Goal: Information Seeking & Learning: Learn about a topic

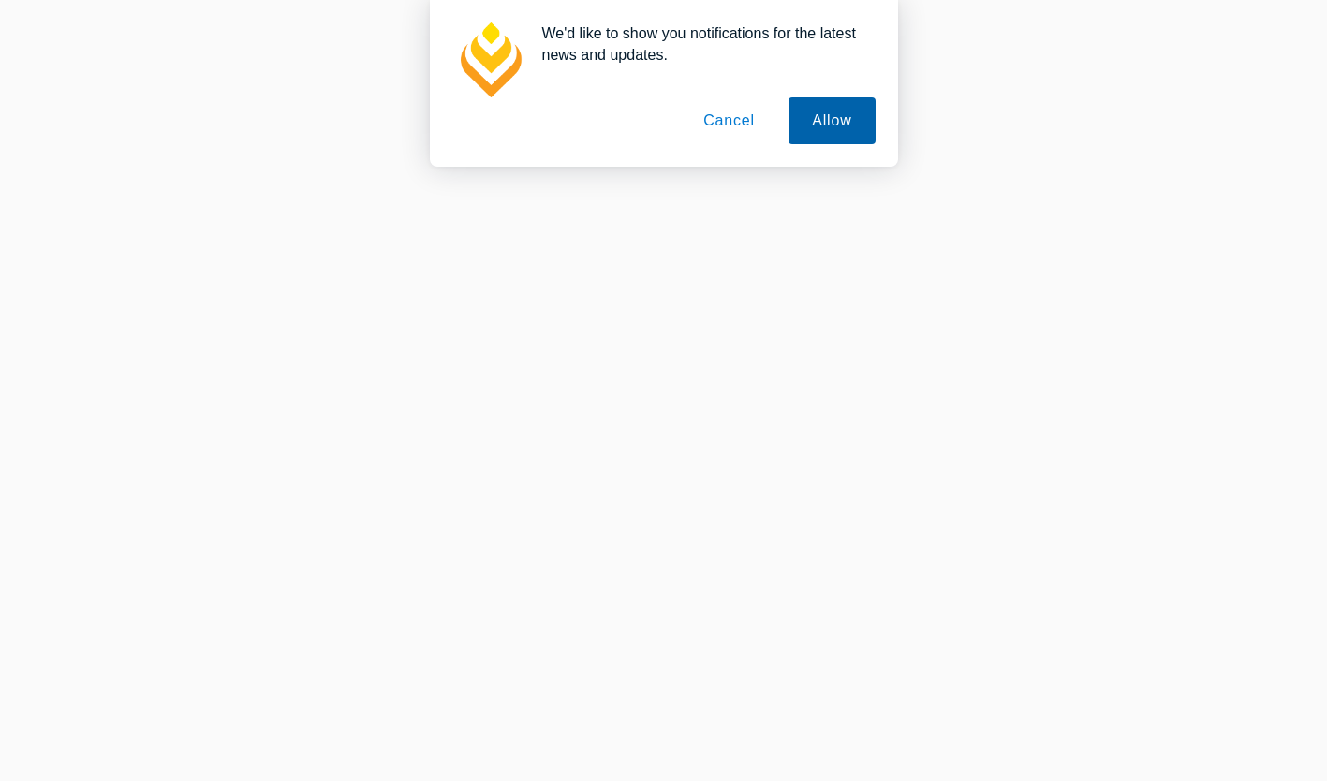
click at [846, 106] on button "Allow" at bounding box center [832, 120] width 86 height 47
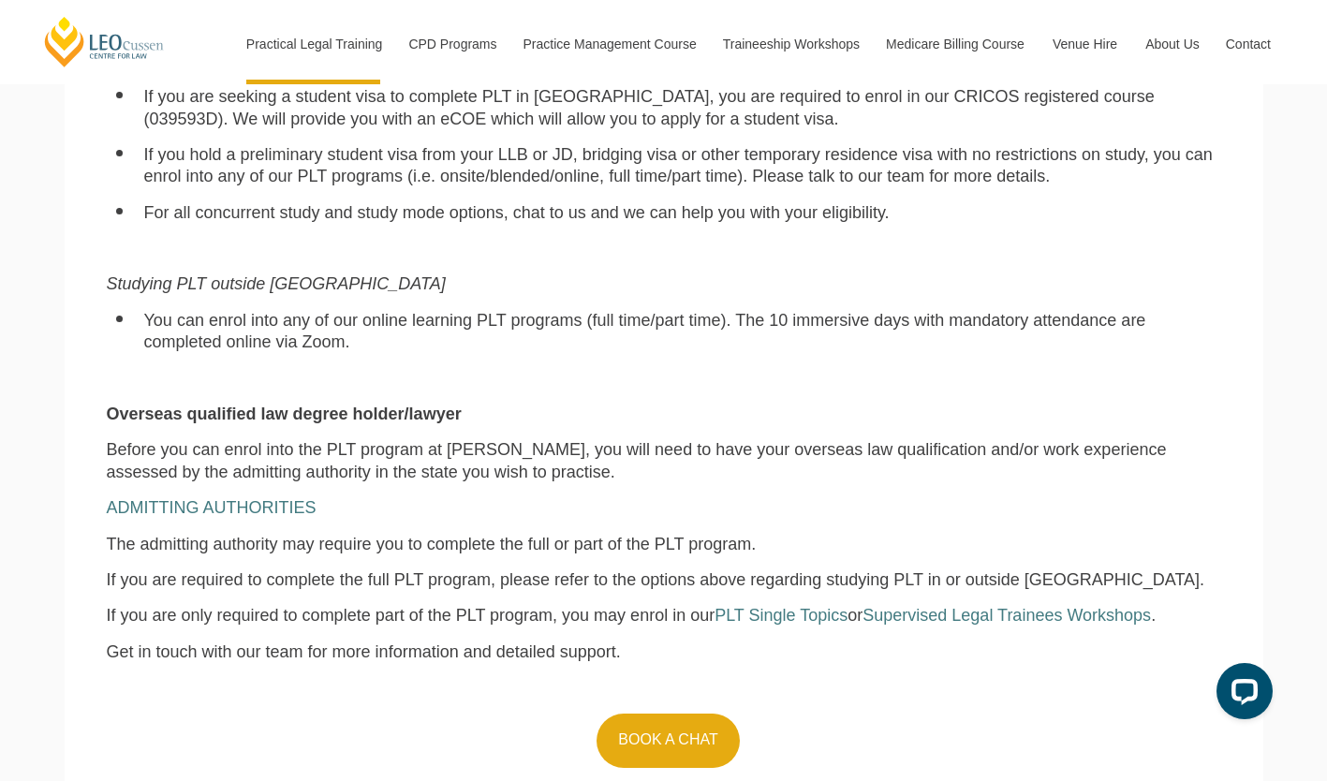
scroll to position [1510, 0]
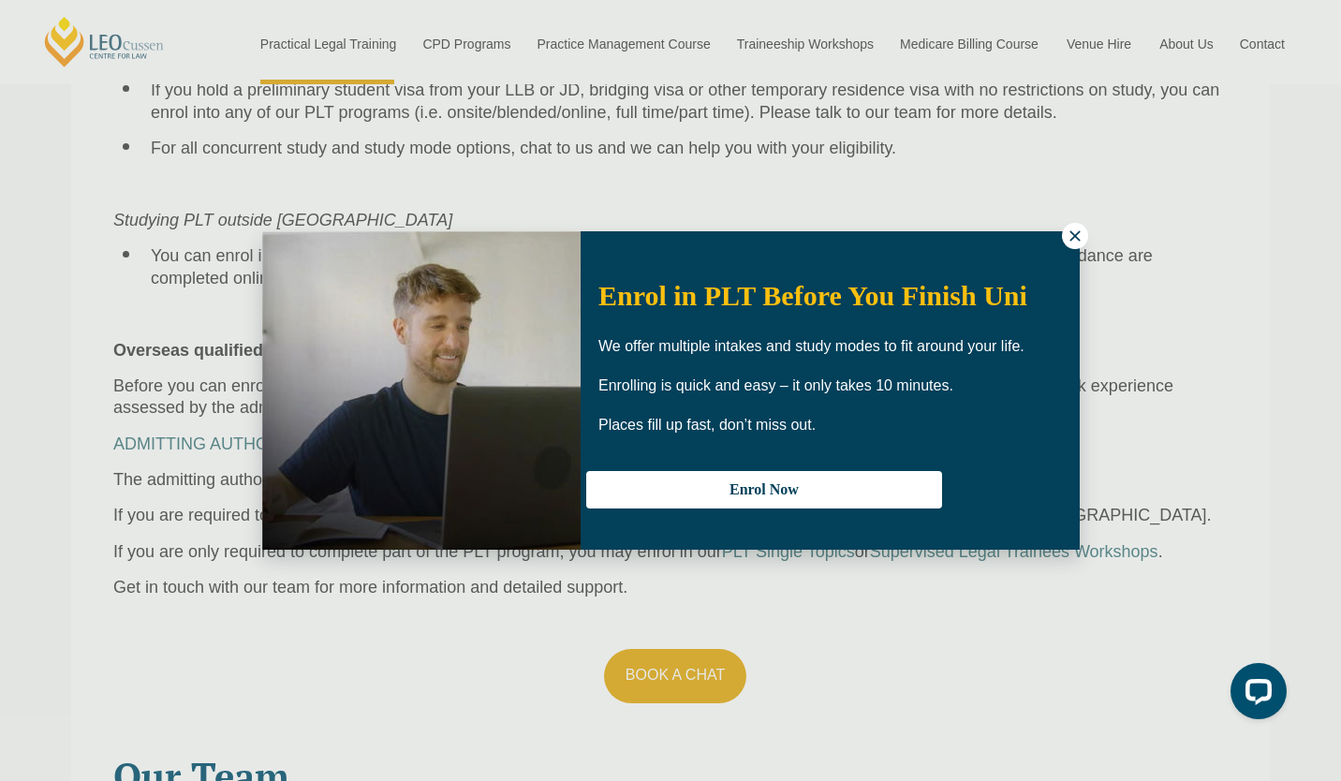
click at [1074, 236] on icon at bounding box center [1075, 235] width 10 height 10
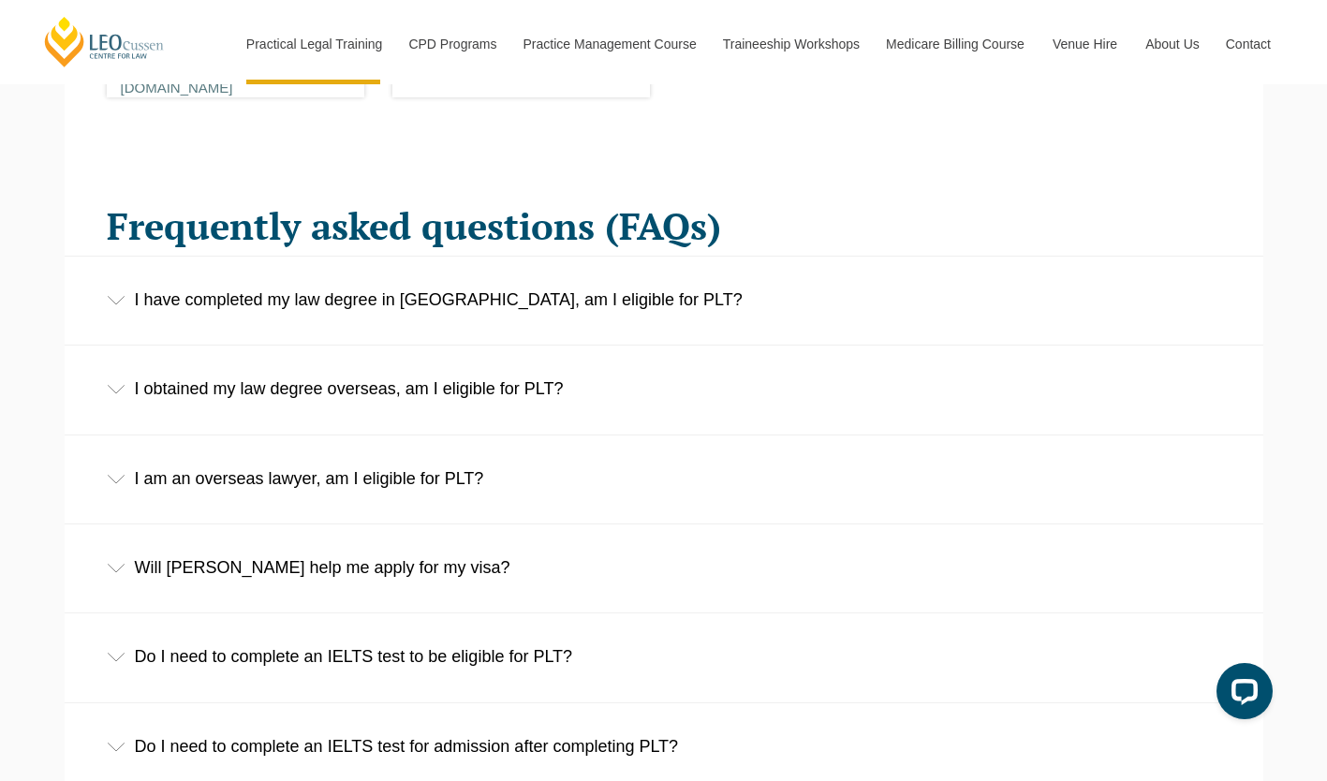
scroll to position [2841, 0]
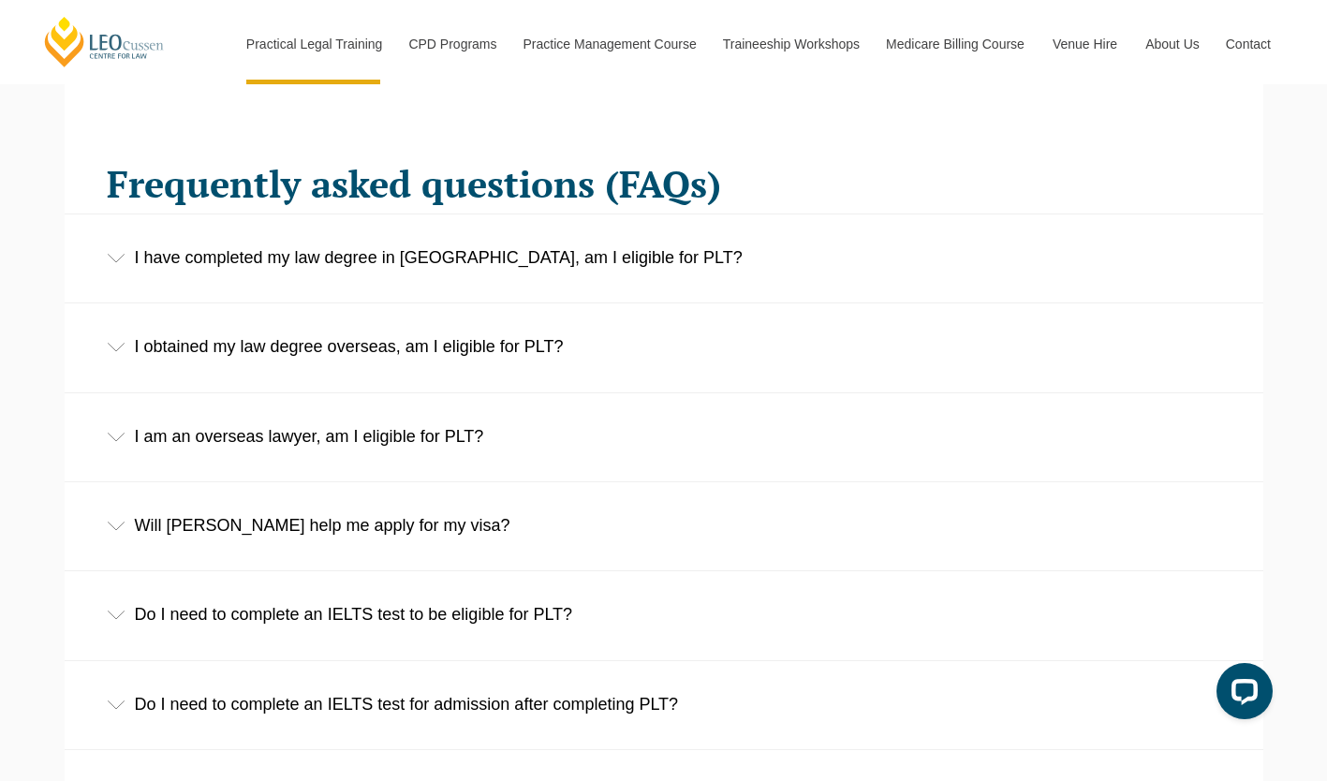
click at [1066, 363] on div "I obtained my law degree overseas, am I eligible for PLT?" at bounding box center [664, 347] width 1199 height 87
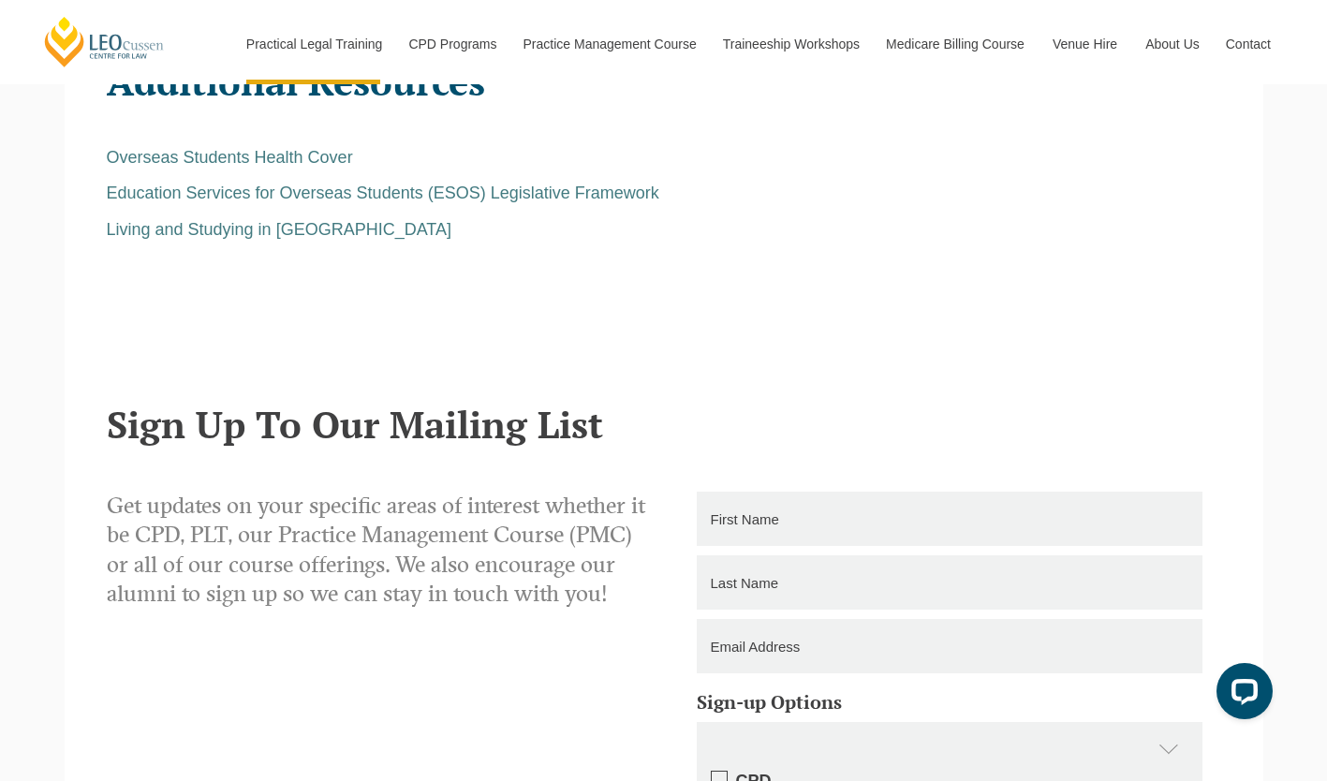
scroll to position [4311, 0]
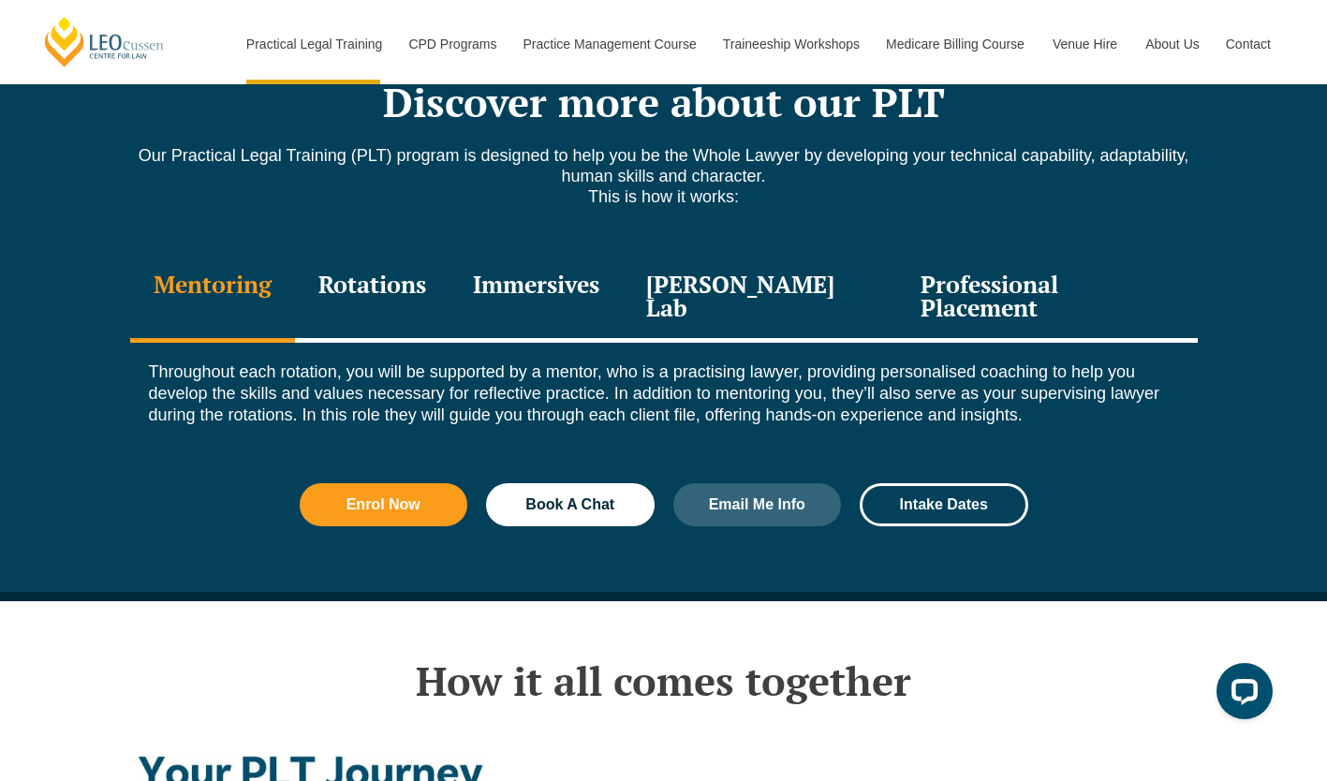
scroll to position [2588, 0]
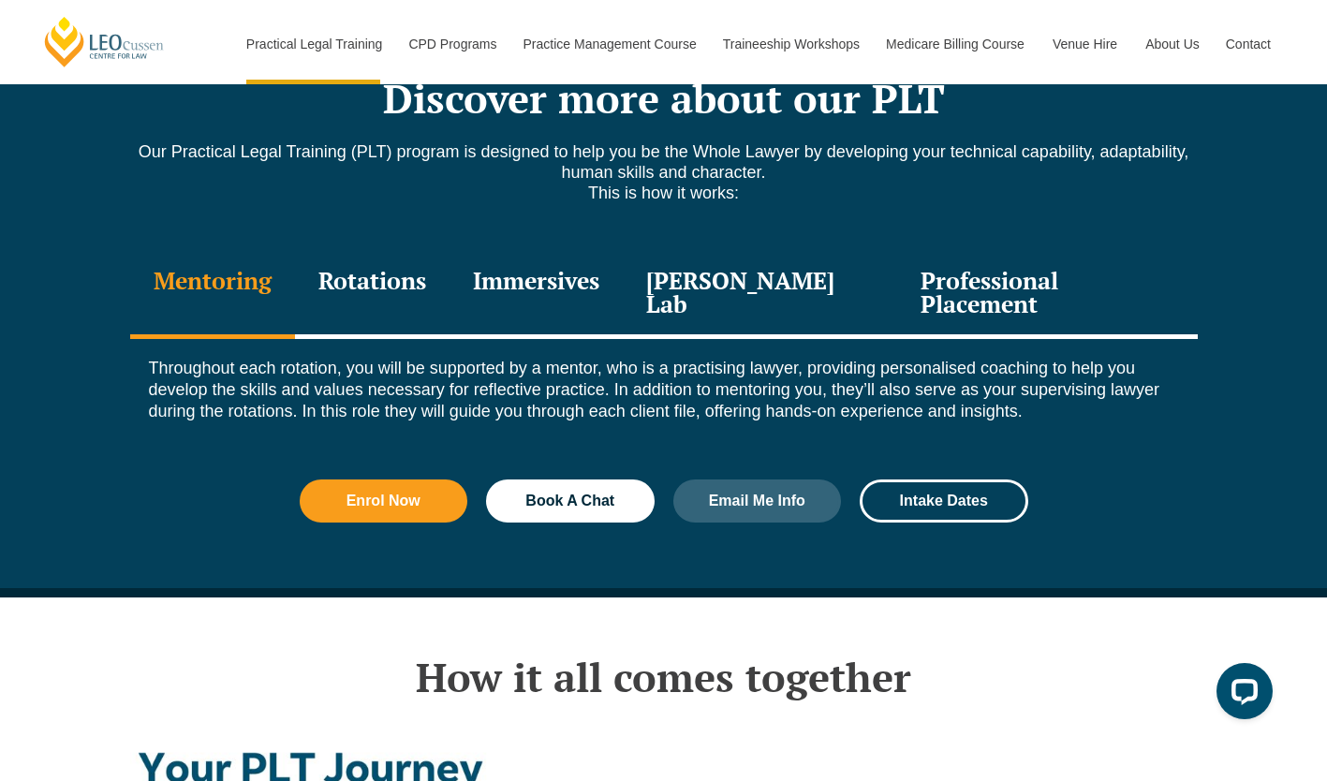
click at [417, 250] on div "Rotations" at bounding box center [372, 294] width 155 height 89
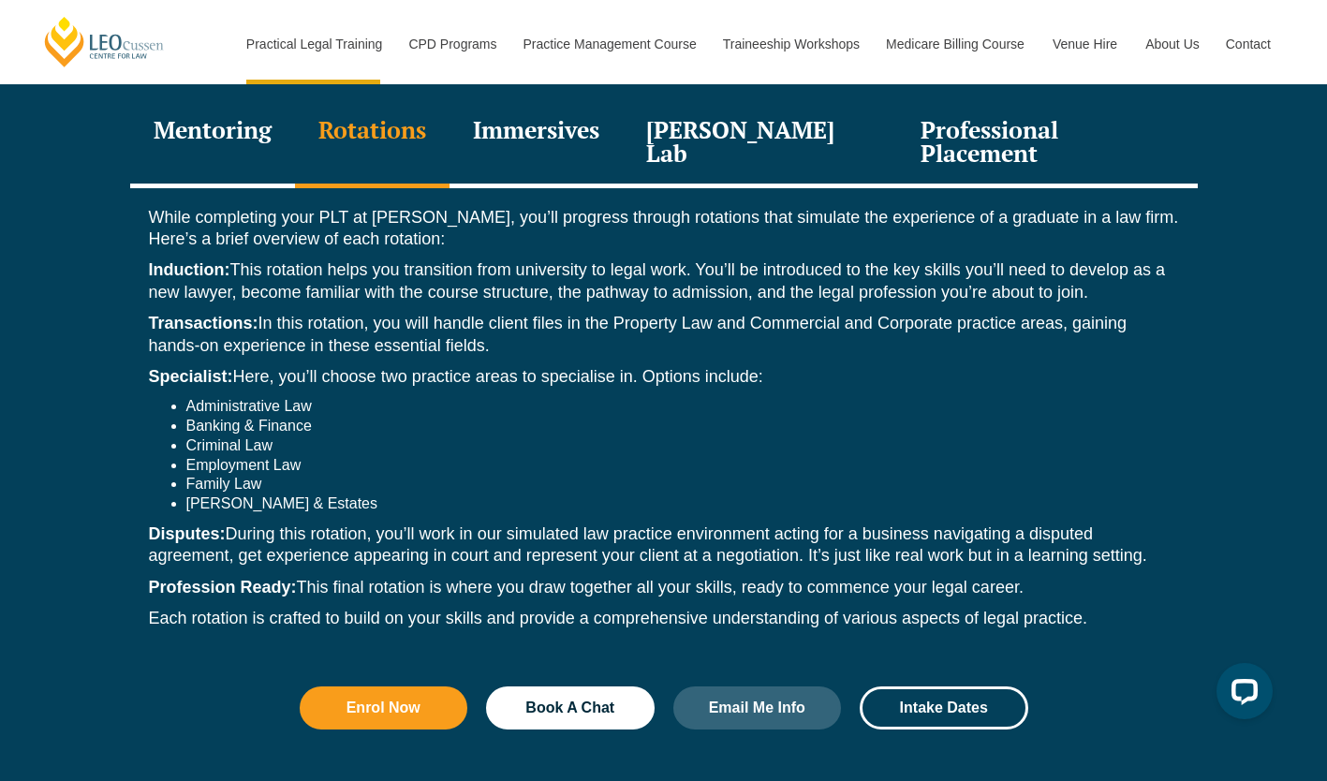
scroll to position [2739, 0]
click at [550, 105] on div "Immersives" at bounding box center [536, 143] width 173 height 89
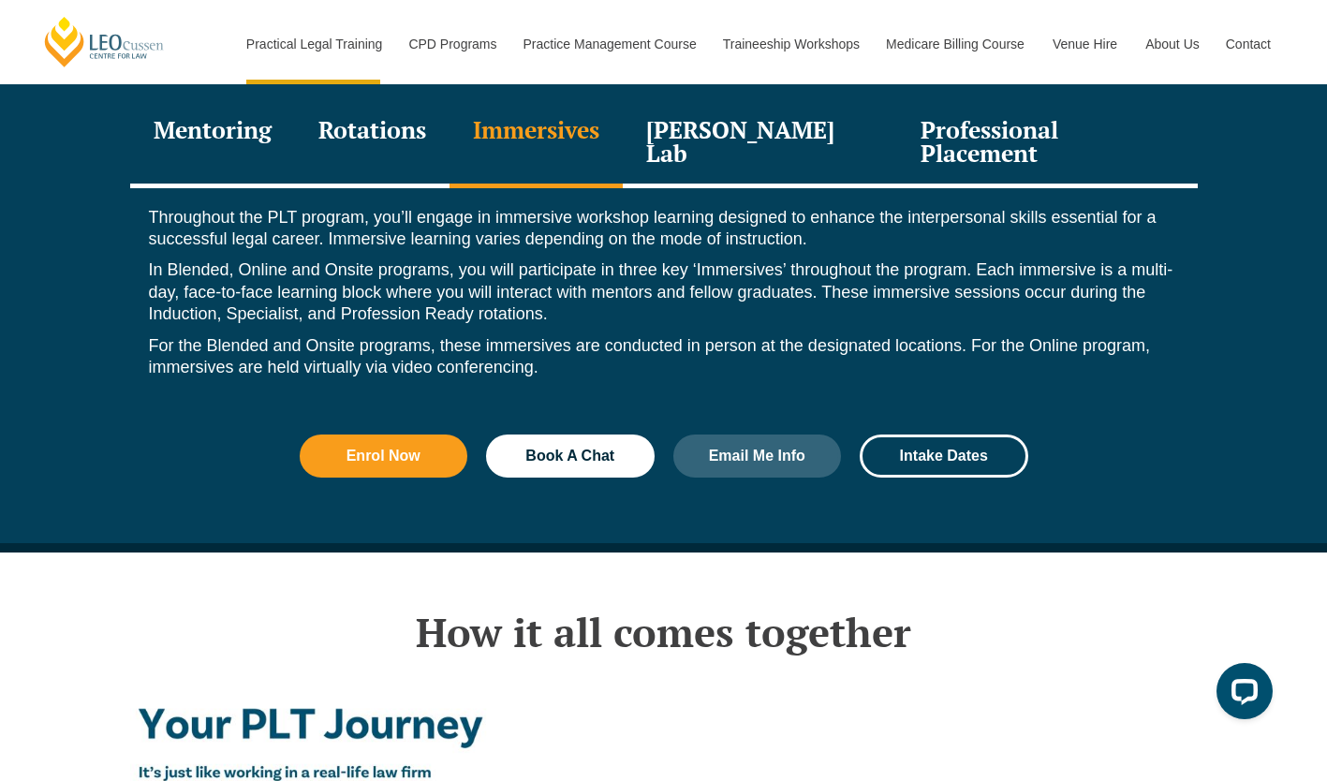
click at [690, 103] on div "Leo Justice Lab" at bounding box center [760, 143] width 275 height 89
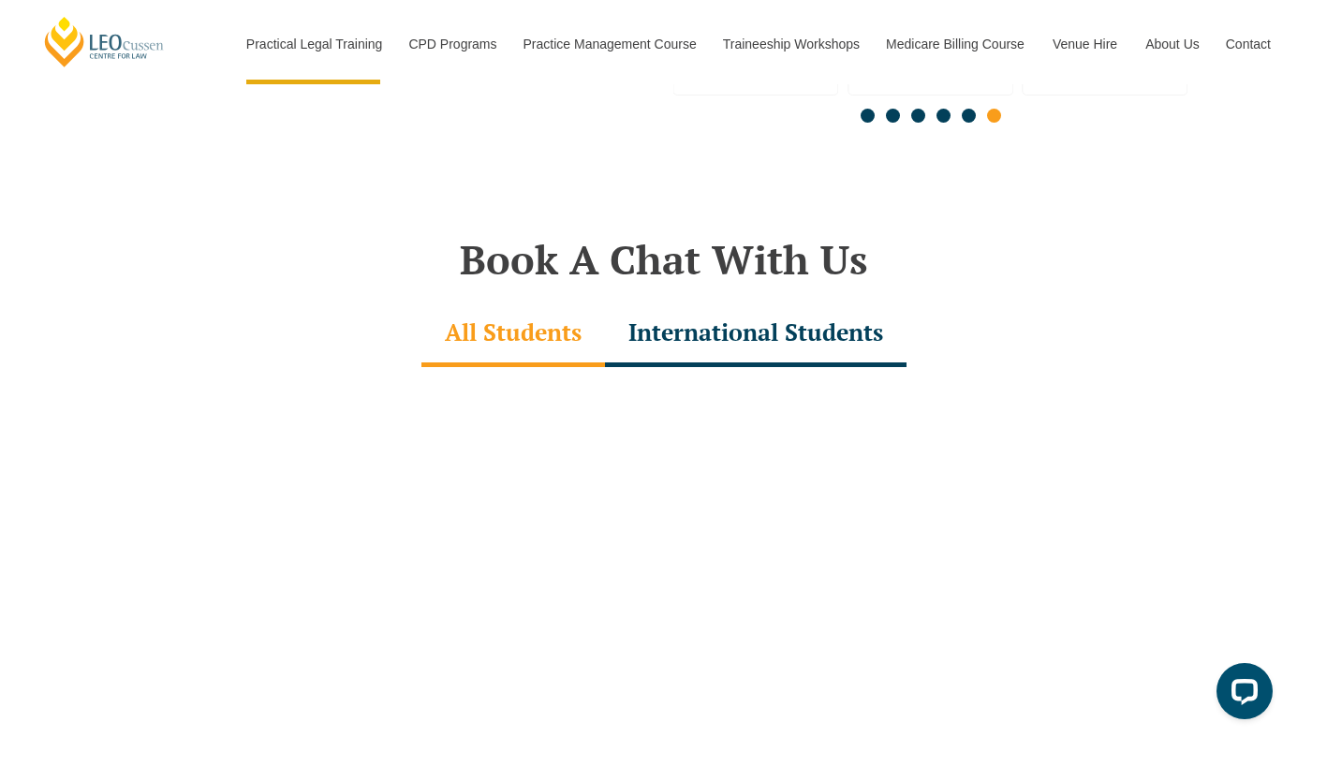
scroll to position [5243, 0]
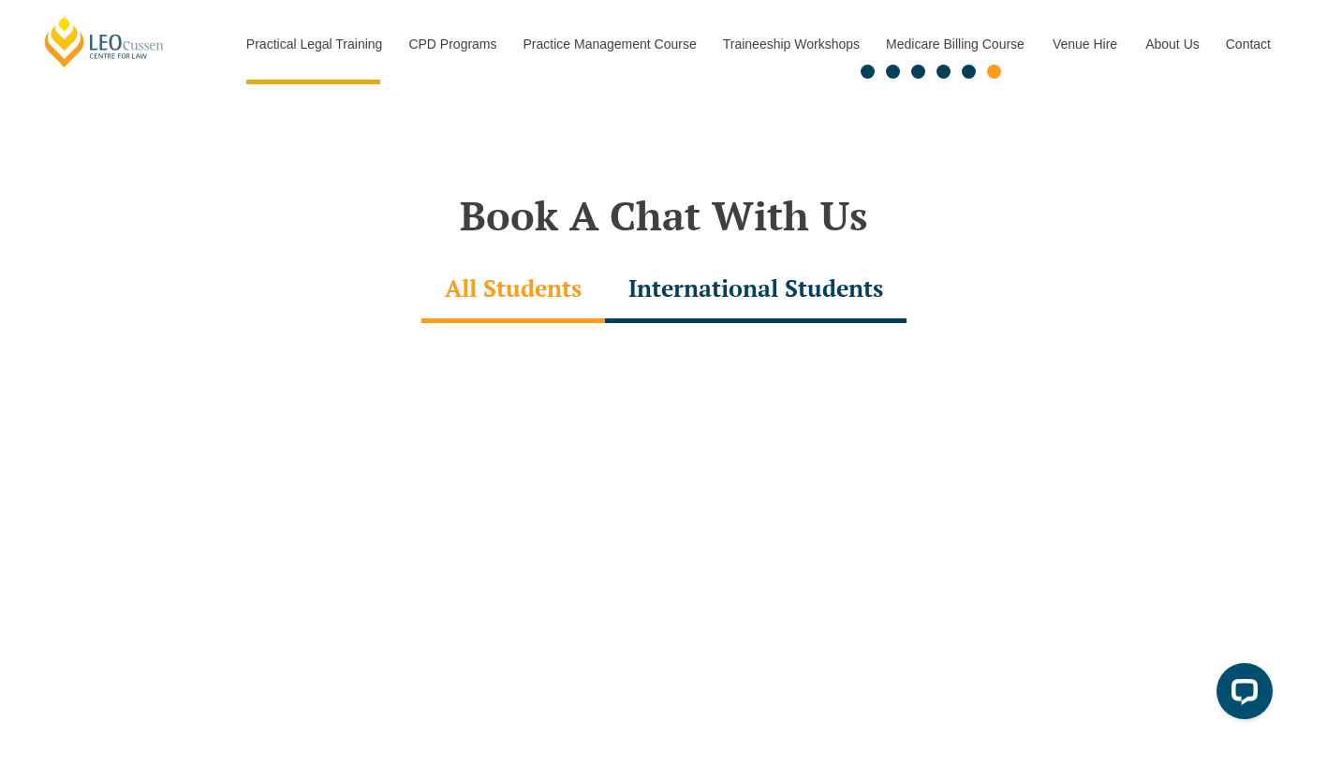
click at [888, 258] on div "International Students" at bounding box center [756, 291] width 302 height 66
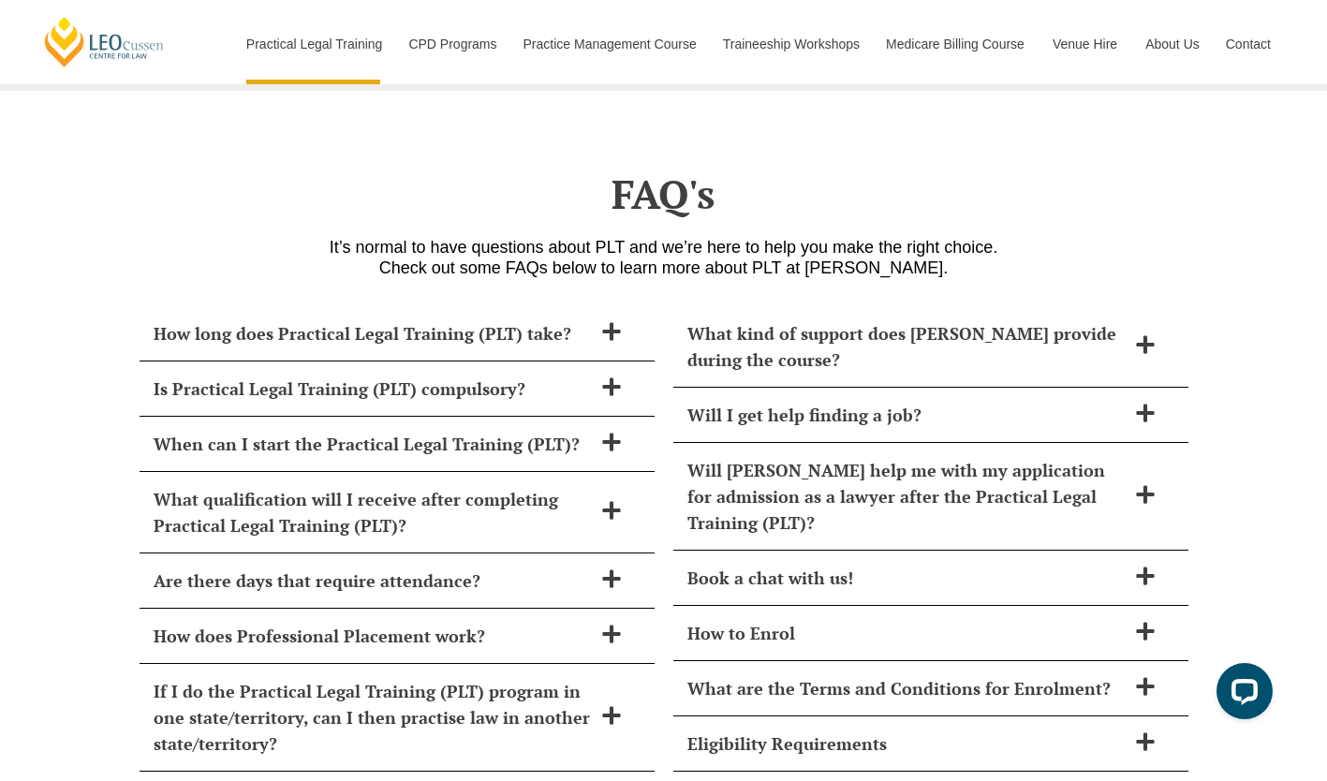
scroll to position [7517, 0]
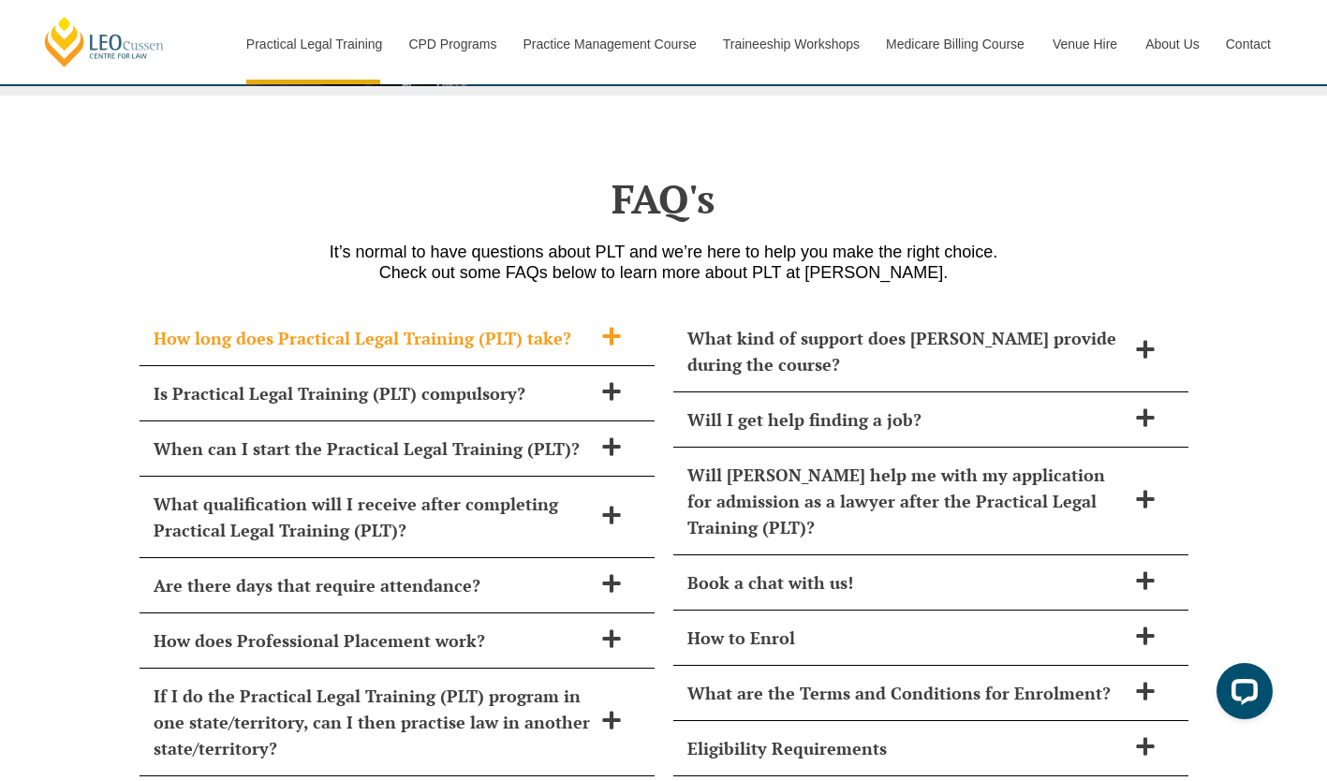
click at [585, 311] on div "How long does Practical Legal Training (PLT) take?" at bounding box center [397, 338] width 515 height 55
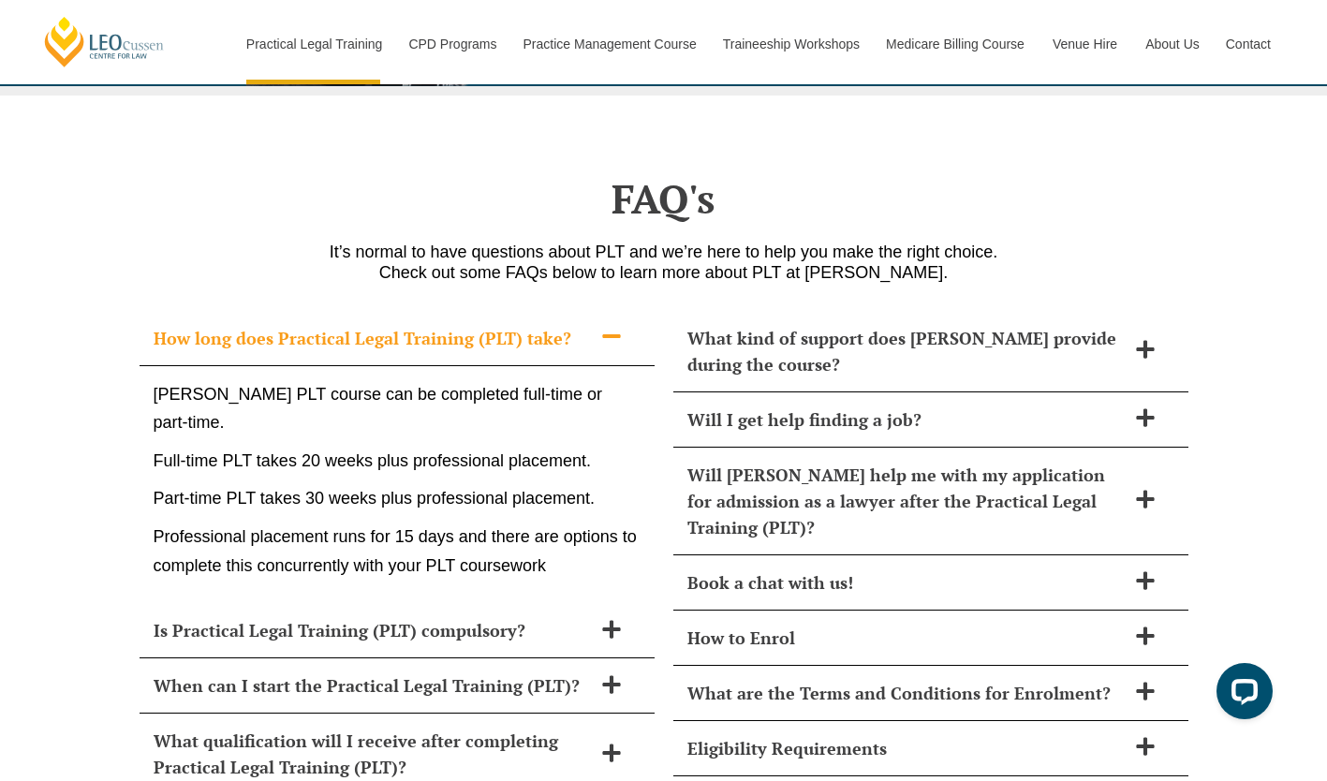
click at [589, 311] on div "How long does Practical Legal Training (PLT) take?" at bounding box center [397, 338] width 515 height 55
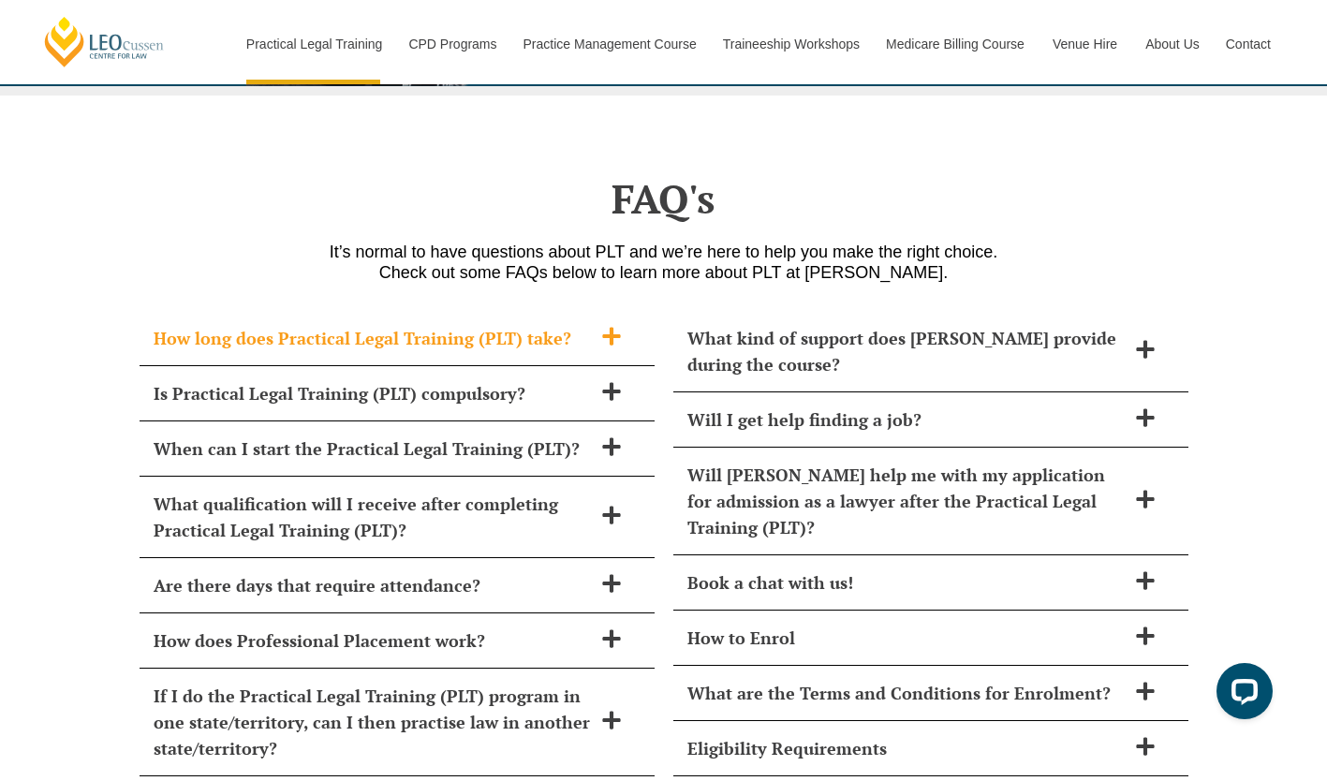
click at [590, 311] on div "How long does Practical Legal Training (PLT) take?" at bounding box center [397, 338] width 515 height 55
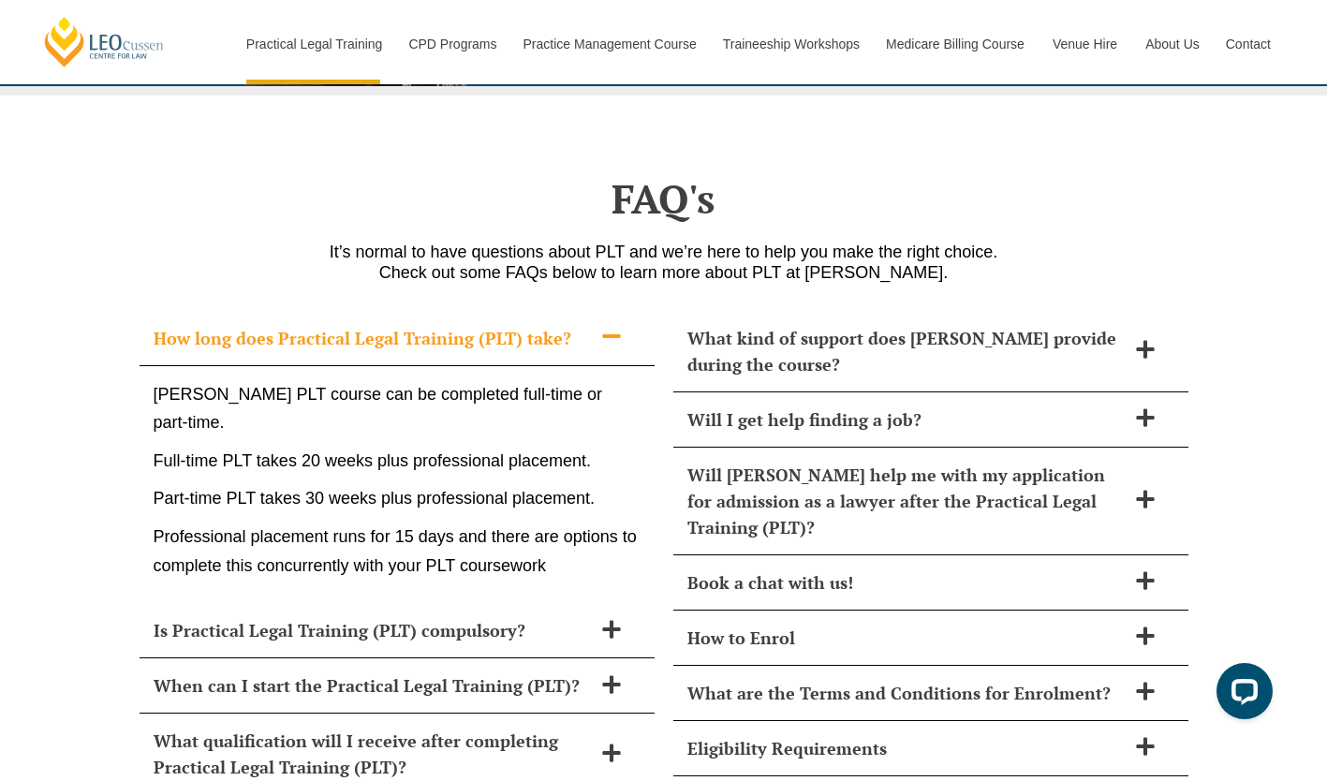
click at [599, 326] on span at bounding box center [611, 337] width 39 height 23
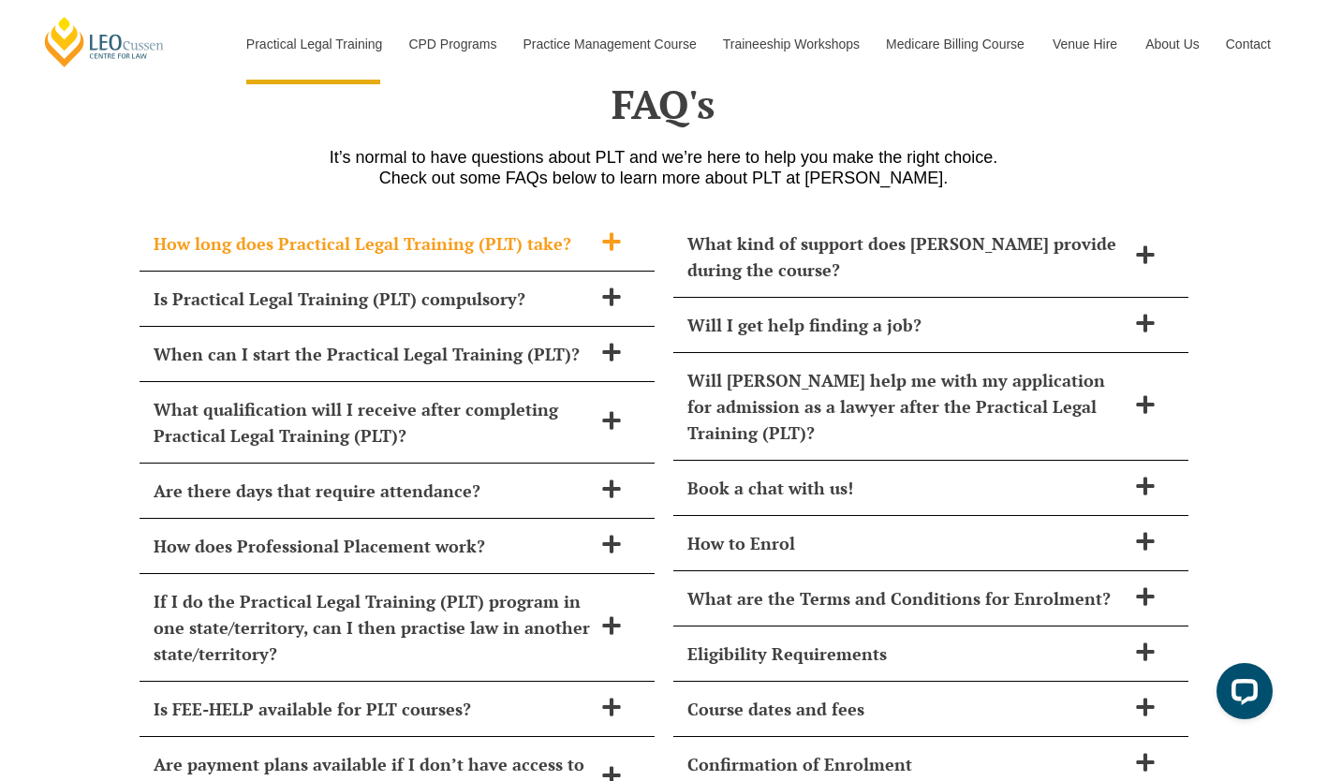
scroll to position [7623, 0]
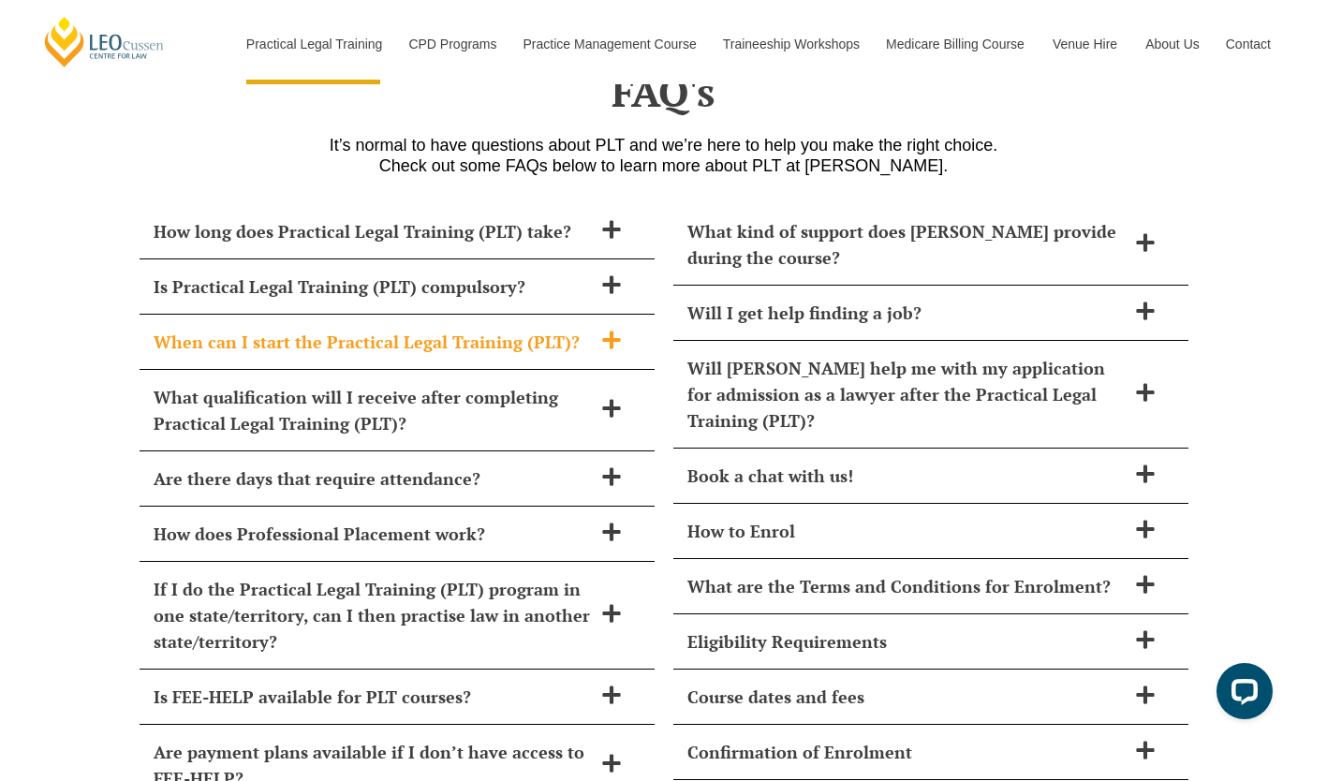
click at [598, 330] on span at bounding box center [611, 341] width 39 height 23
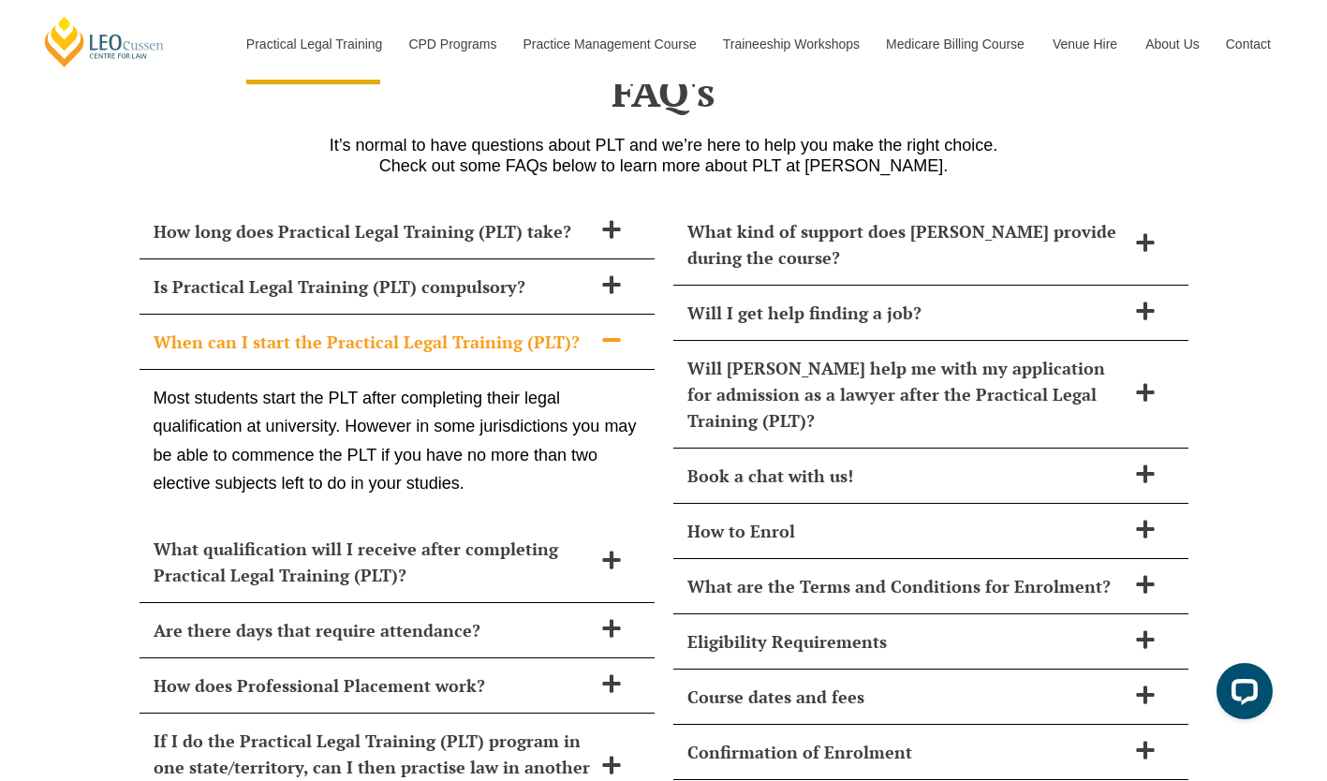
click at [601, 330] on icon at bounding box center [611, 340] width 21 height 21
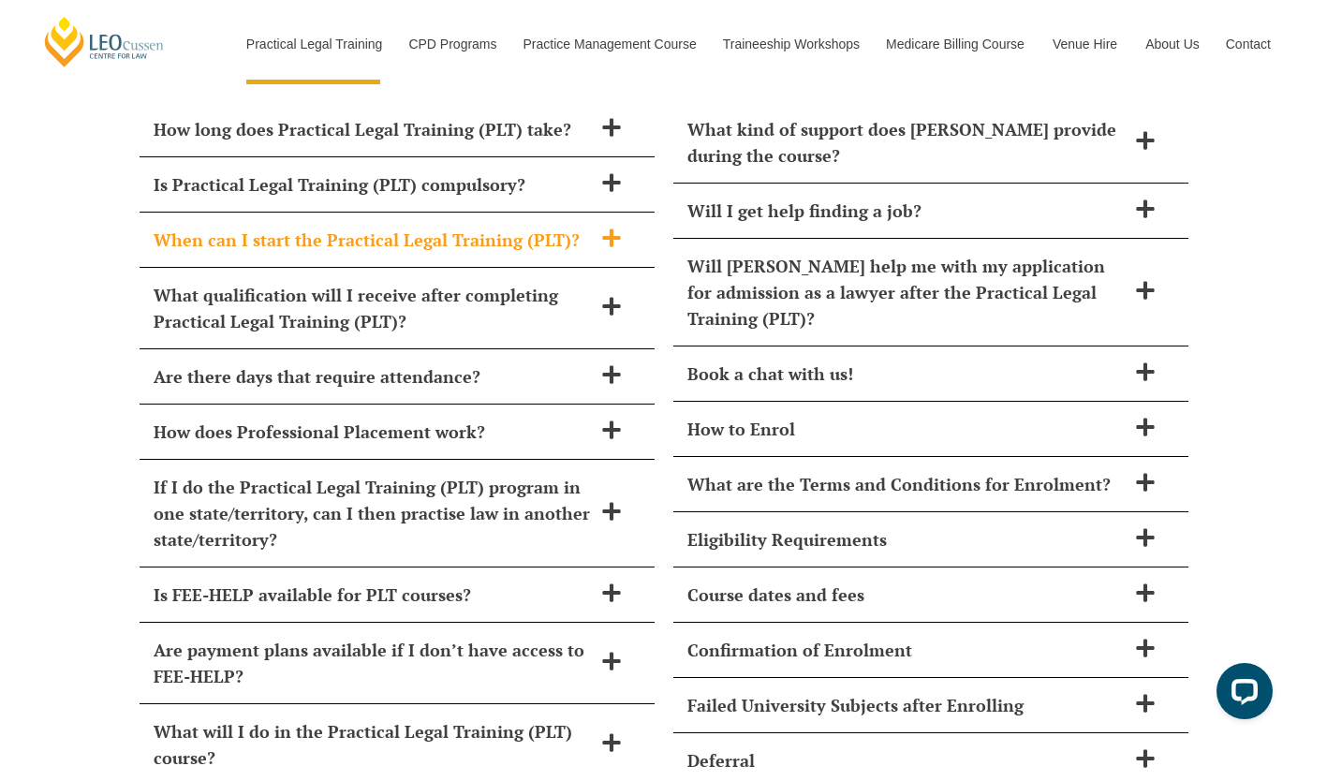
scroll to position [7736, 0]
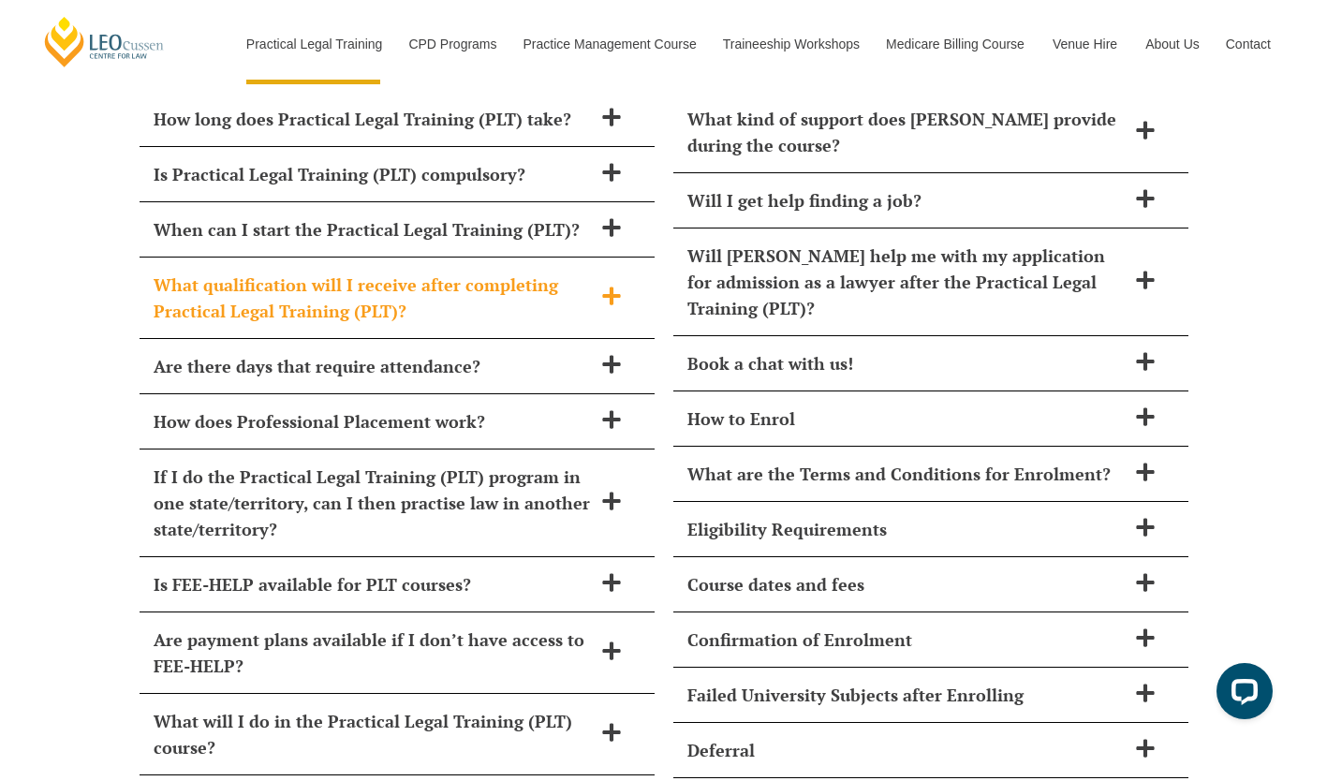
click at [602, 286] on icon at bounding box center [611, 296] width 21 height 21
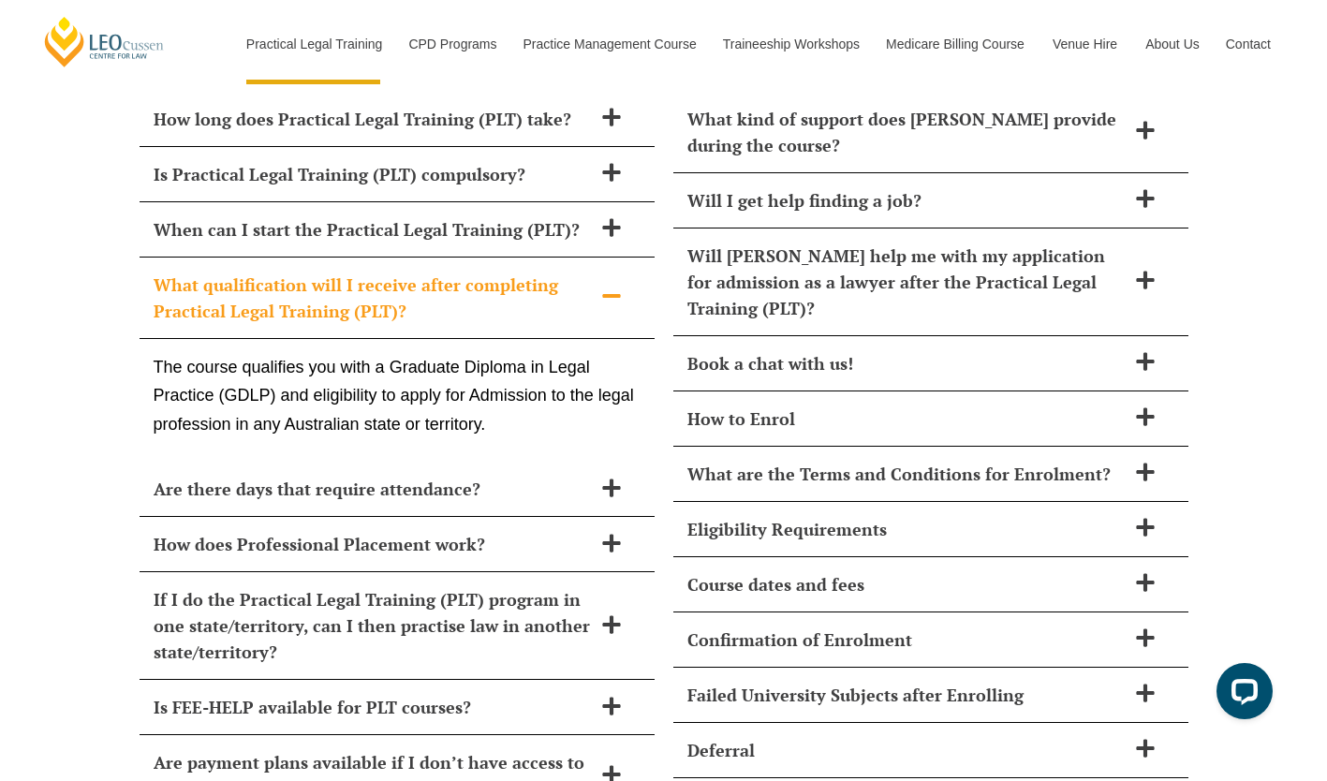
click at [612, 258] on div "What qualification will I receive after completing Practical Legal Training (PL…" at bounding box center [397, 298] width 515 height 81
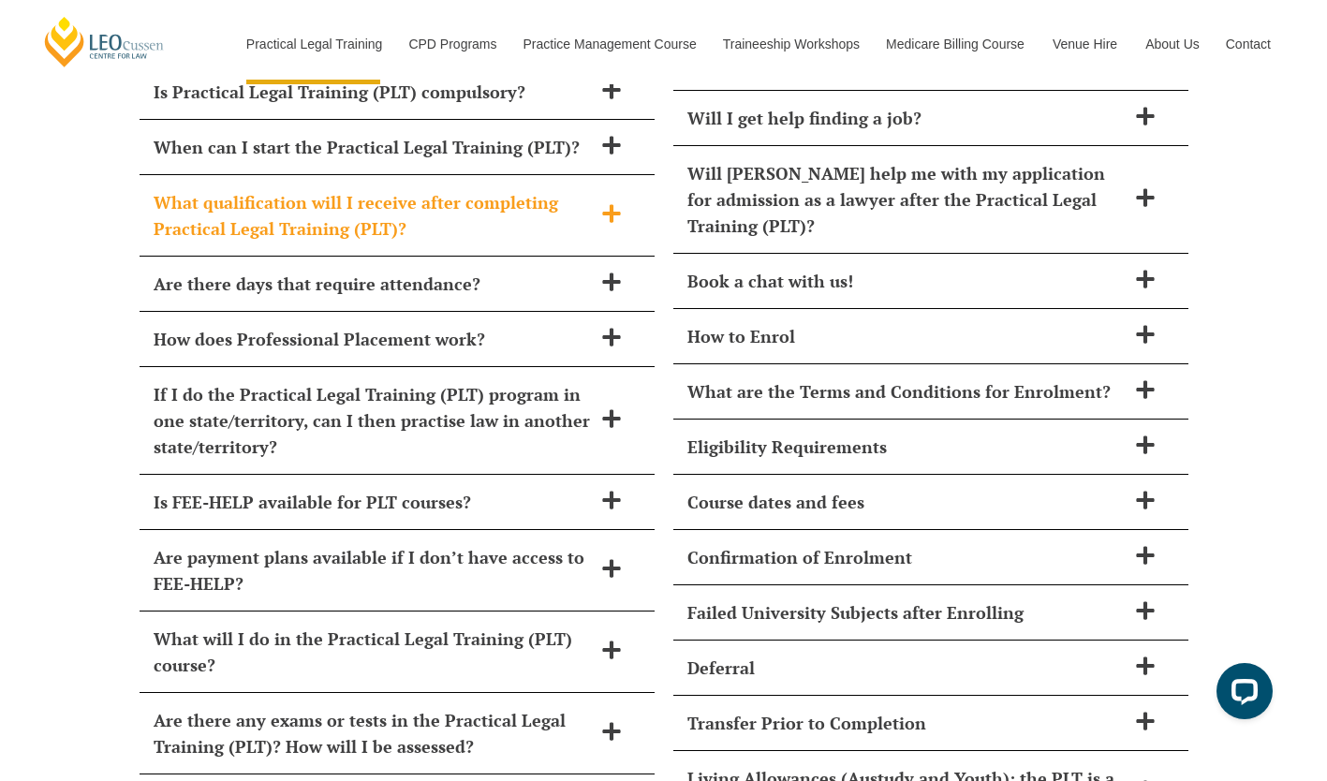
scroll to position [7838, 0]
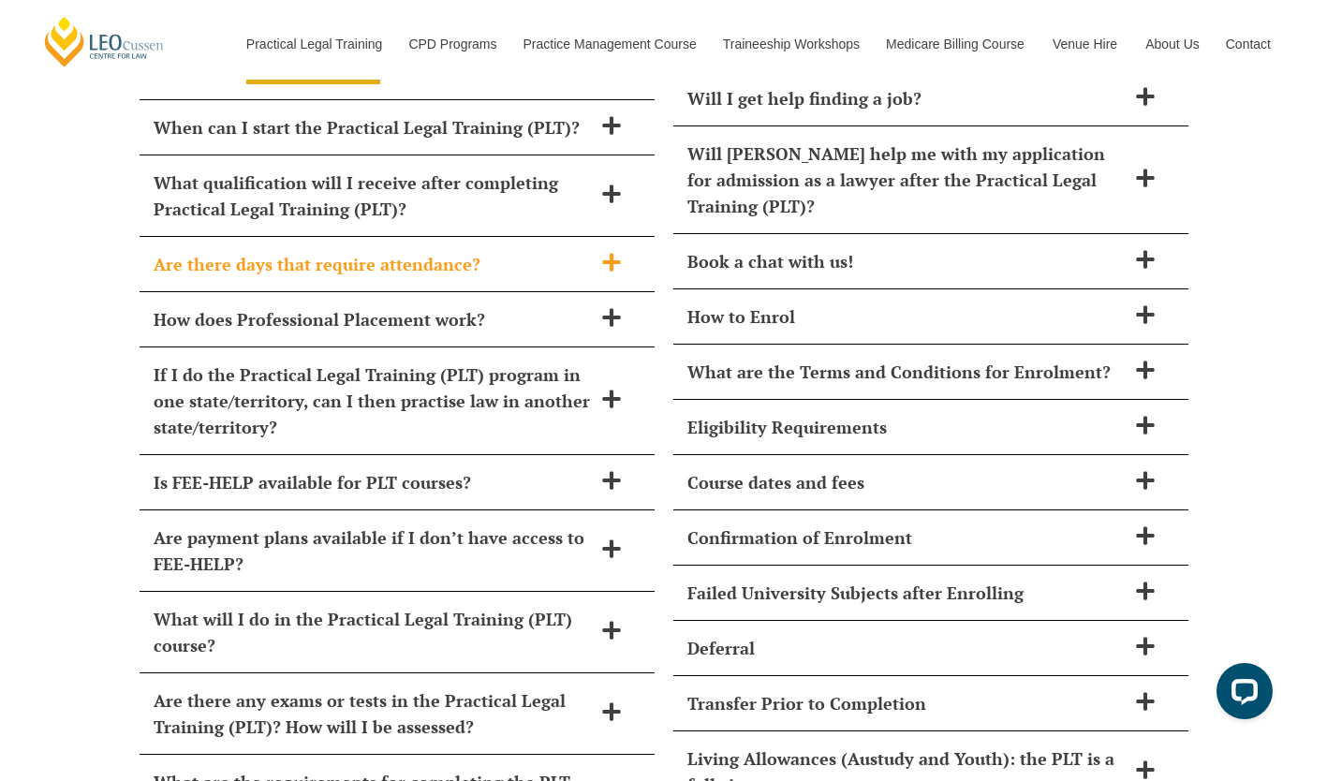
click at [580, 251] on h2 "Are there days that require attendance?" at bounding box center [373, 264] width 438 height 26
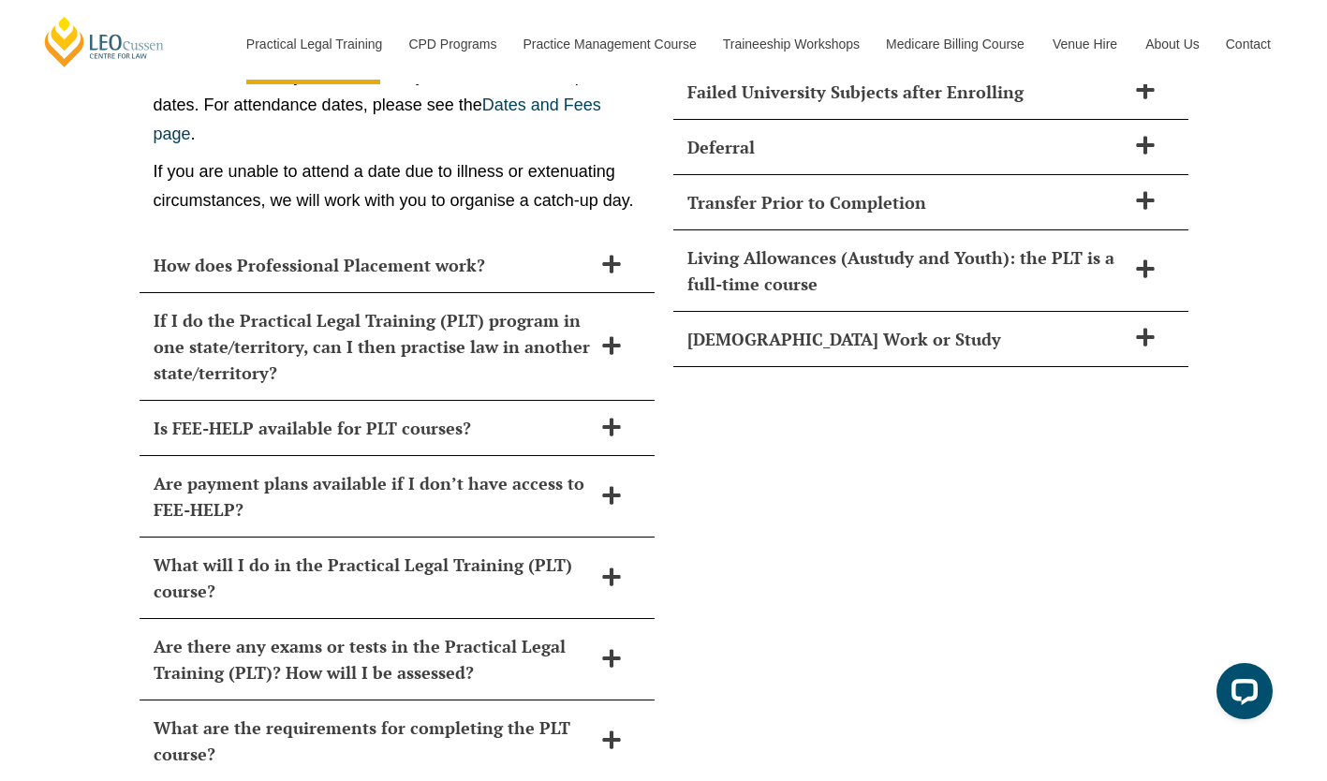
scroll to position [8333, 0]
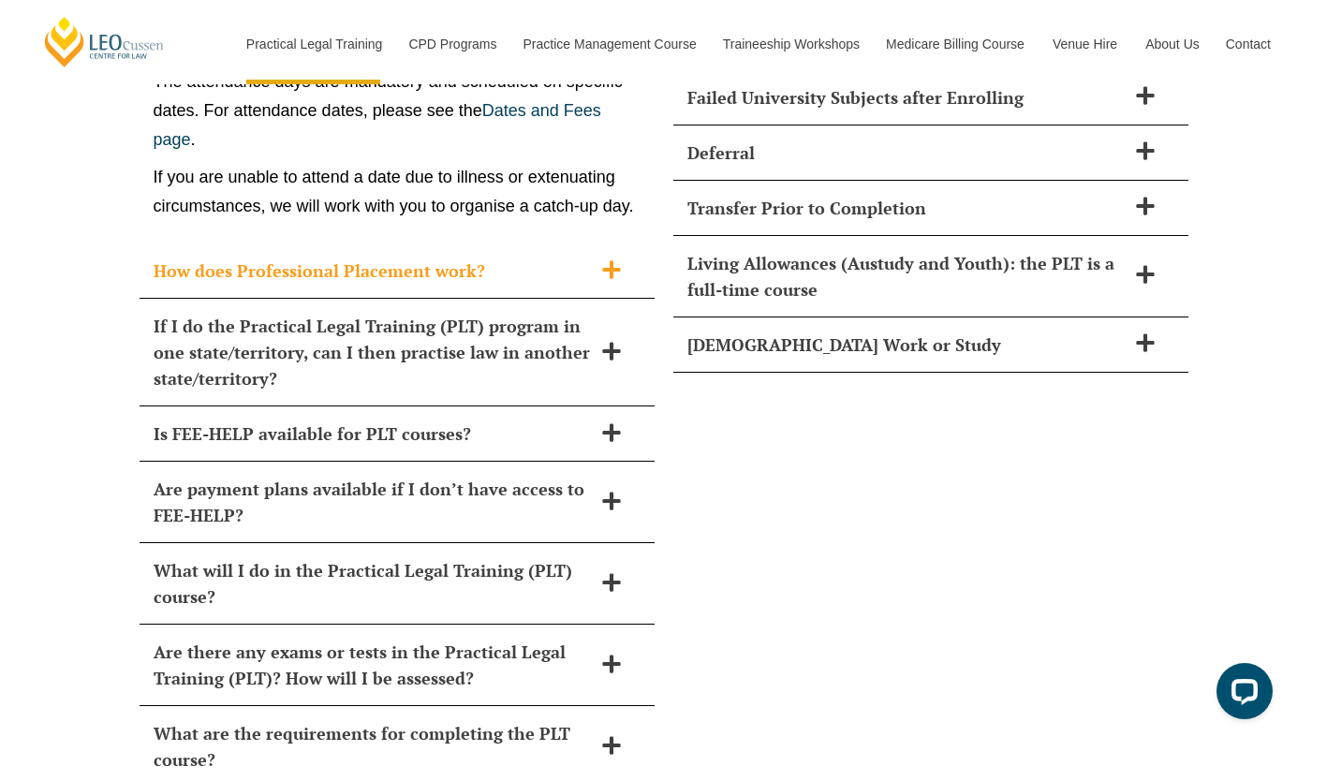
click at [587, 258] on h2 "How does Professional Placement work?" at bounding box center [373, 271] width 438 height 26
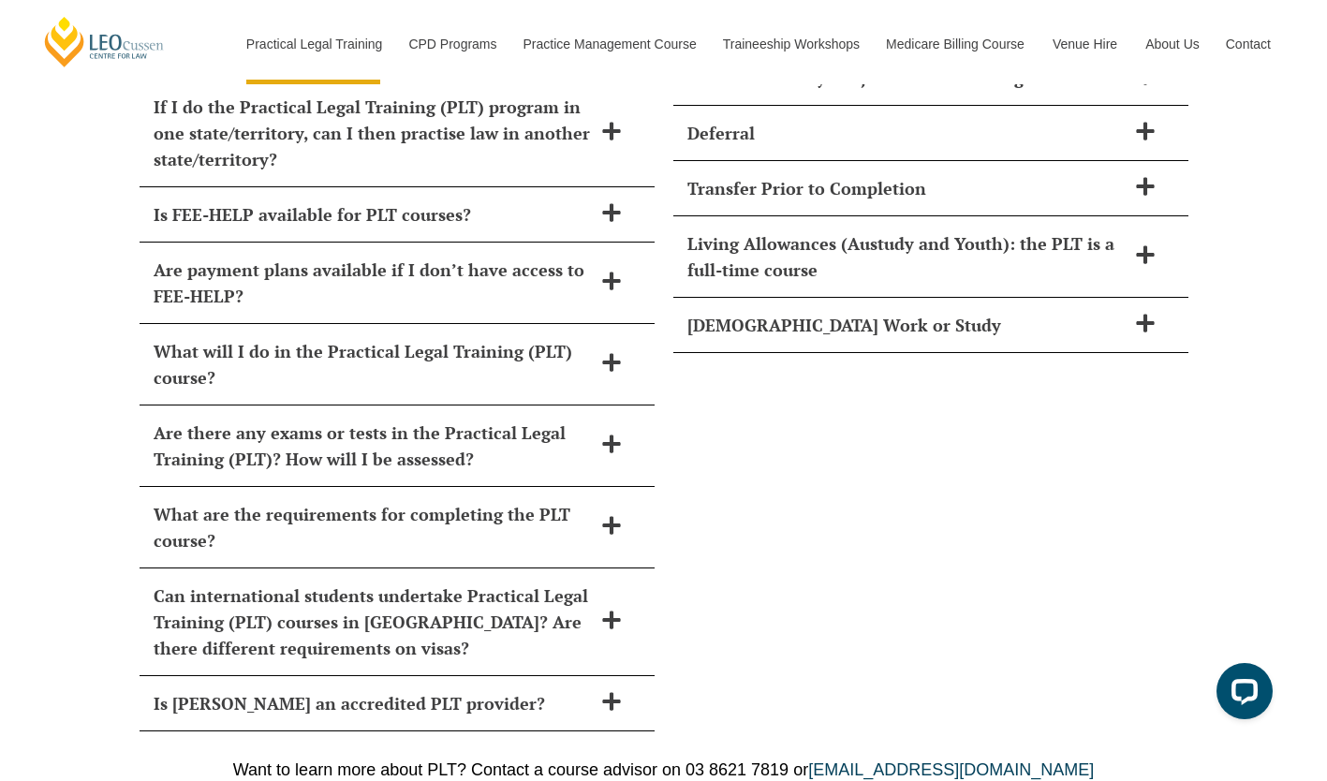
scroll to position [8360, 0]
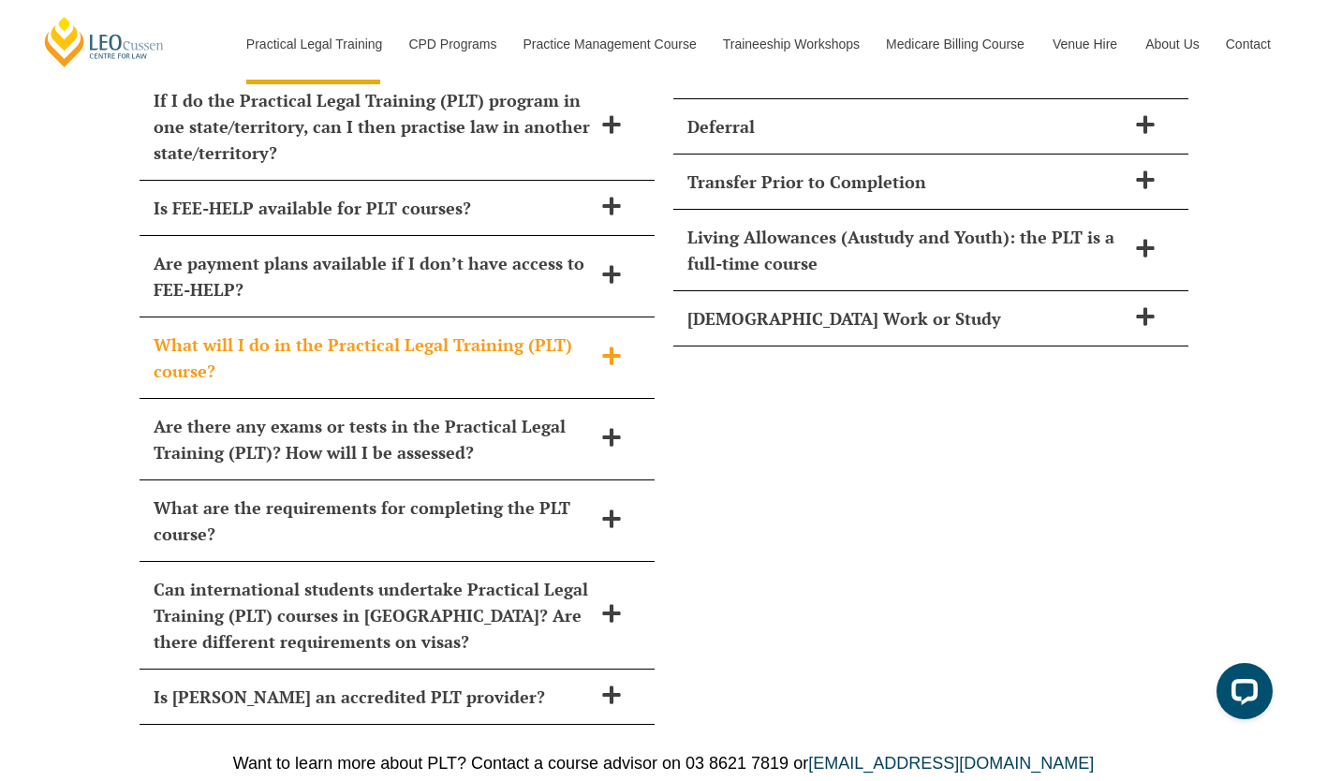
click at [620, 346] on icon at bounding box center [611, 356] width 21 height 21
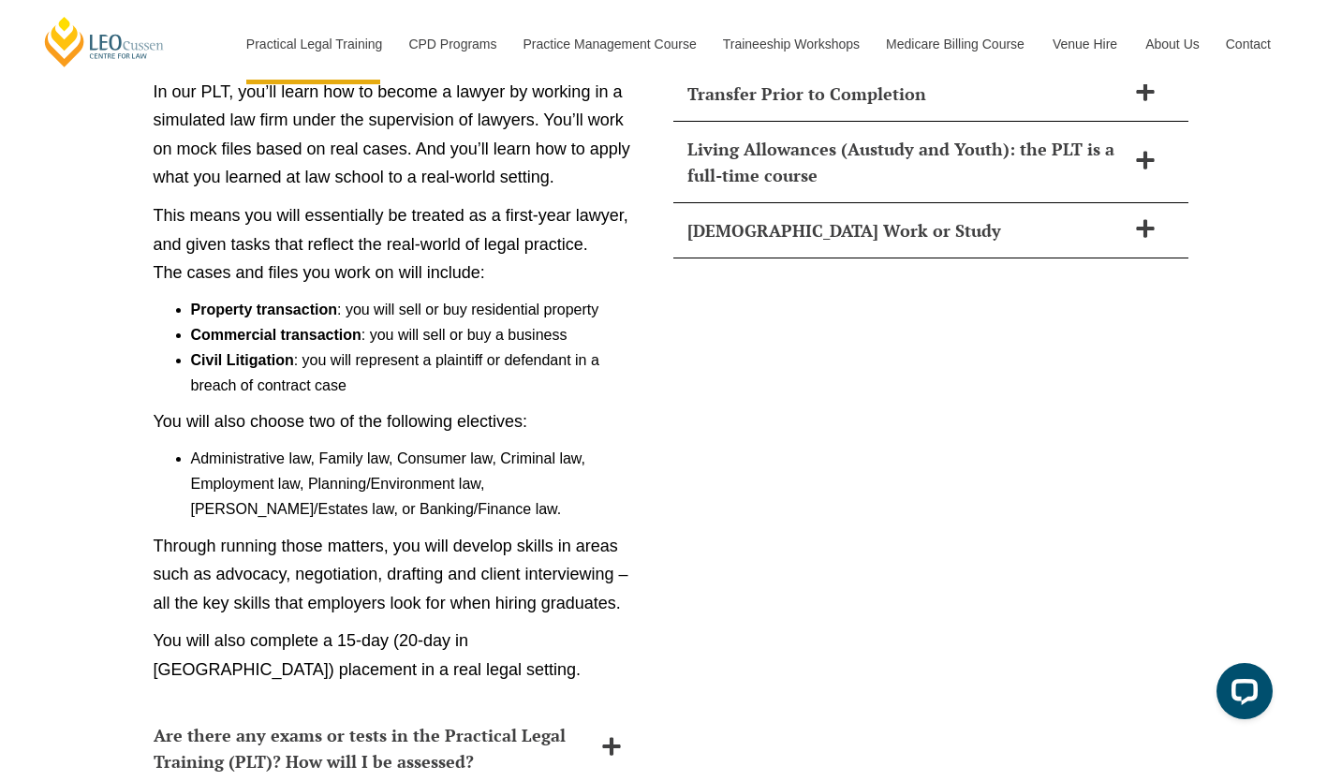
scroll to position [8448, 0]
click at [602, 201] on p "This means you will essentially be treated as a first-year lawyer, and given ta…" at bounding box center [397, 244] width 487 height 86
click at [603, 201] on p "This means you will essentially be treated as a first-year lawyer, and given ta…" at bounding box center [397, 244] width 487 height 86
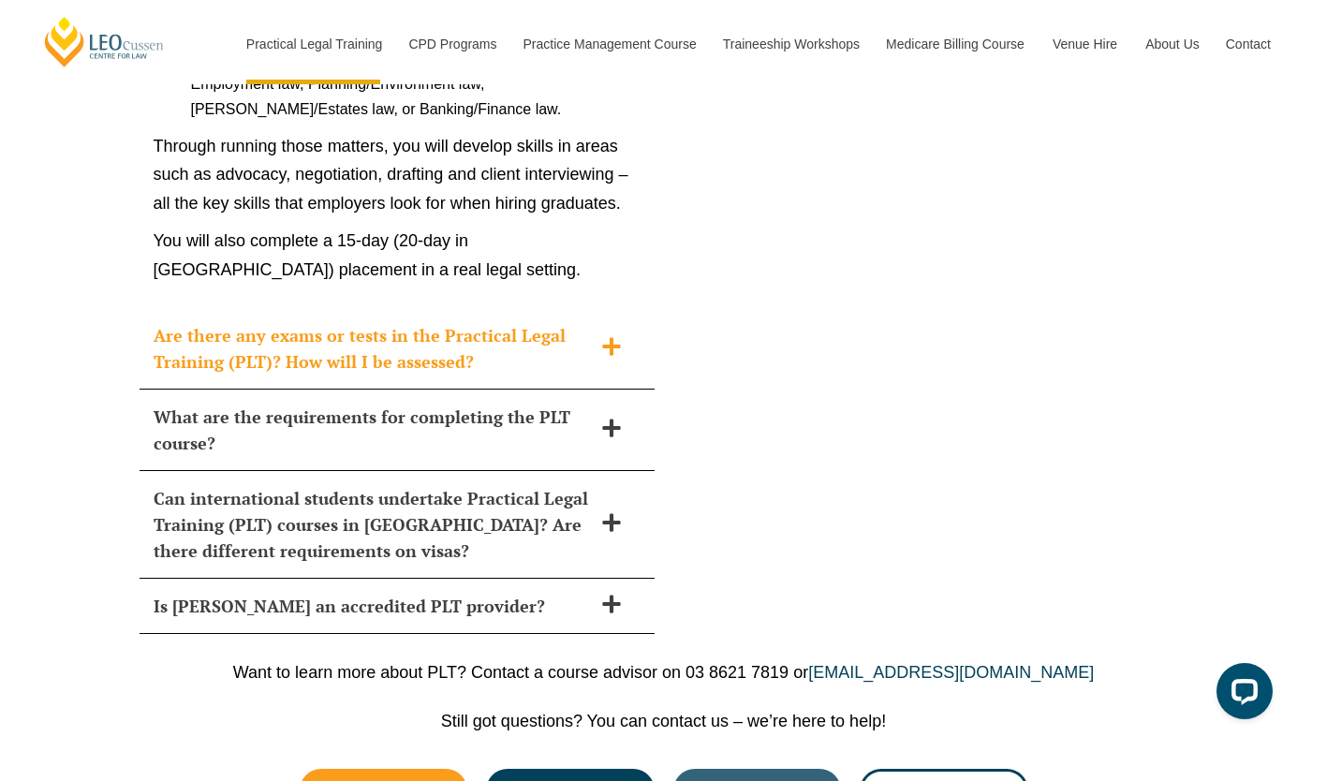
click at [599, 308] on div "Are there any exams or tests in the Practical Legal Training (PLT)? How will I …" at bounding box center [397, 348] width 515 height 81
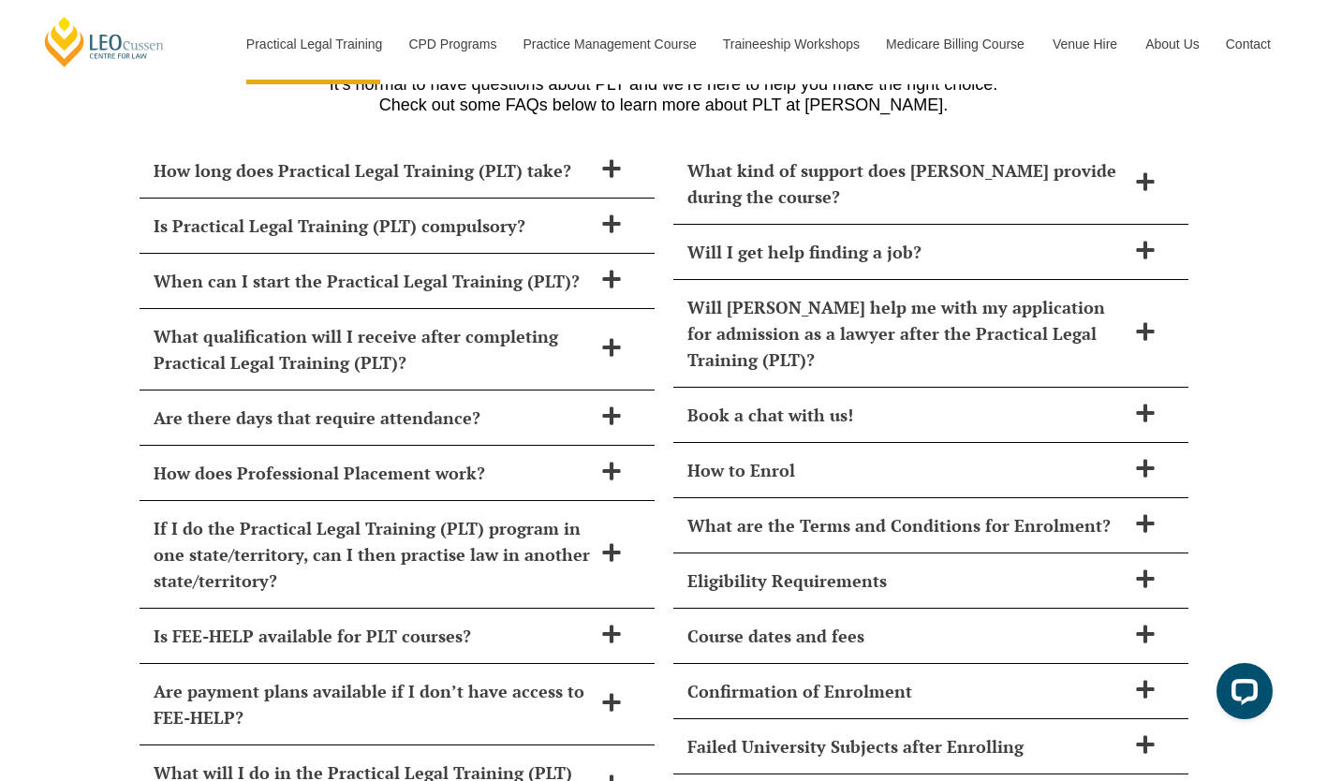
scroll to position [7685, 0]
click at [1138, 224] on div "Will I get help finding a job?" at bounding box center [931, 251] width 515 height 55
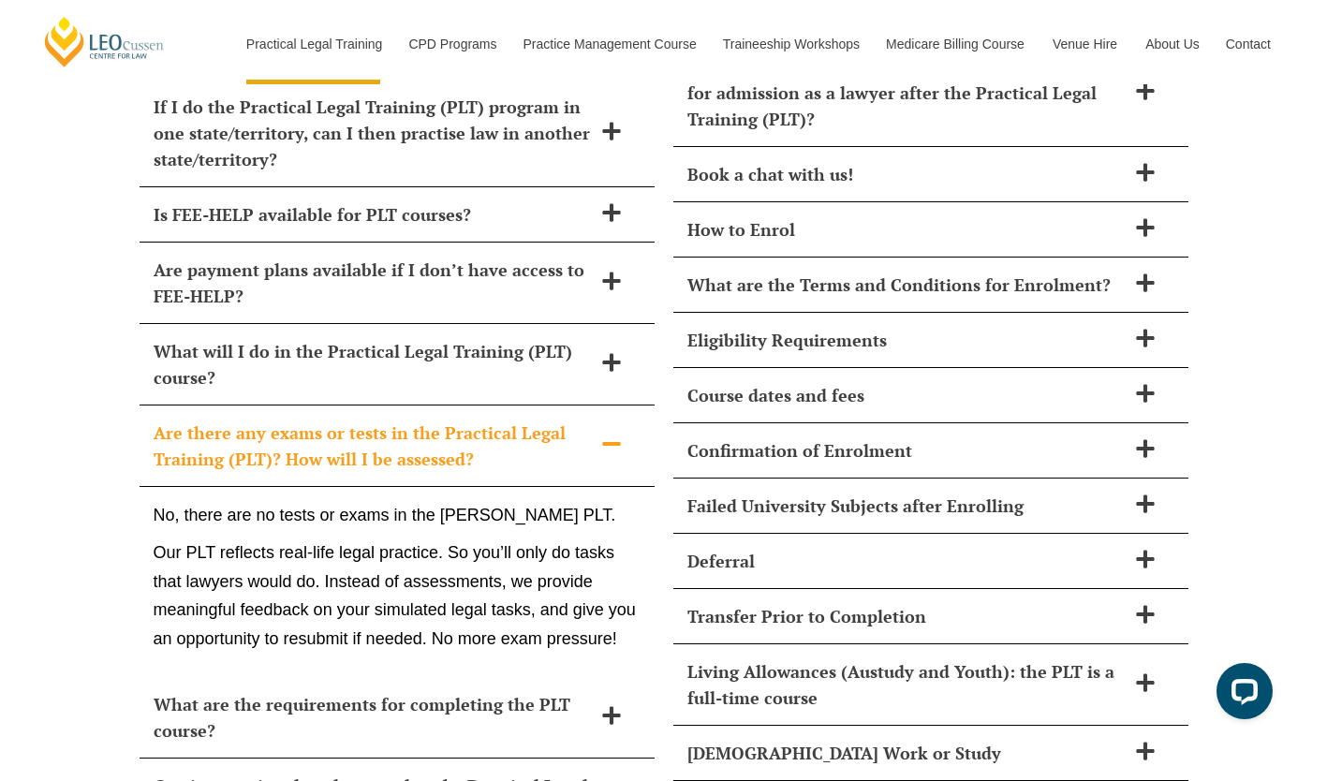
scroll to position [8109, 0]
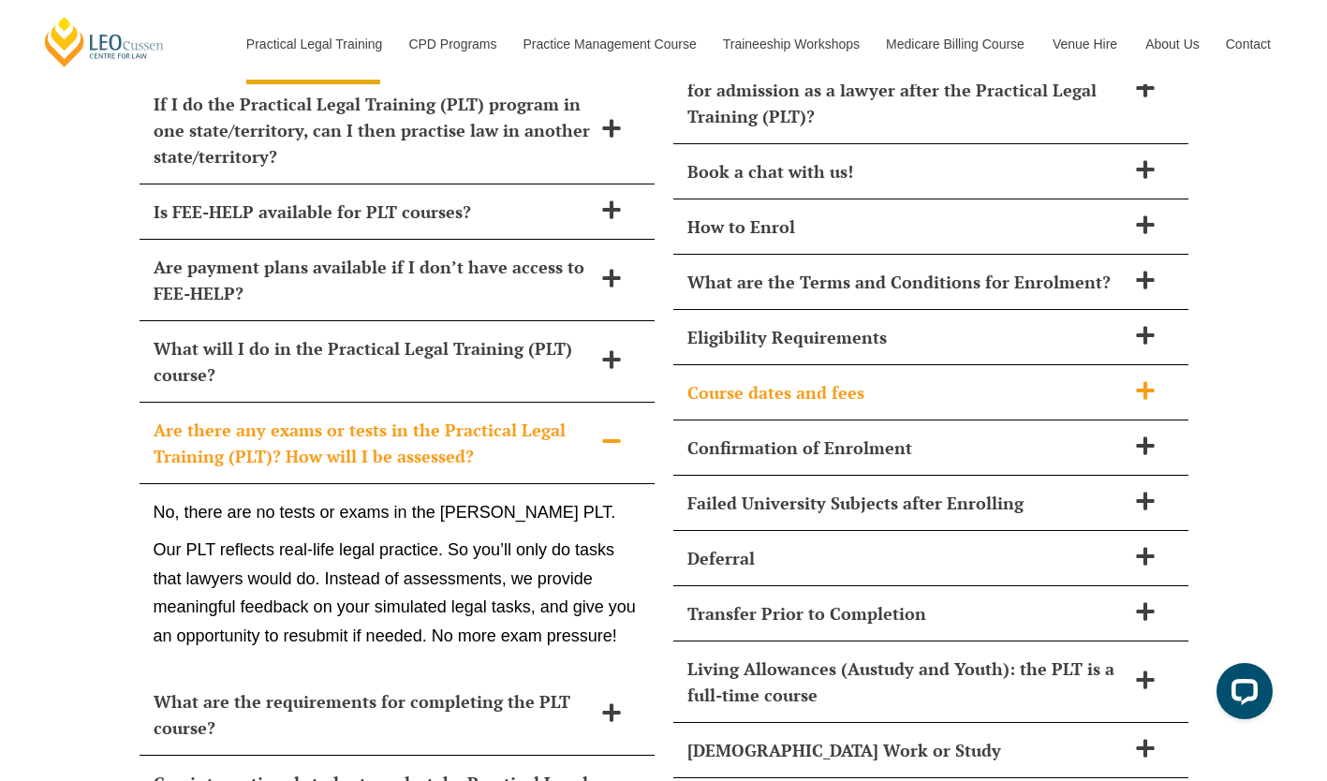
click at [1160, 380] on span at bounding box center [1145, 391] width 39 height 23
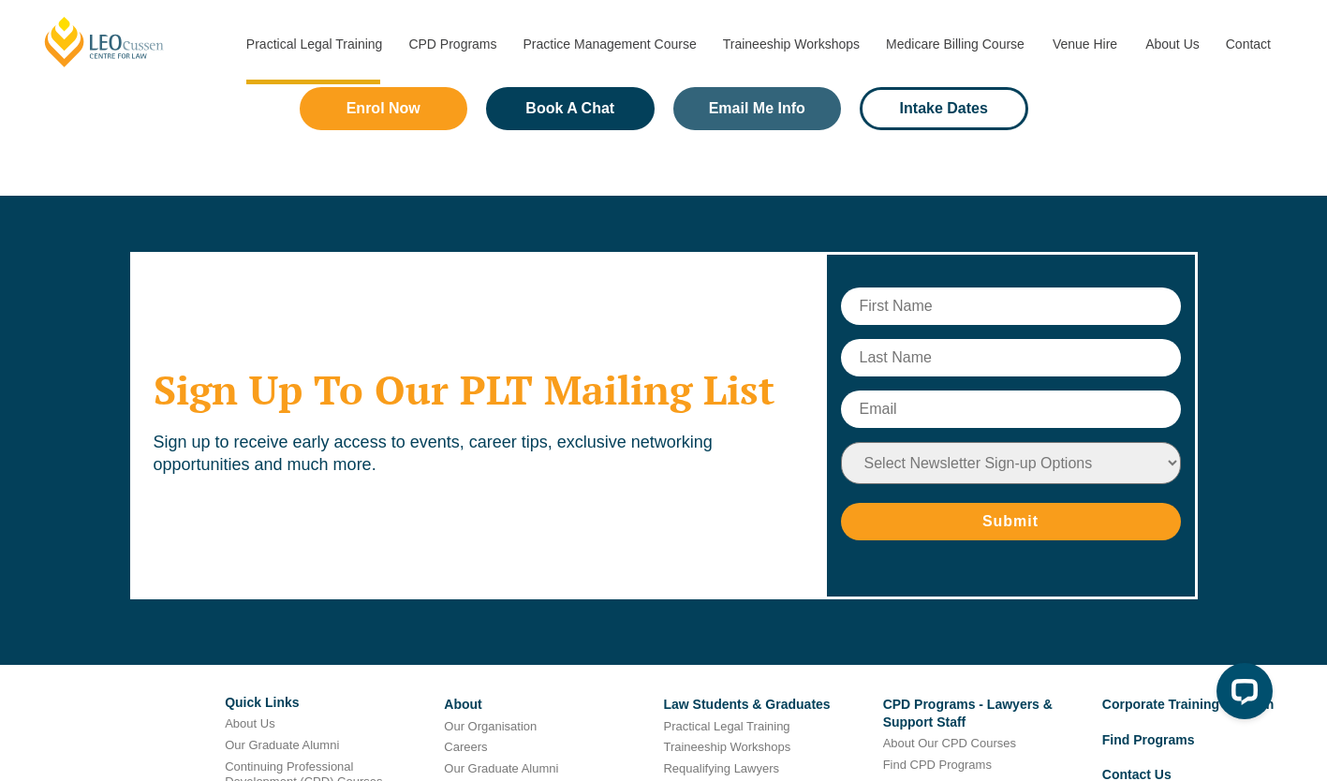
scroll to position [9228, 0]
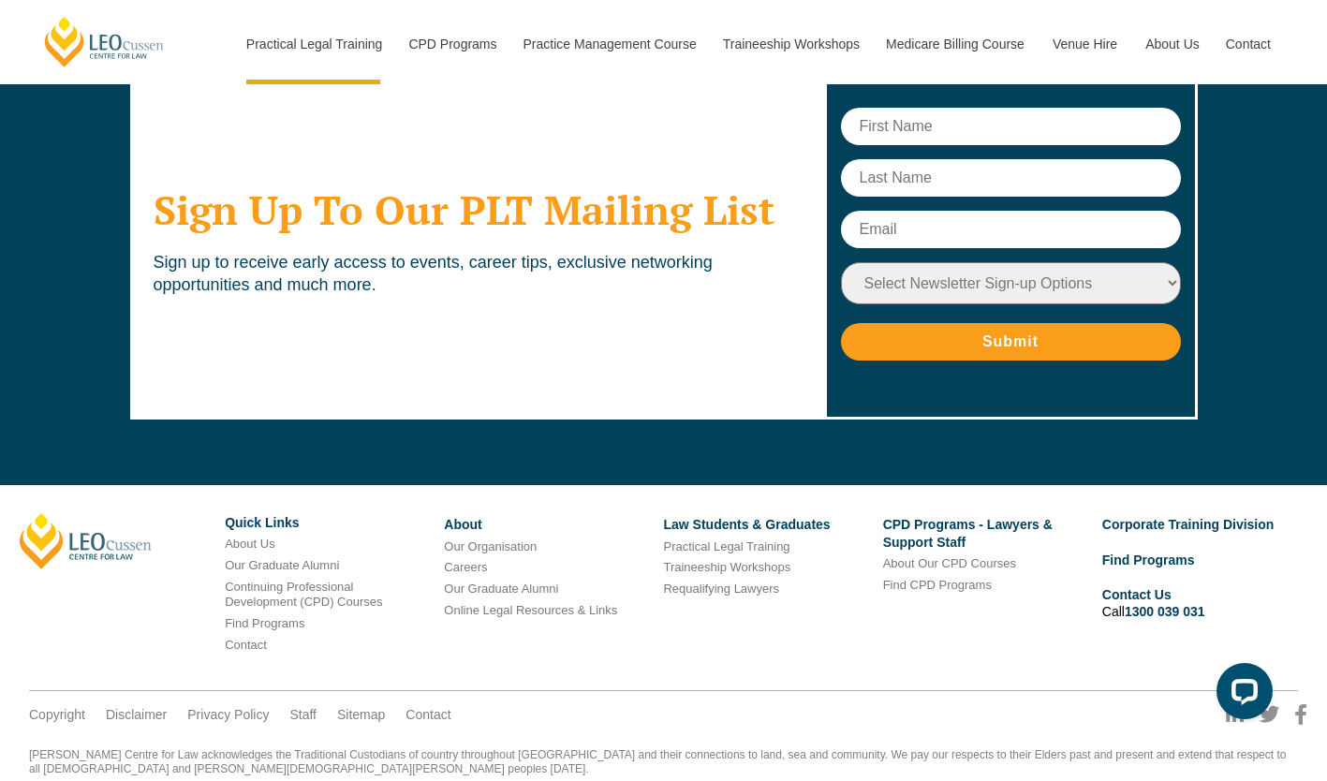
click at [1220, 333] on div "Sign Up To Our PLT Mailing List Sign up to receive early access to events, care…" at bounding box center [663, 246] width 1327 height 461
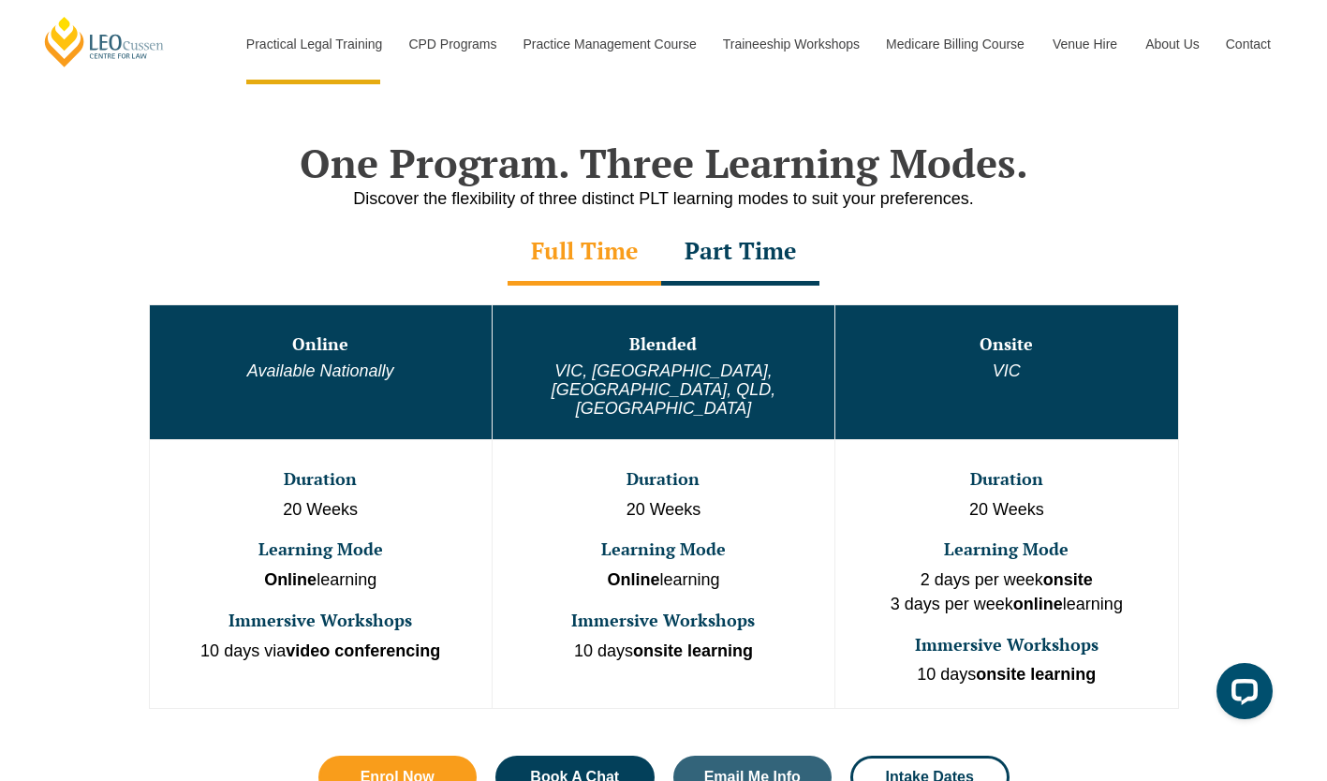
scroll to position [860, 0]
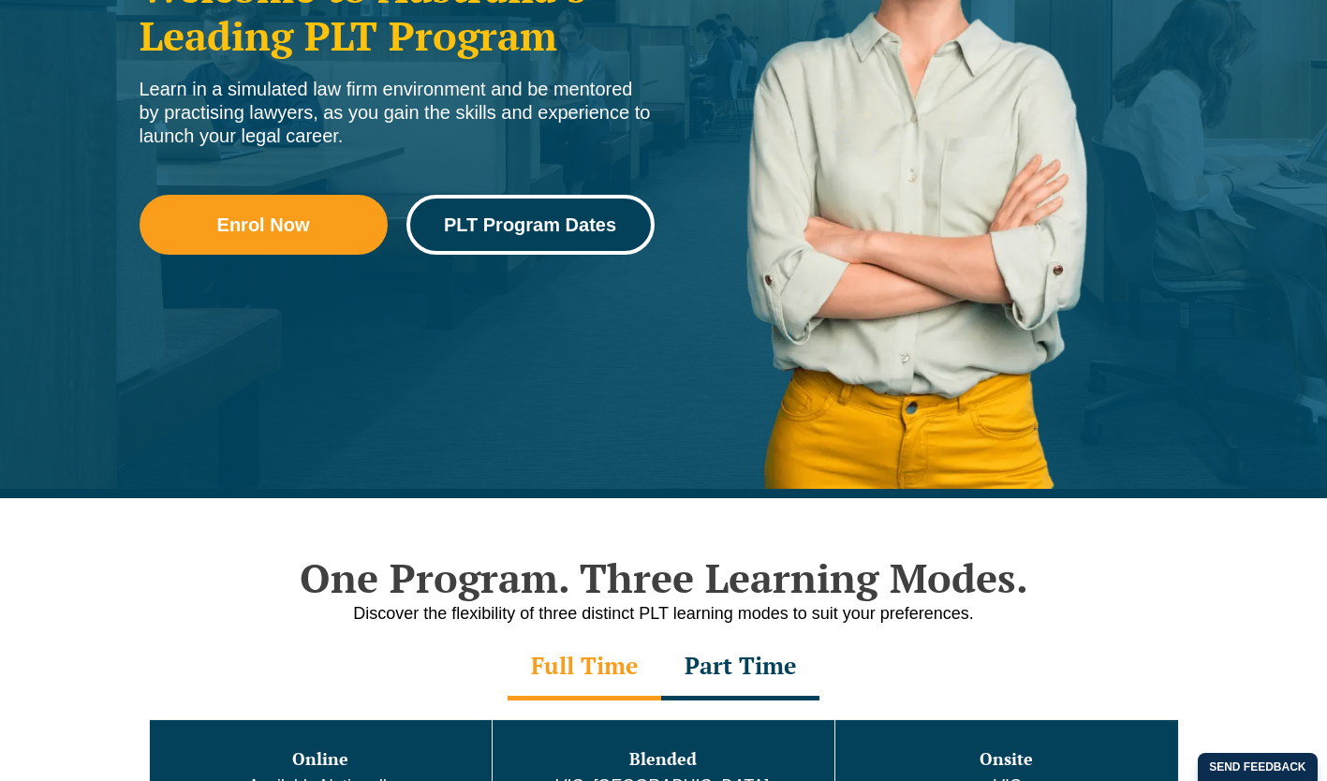
click at [613, 210] on link "PLT Program Dates" at bounding box center [531, 225] width 248 height 60
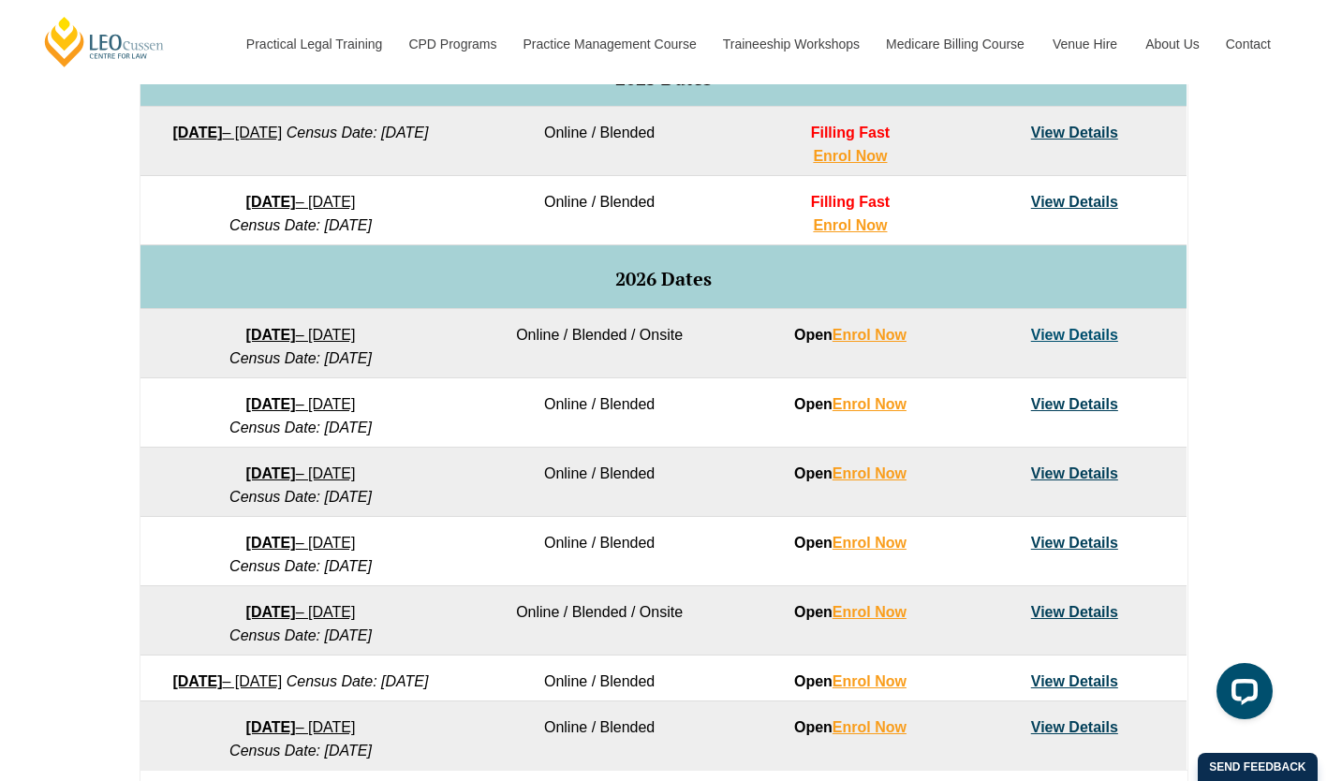
scroll to position [1019, 0]
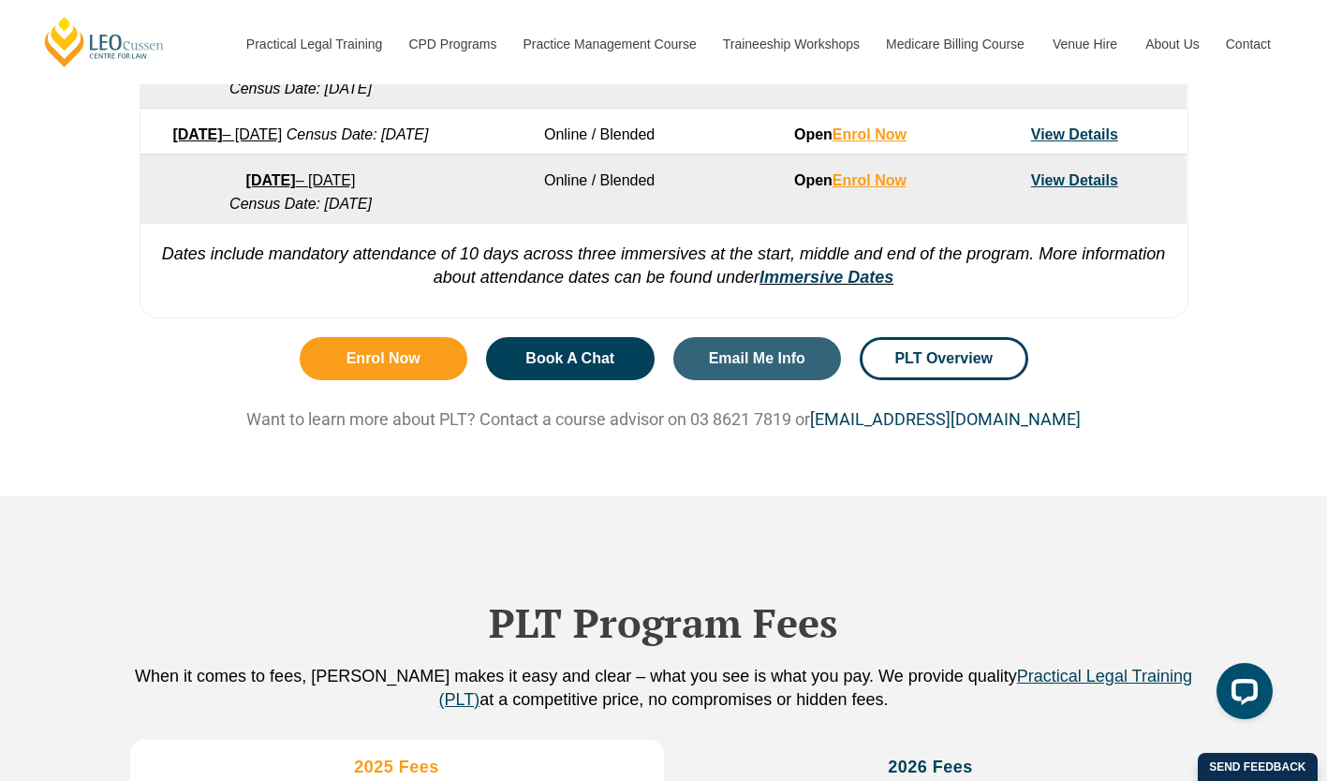
click at [1254, 361] on div "Enrol Now Book A Chat Email Me Info PLT Overview Want to learn more about PLT? …" at bounding box center [663, 412] width 1327 height 168
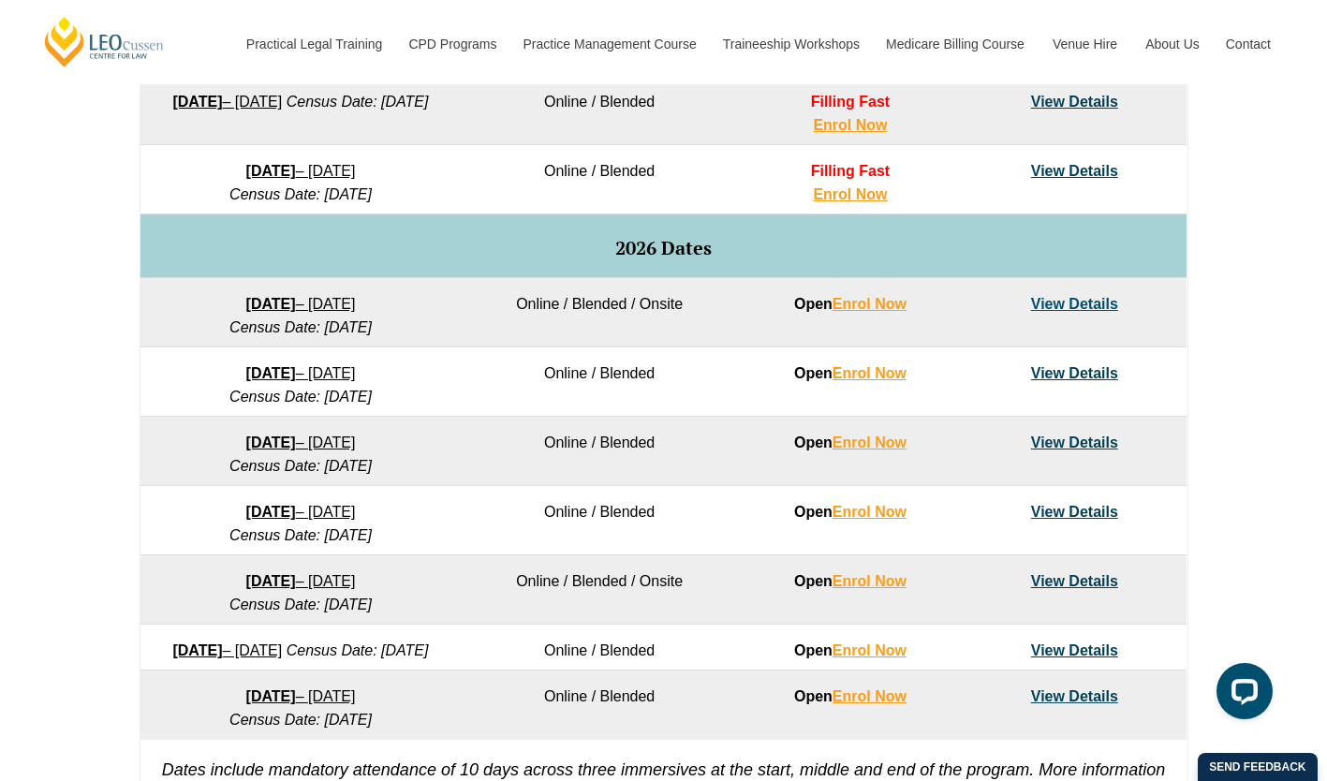
scroll to position [1047, 0]
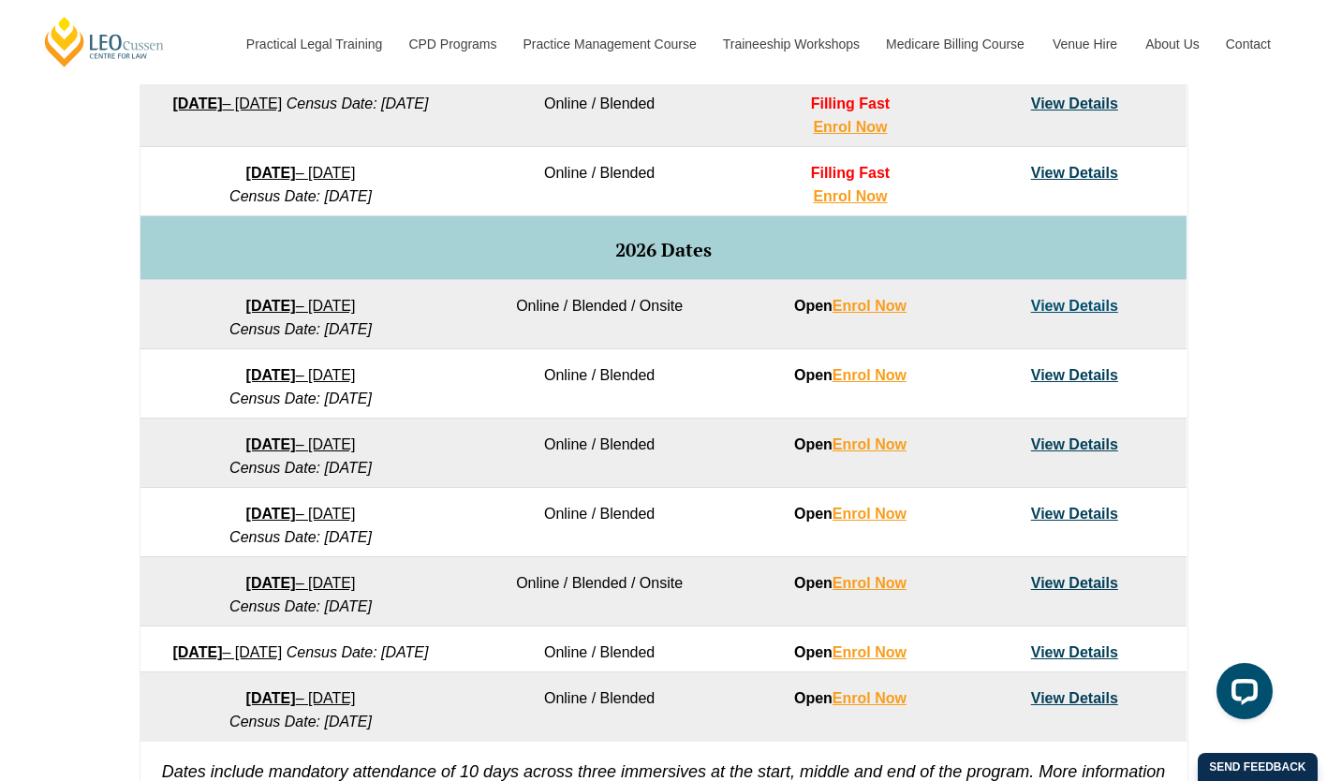
click at [1111, 312] on link "View Details" at bounding box center [1074, 306] width 87 height 16
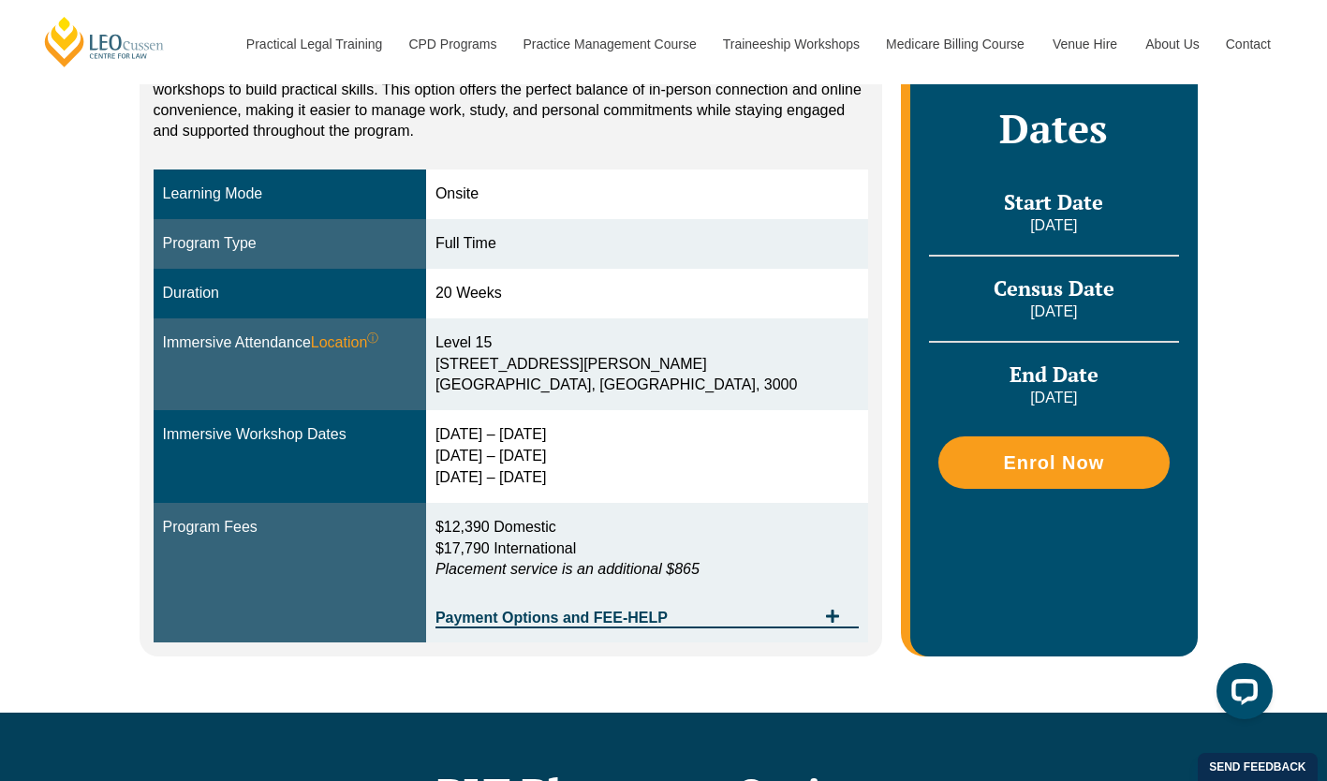
scroll to position [481, 0]
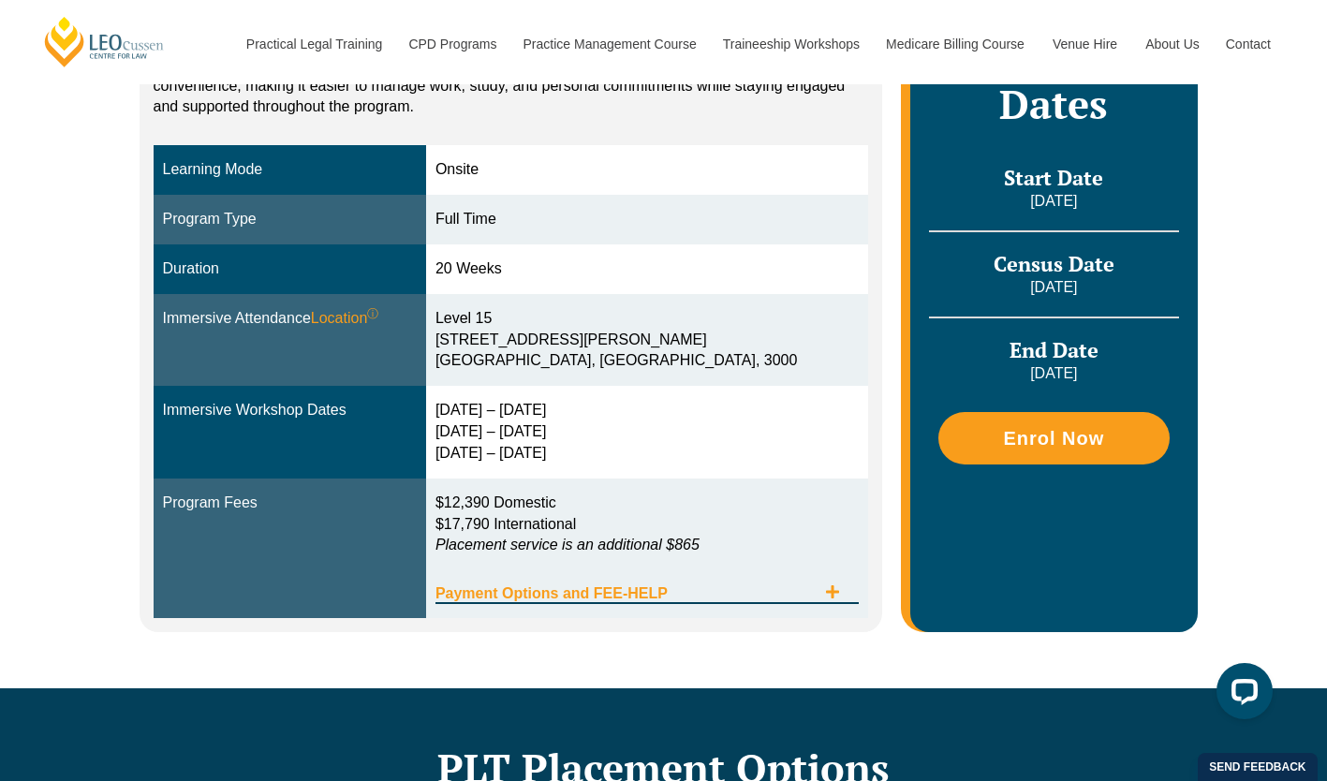
click at [837, 578] on div "Payment Options and FEE-HELP" at bounding box center [647, 585] width 423 height 38
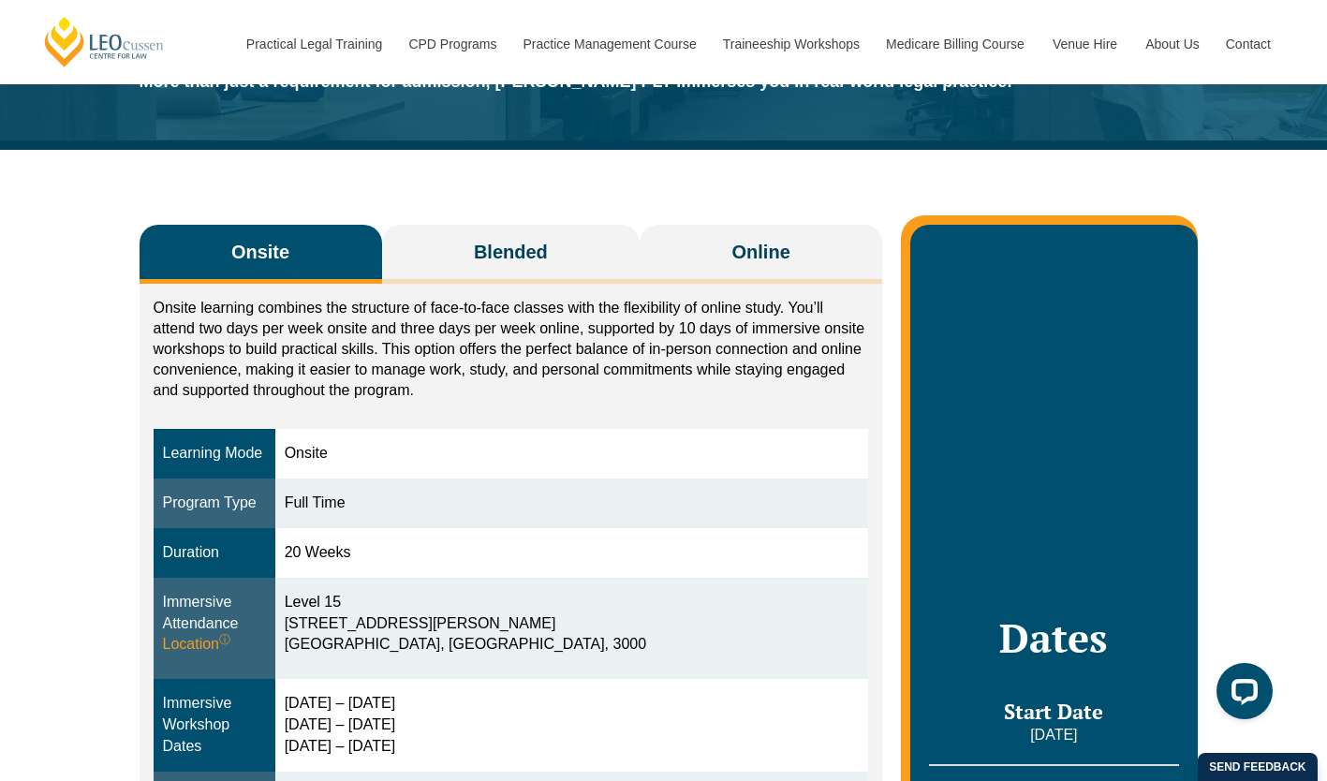
scroll to position [201, 0]
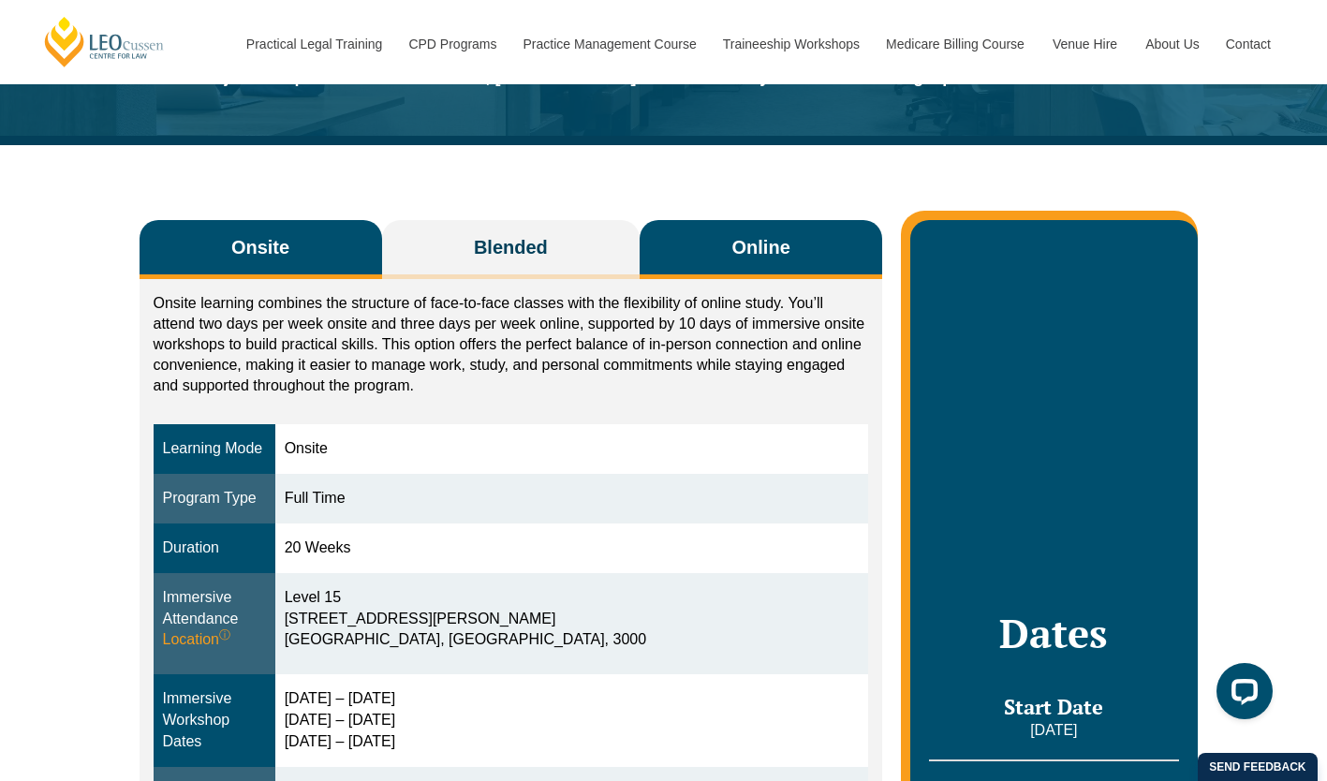
click at [800, 244] on button "Online" at bounding box center [761, 249] width 243 height 59
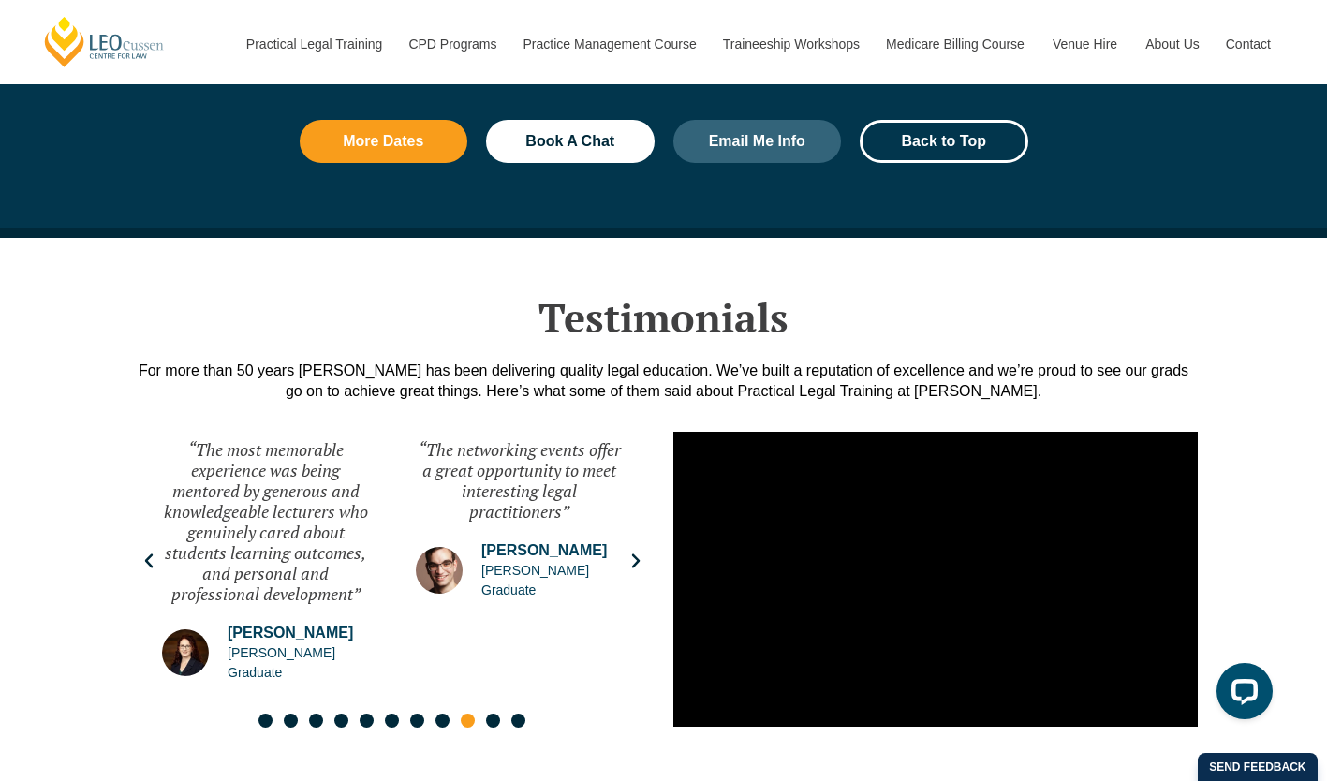
scroll to position [2623, 0]
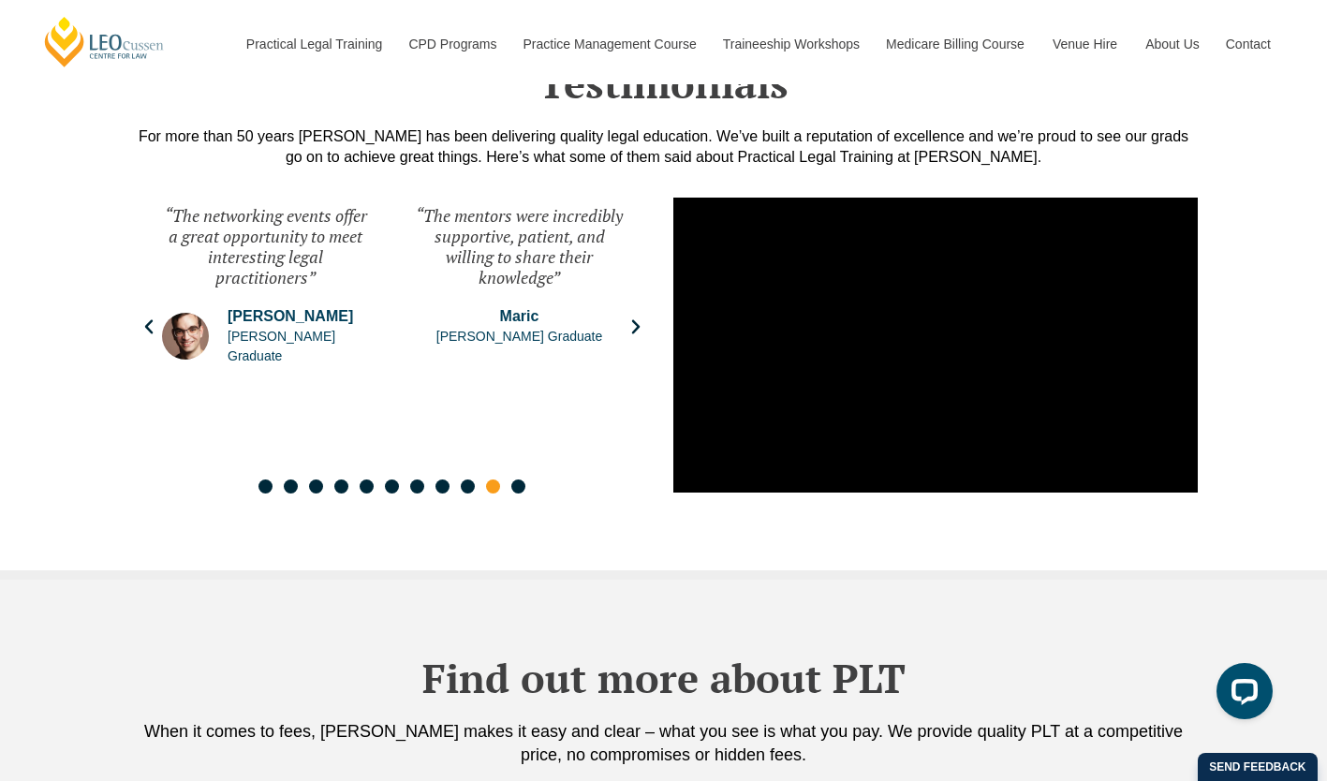
click at [635, 318] on icon "Next slide" at bounding box center [636, 327] width 19 height 19
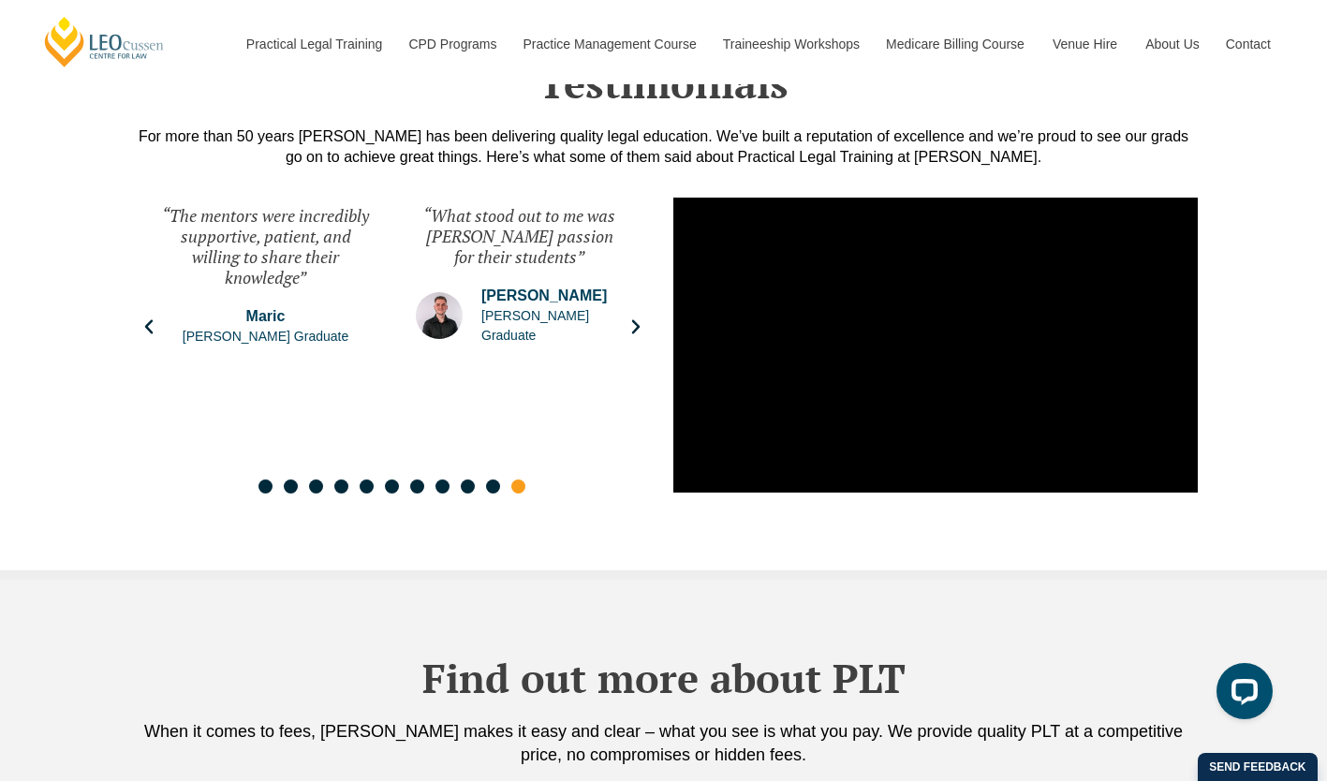
click at [635, 318] on icon "Next slide" at bounding box center [636, 327] width 19 height 19
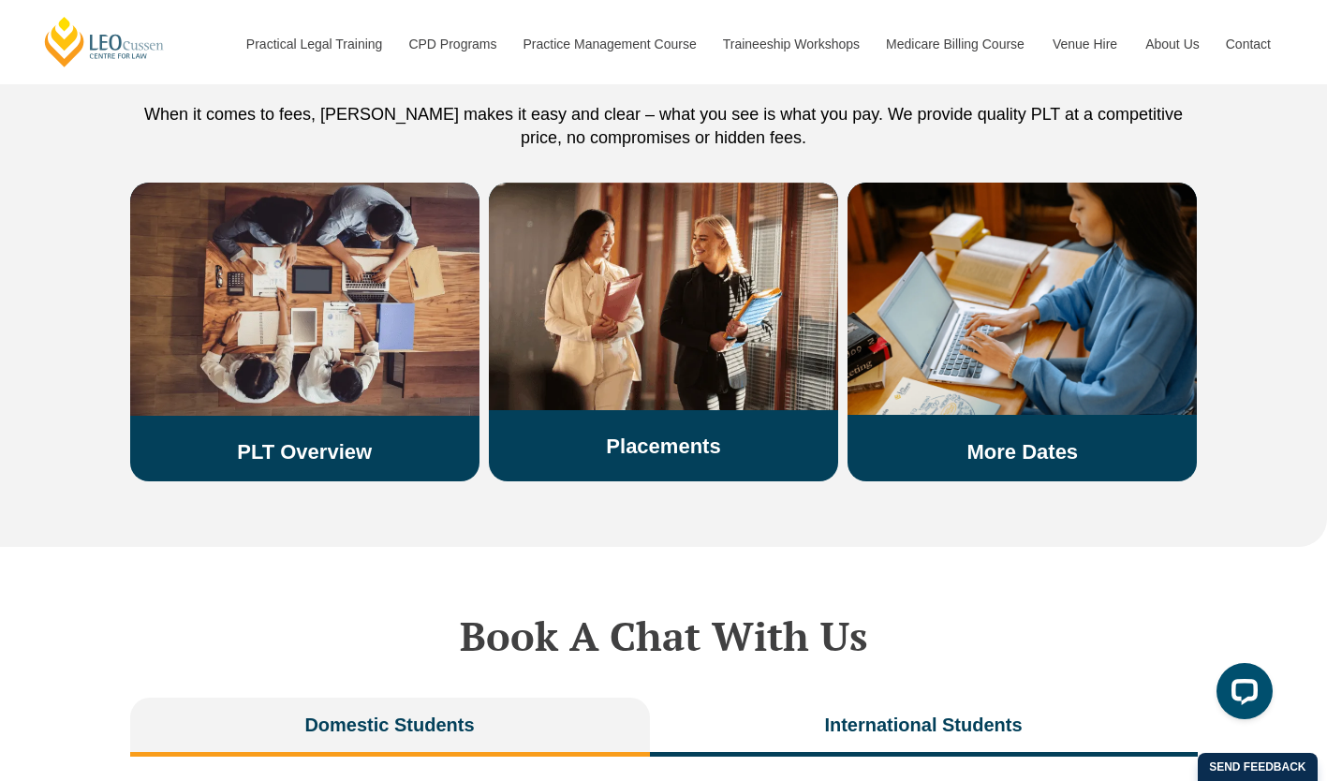
scroll to position [3237, 0]
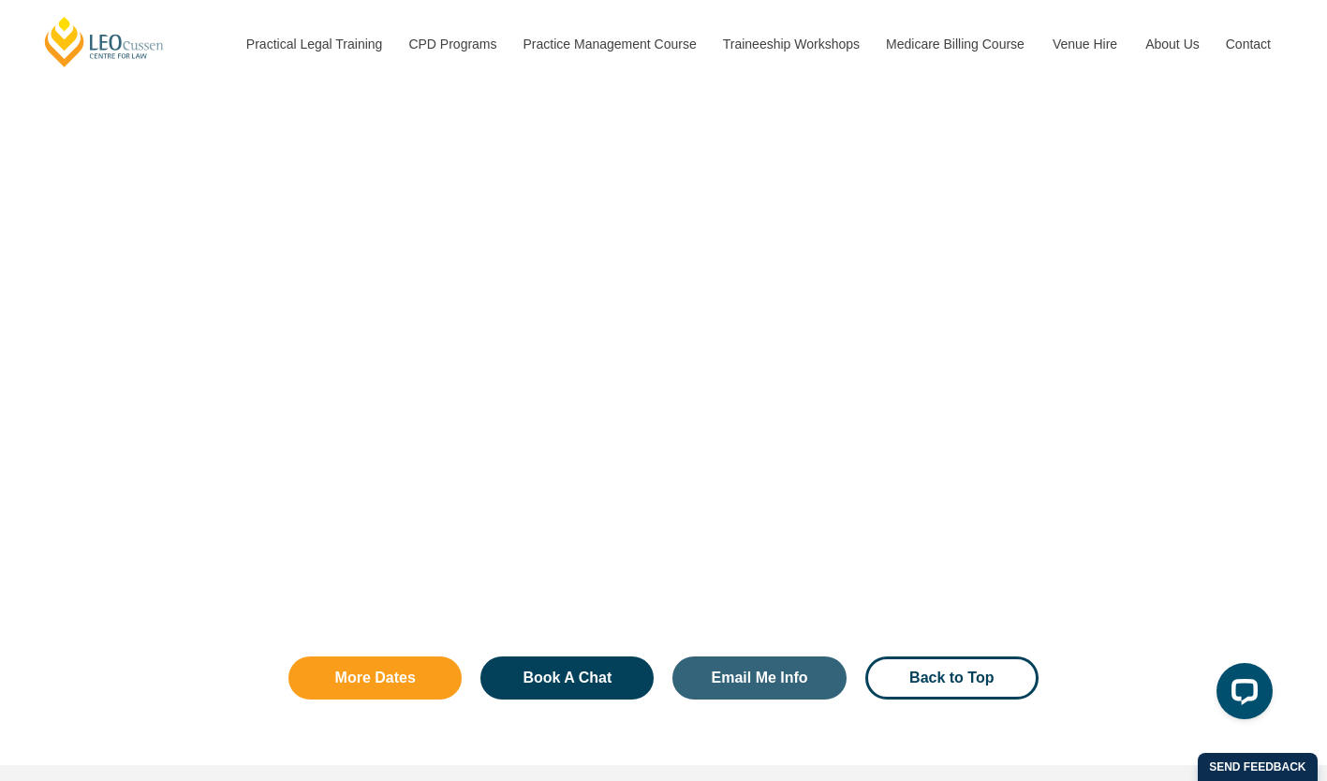
click at [1228, 395] on div "Book A Chat With Us Domestic Students International Students" at bounding box center [663, 209] width 1327 height 874
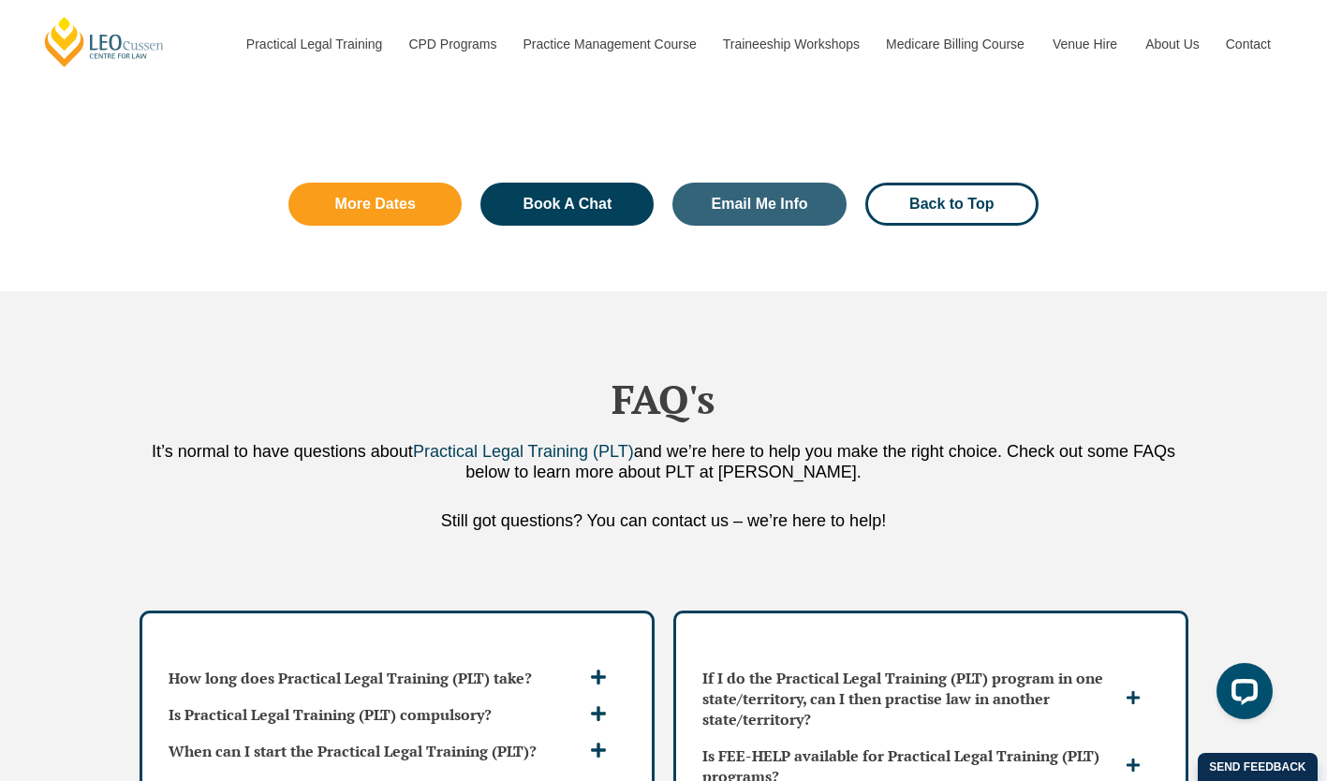
click at [1234, 369] on div "FAQ's It’s normal to have questions about Practical Legal Training (PLT) and we…" at bounding box center [663, 446] width 1327 height 310
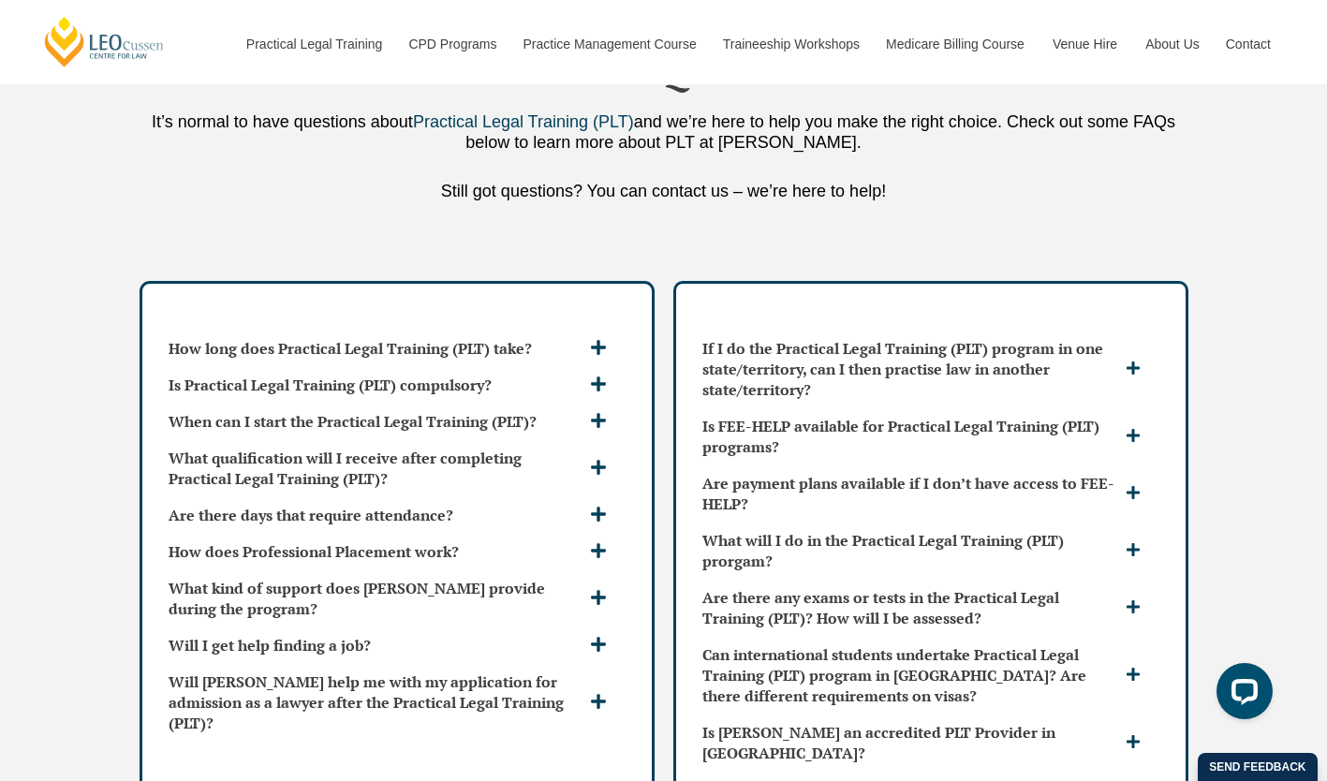
scroll to position [4891, 0]
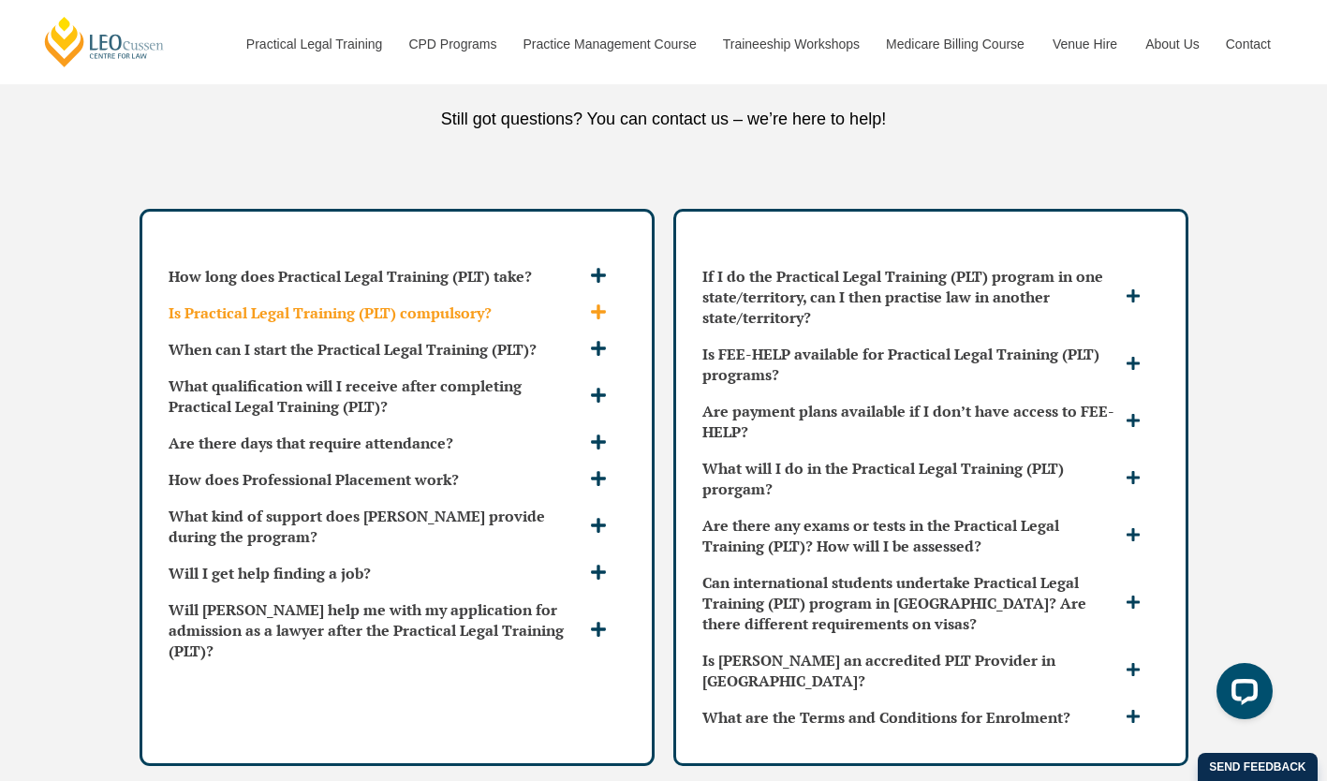
click at [617, 295] on div "Is Practical Legal Training (PLT) compulsory?" at bounding box center [397, 313] width 472 height 36
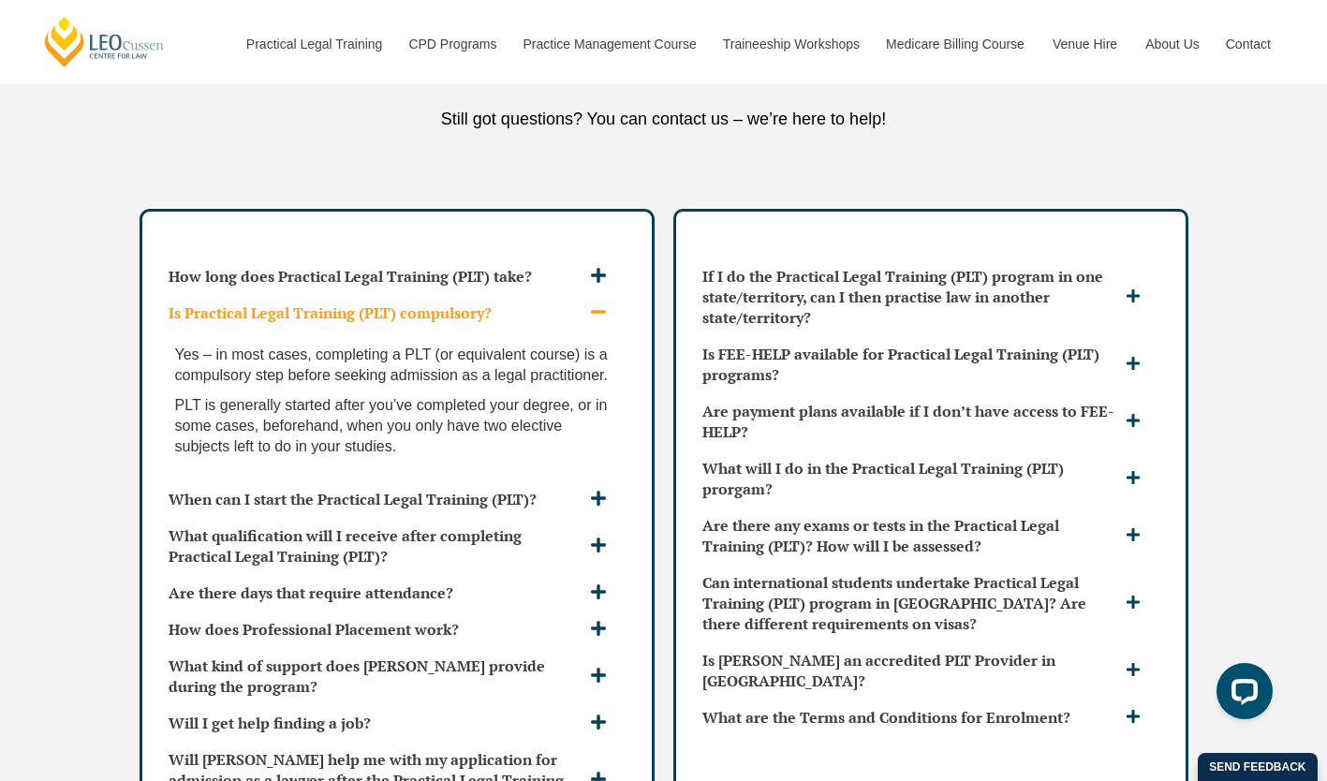
click at [592, 304] on icon at bounding box center [598, 312] width 17 height 17
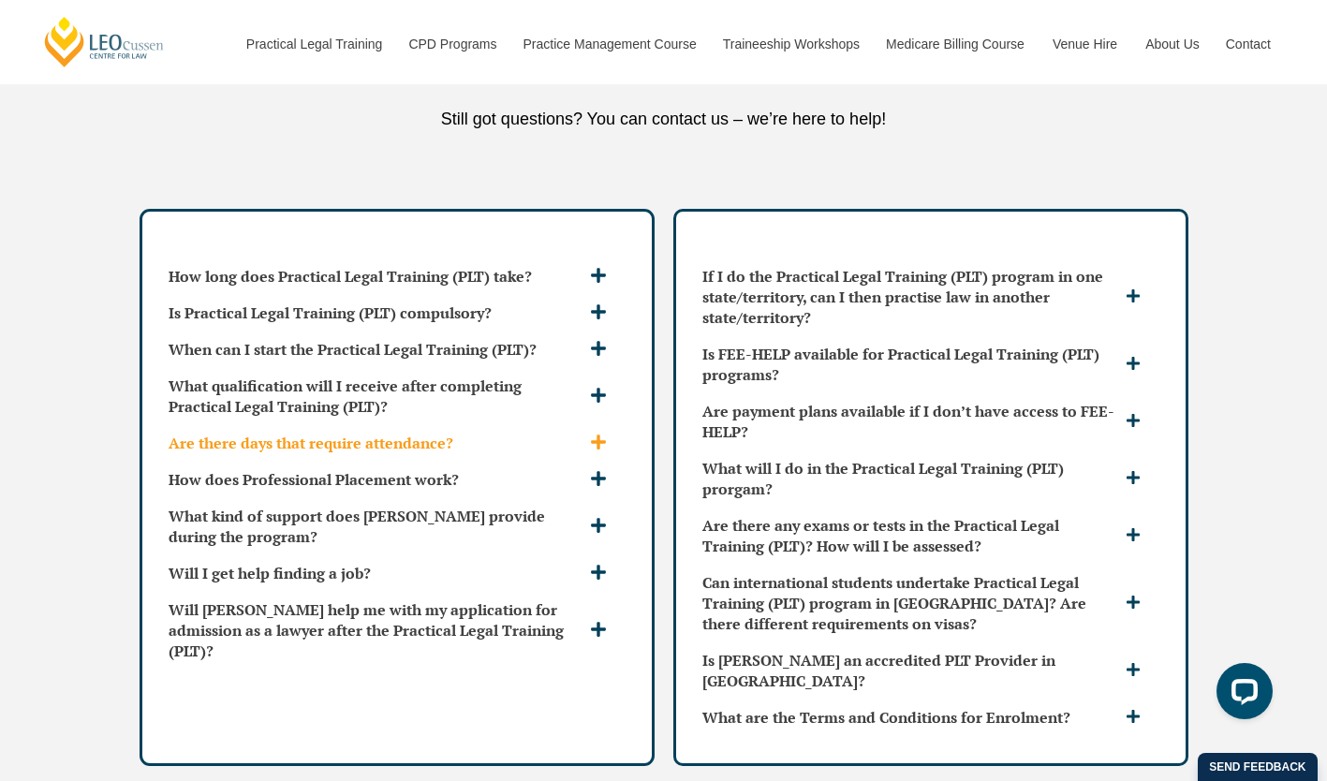
click at [608, 434] on span at bounding box center [600, 444] width 31 height 20
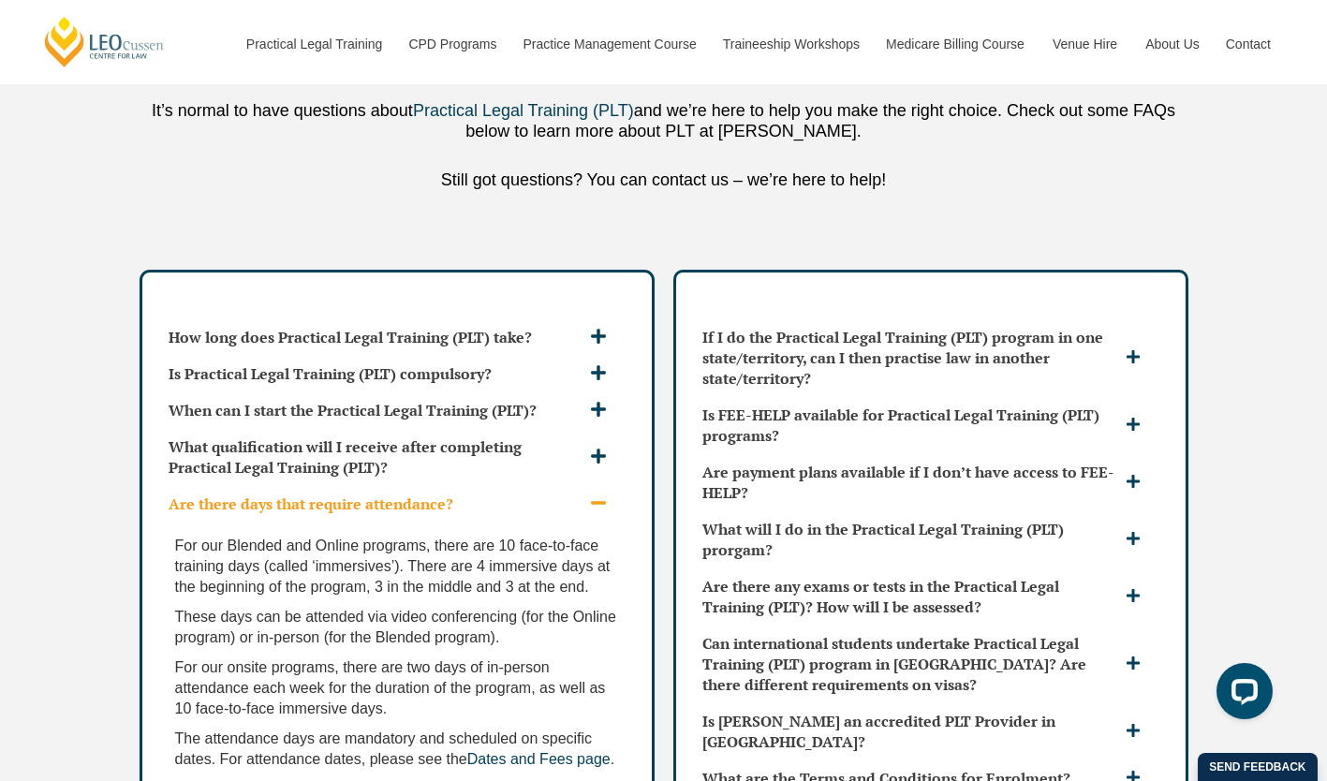
scroll to position [4921, 0]
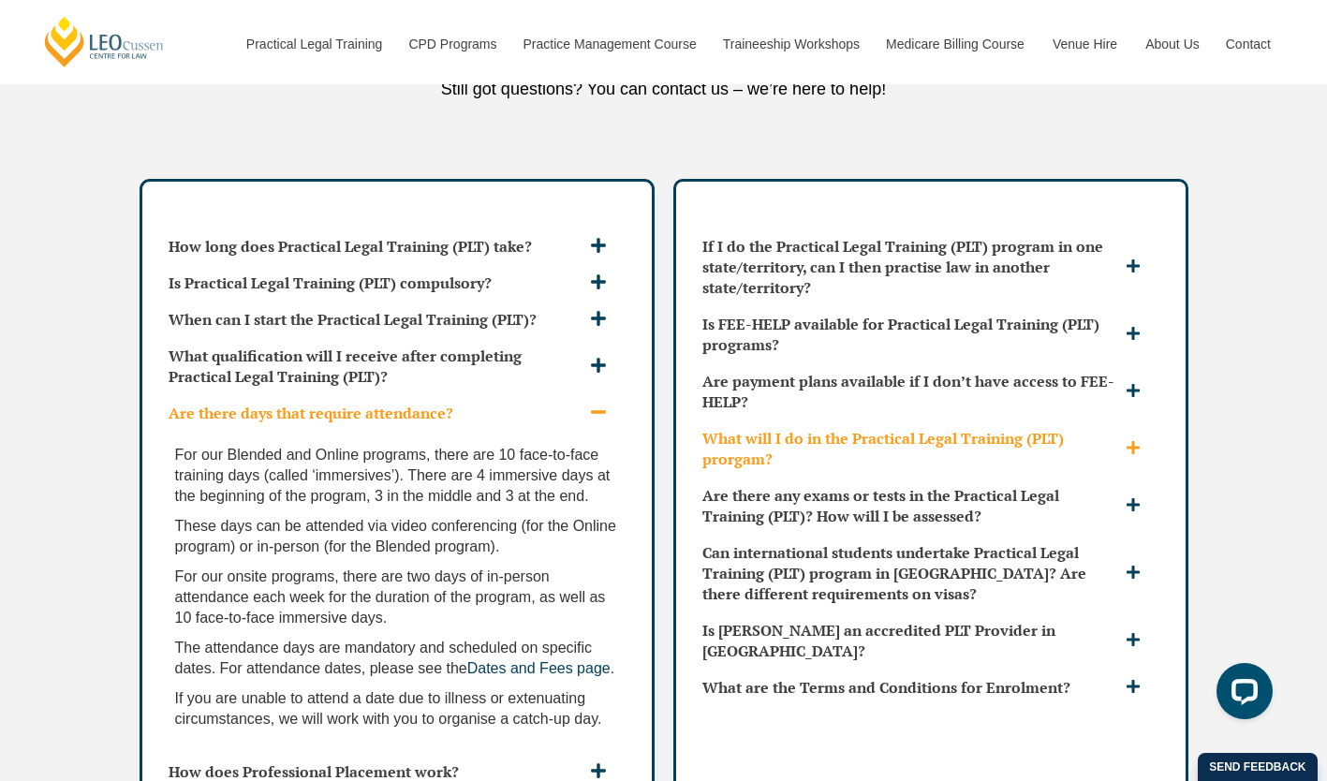
click at [1140, 440] on icon at bounding box center [1133, 447] width 15 height 15
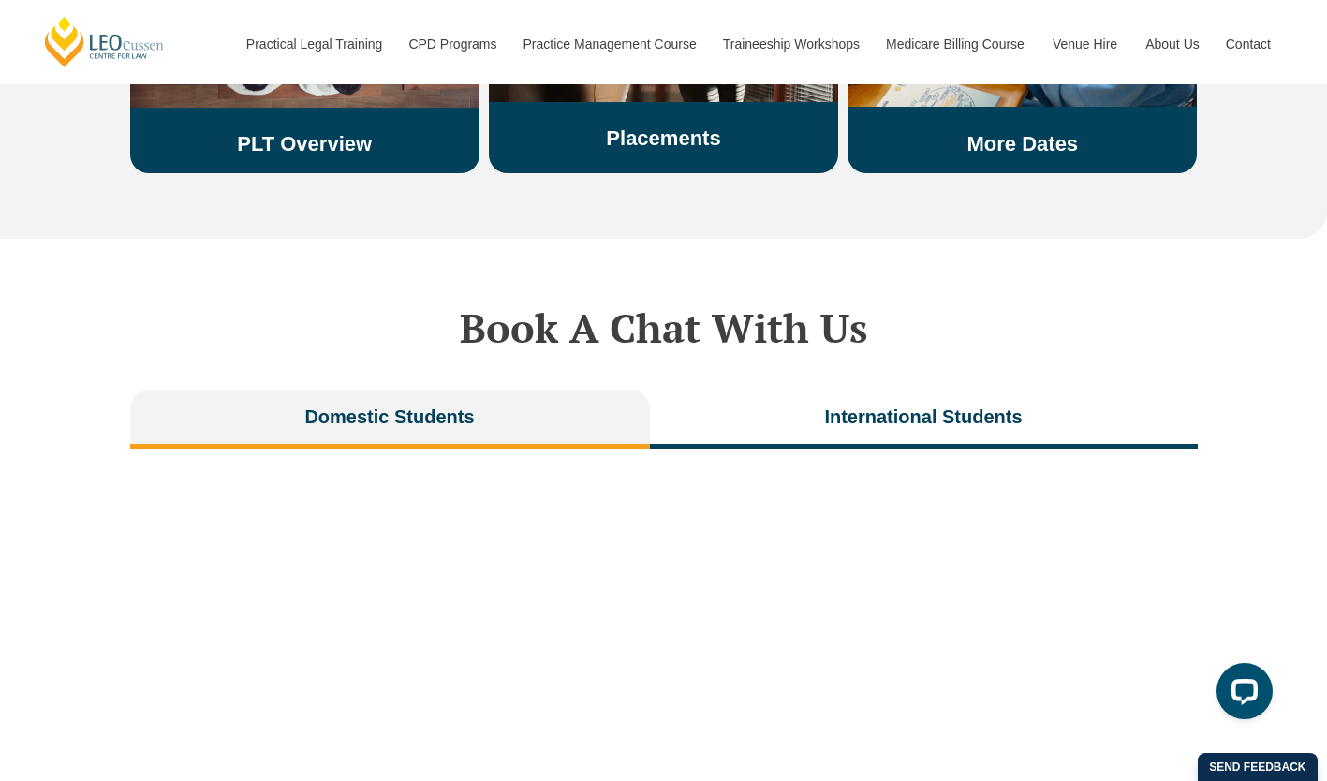
scroll to position [3118, 0]
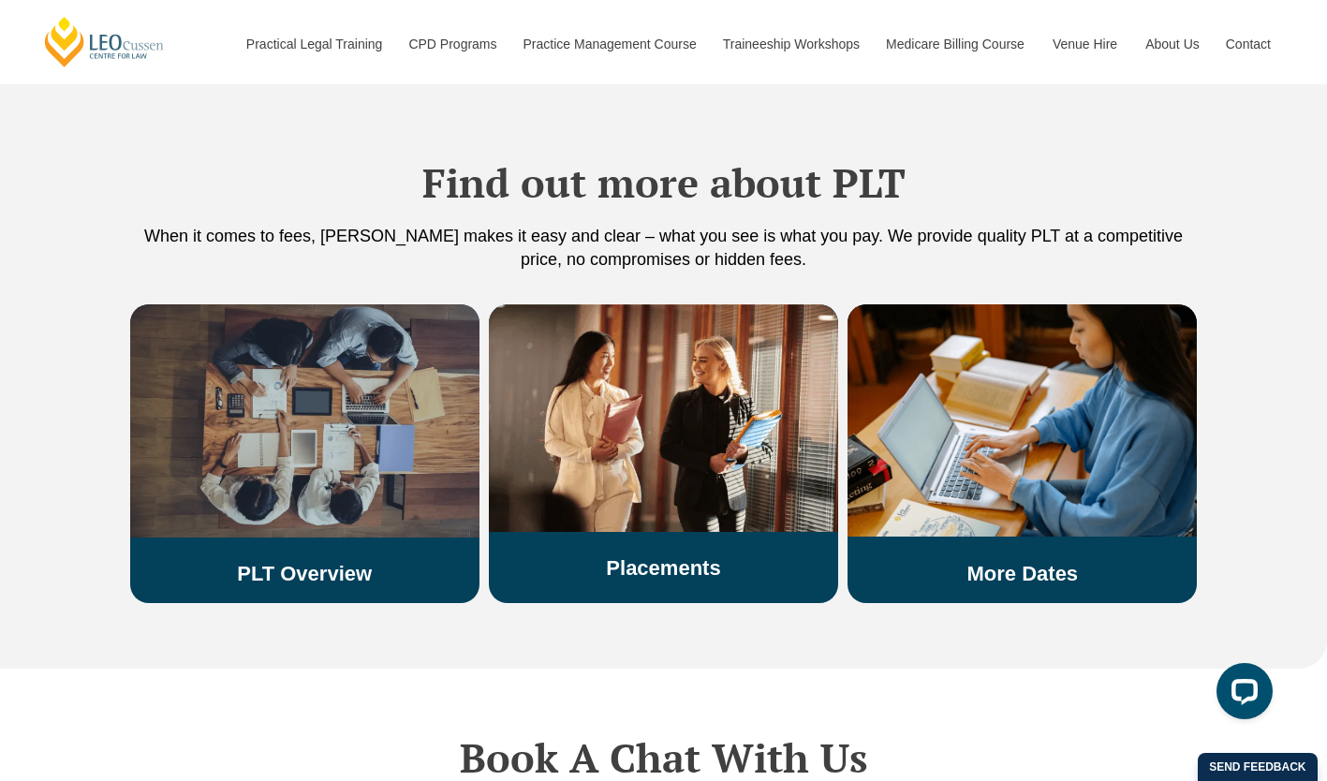
click at [329, 492] on img at bounding box center [304, 420] width 349 height 233
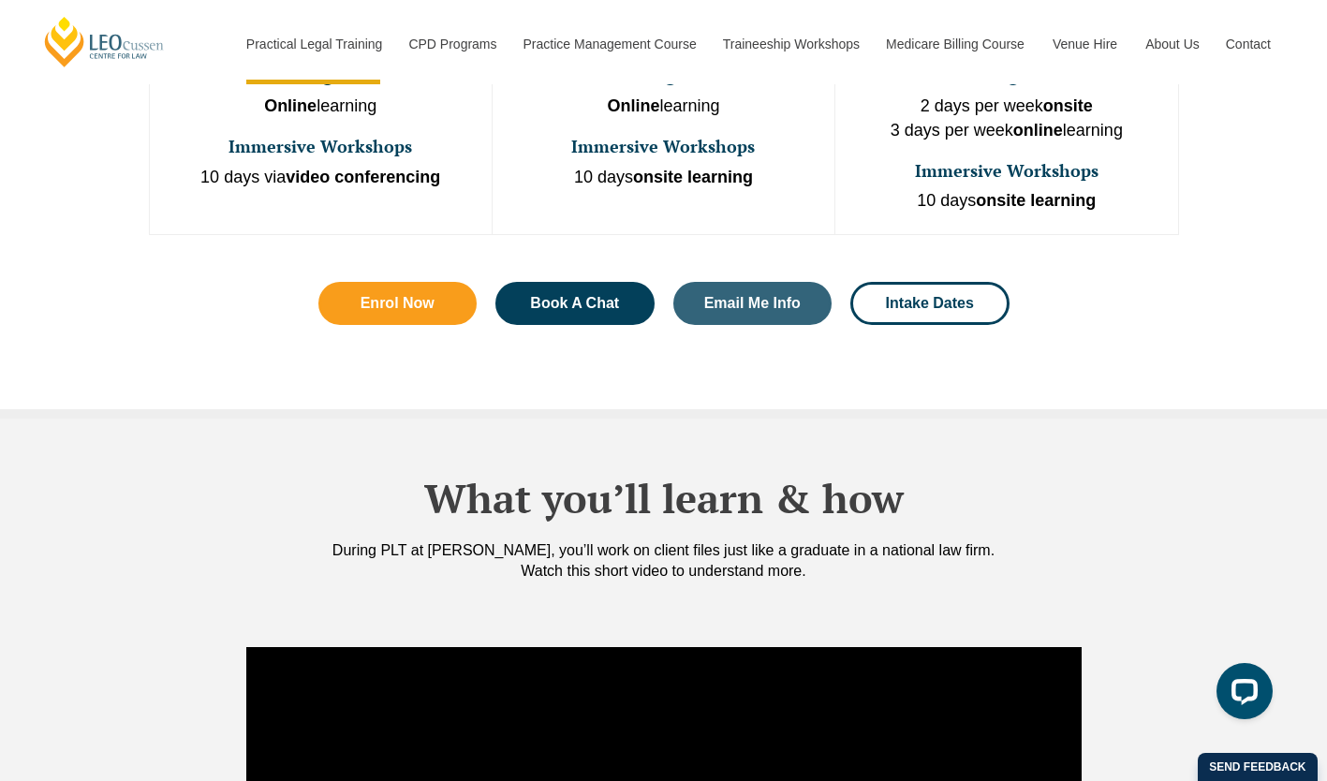
scroll to position [1565, 0]
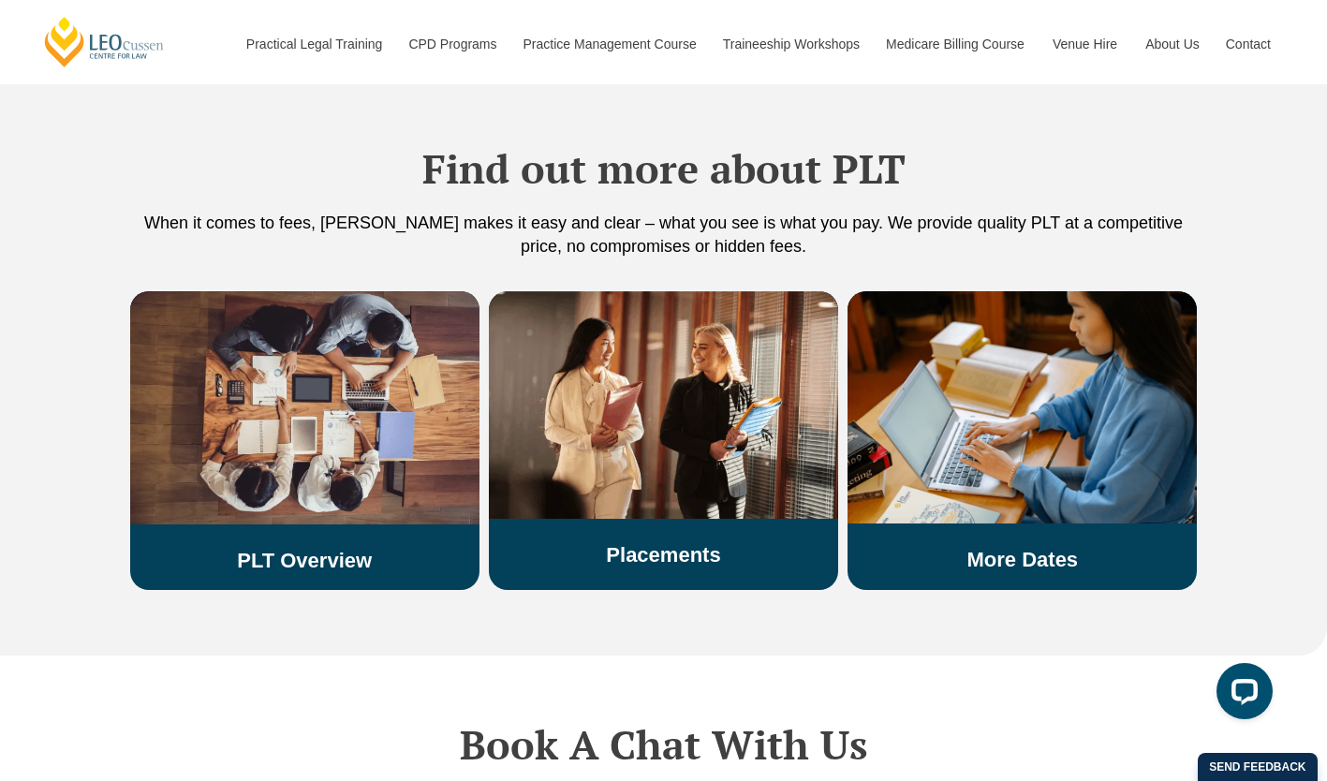
scroll to position [3118, 0]
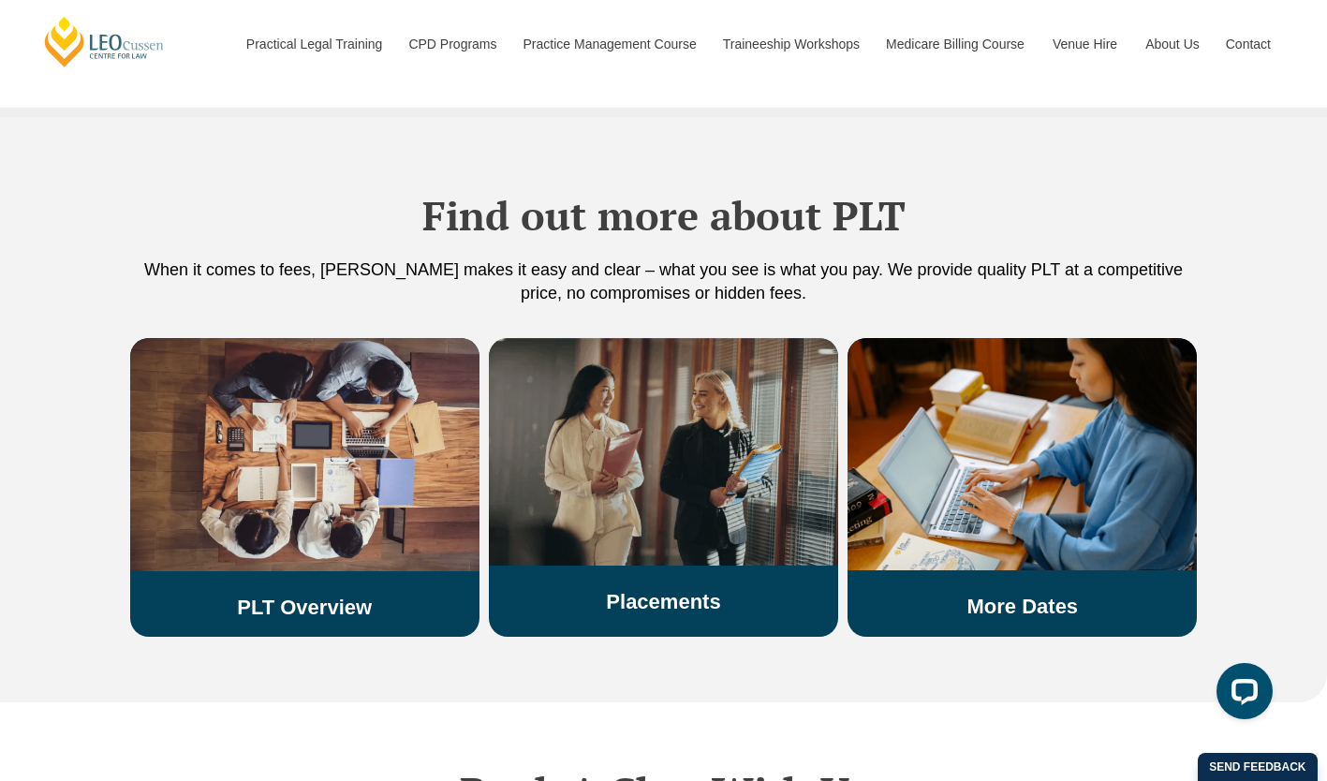
click at [759, 387] on img at bounding box center [663, 452] width 349 height 228
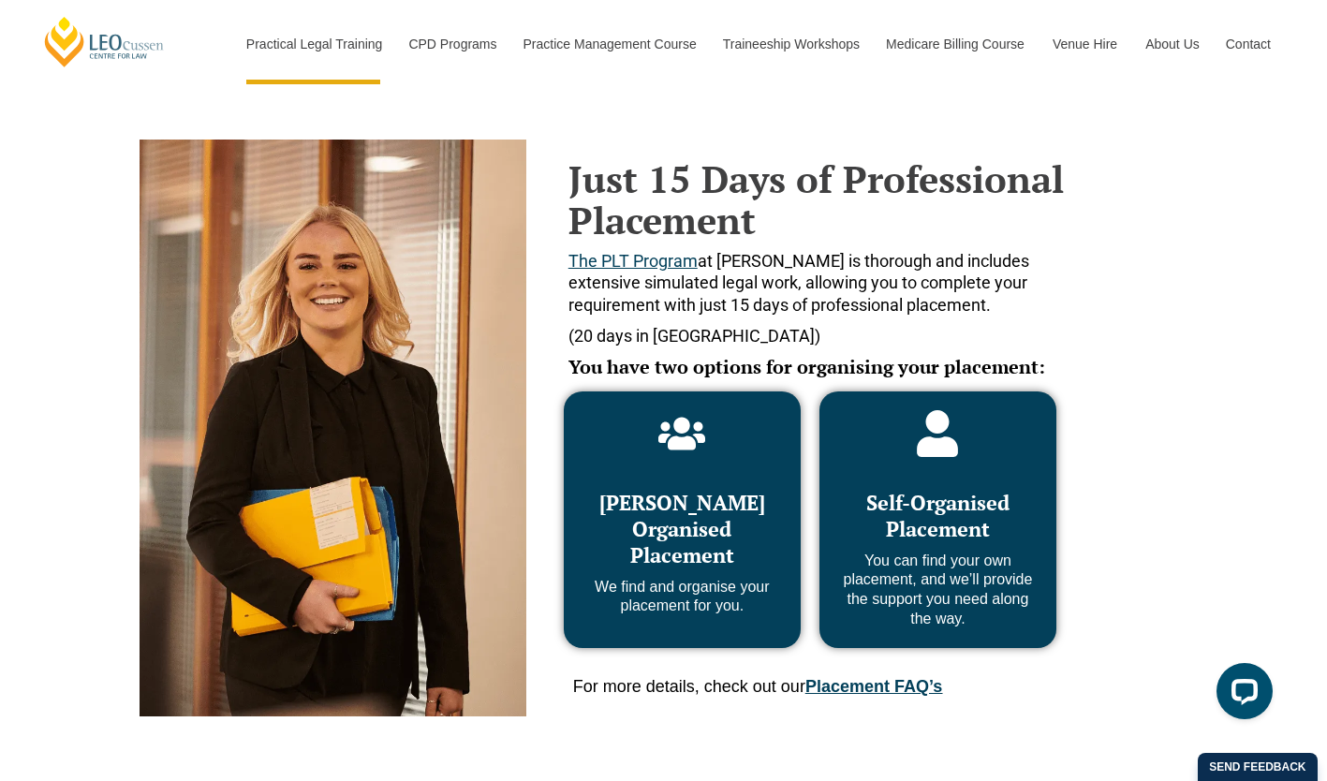
click at [749, 509] on h3 "Leo Cussen Organised Placement" at bounding box center [683, 529] width 200 height 79
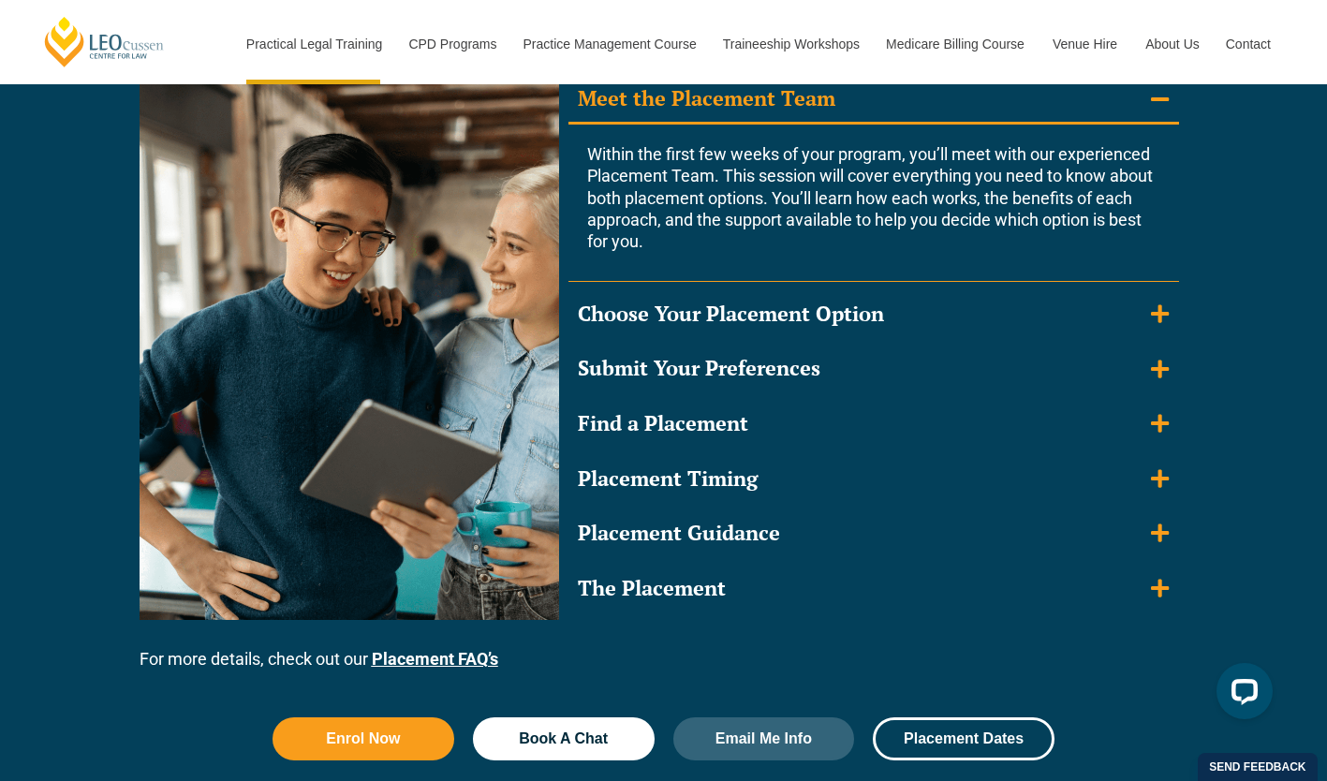
scroll to position [1766, 0]
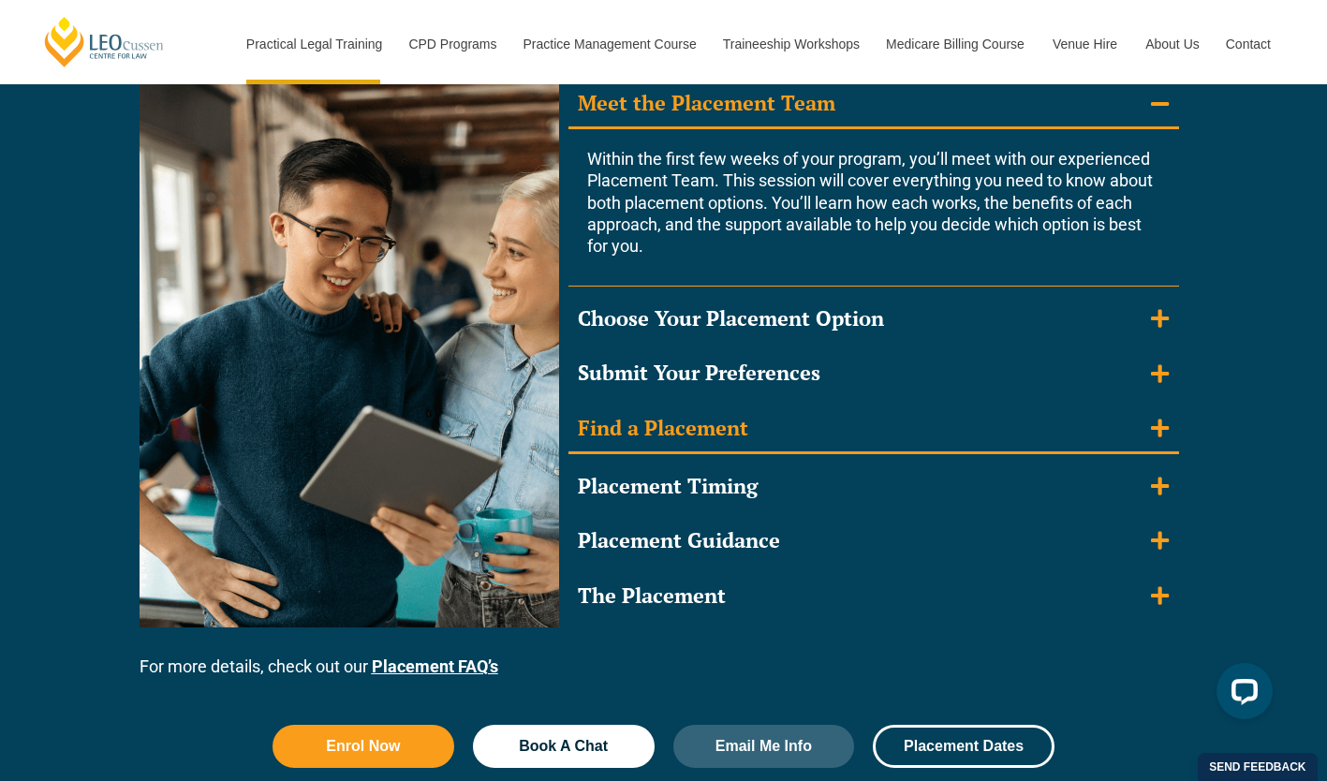
click at [1165, 435] on icon "Accordion. Open links with Enter or Space, close with Escape, and navigate with…" at bounding box center [1160, 428] width 18 height 21
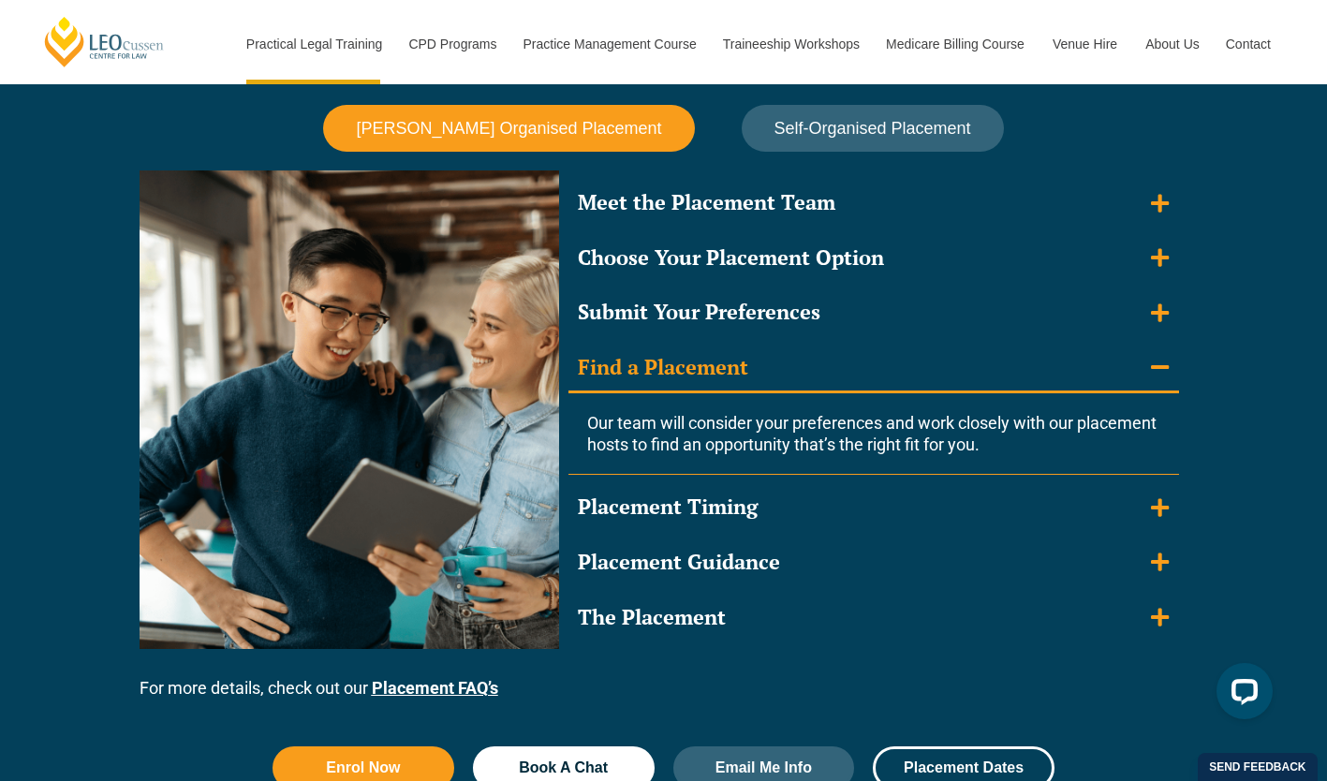
scroll to position [1667, 0]
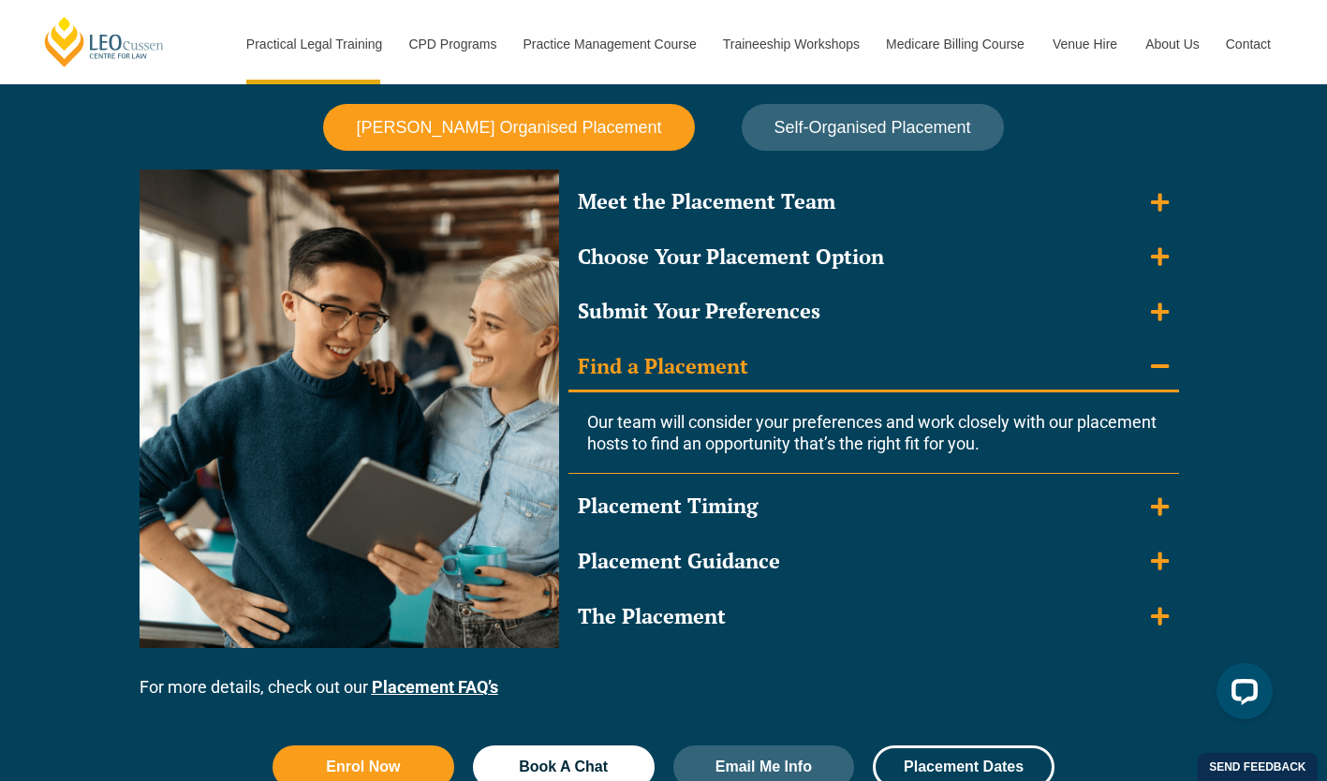
click at [1168, 346] on summary "Find a Placement" at bounding box center [874, 368] width 611 height 49
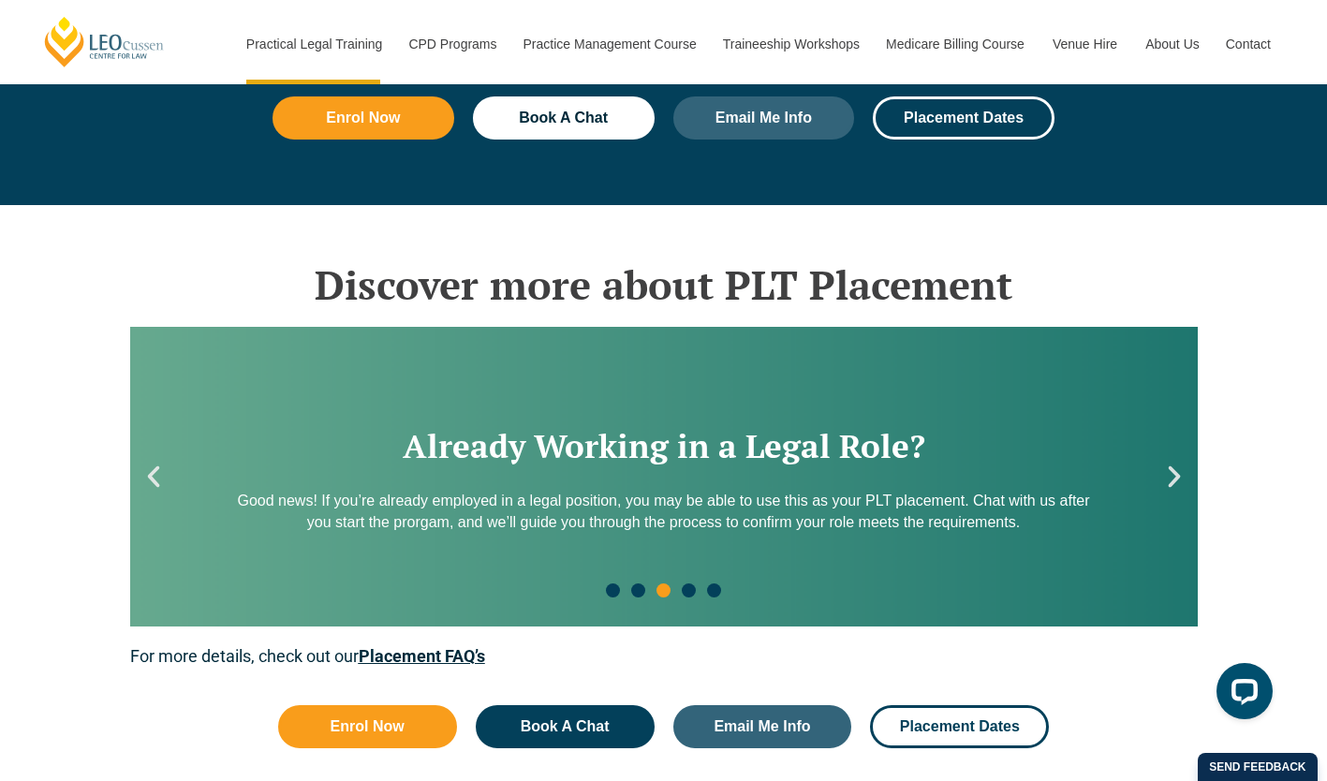
scroll to position [2347, 0]
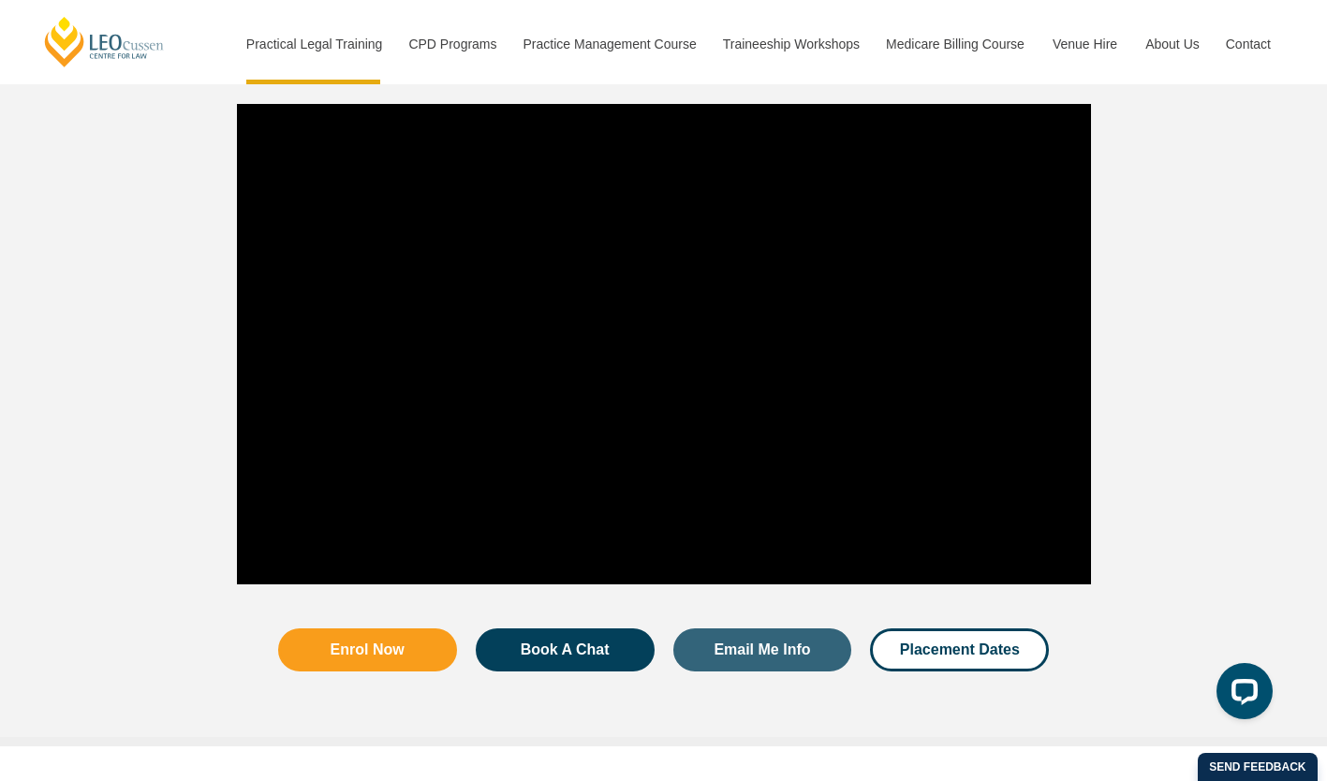
click at [1161, 430] on div at bounding box center [1144, 361] width 107 height 515
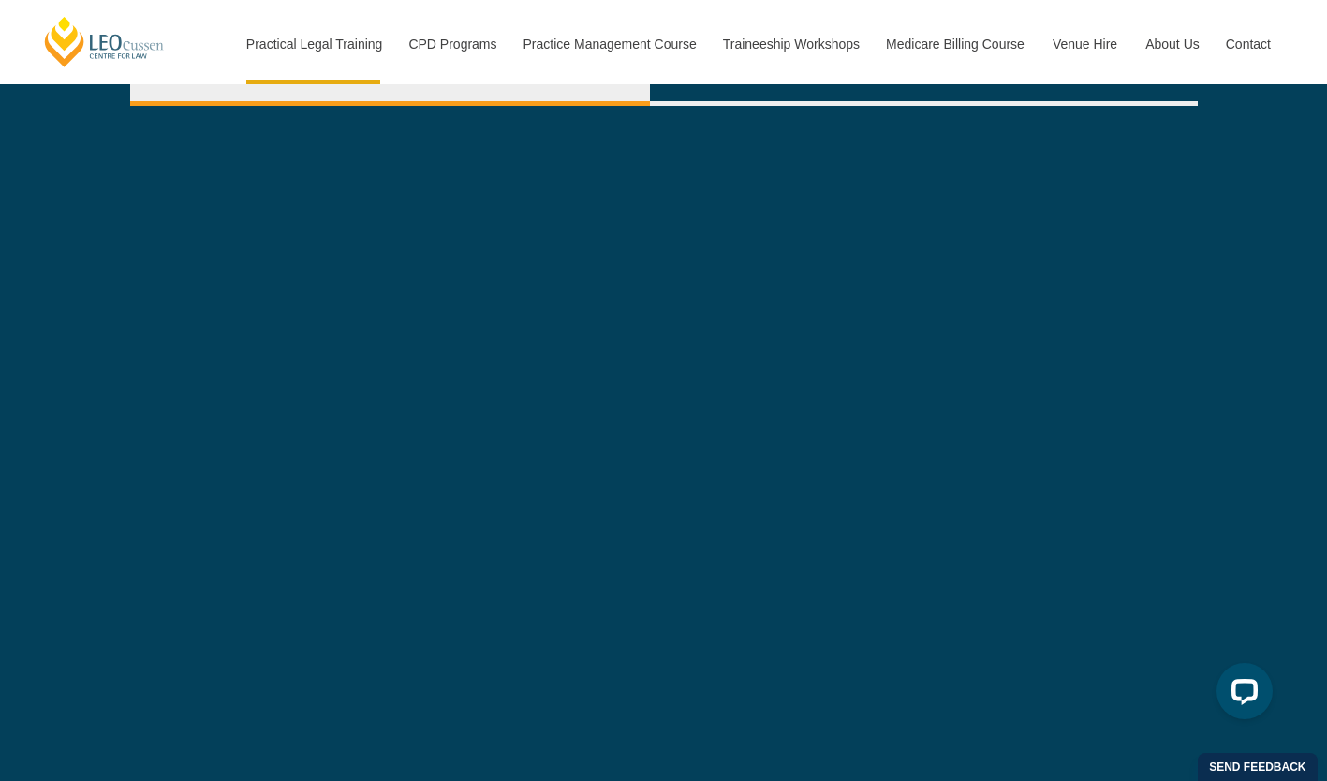
scroll to position [5504, 0]
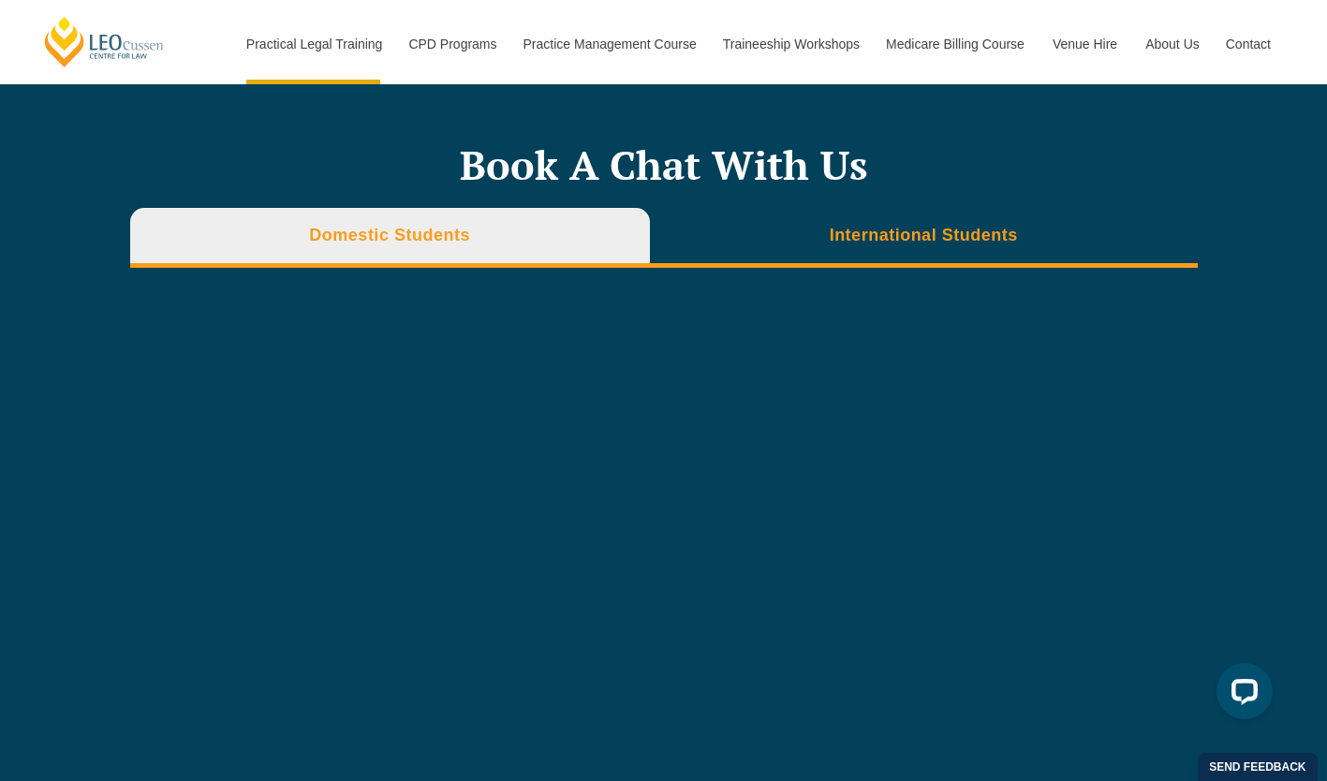
click at [1010, 257] on li "International Students" at bounding box center [924, 238] width 548 height 60
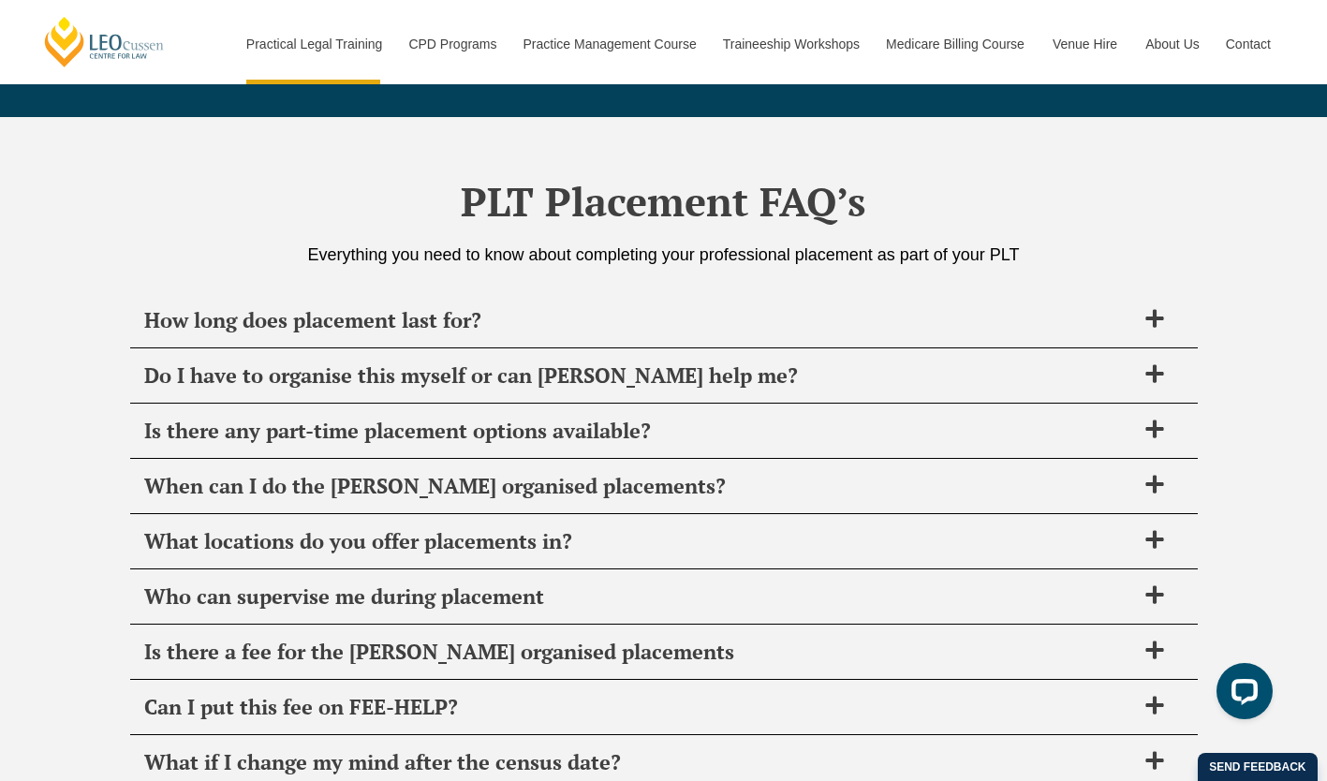
scroll to position [6351, 0]
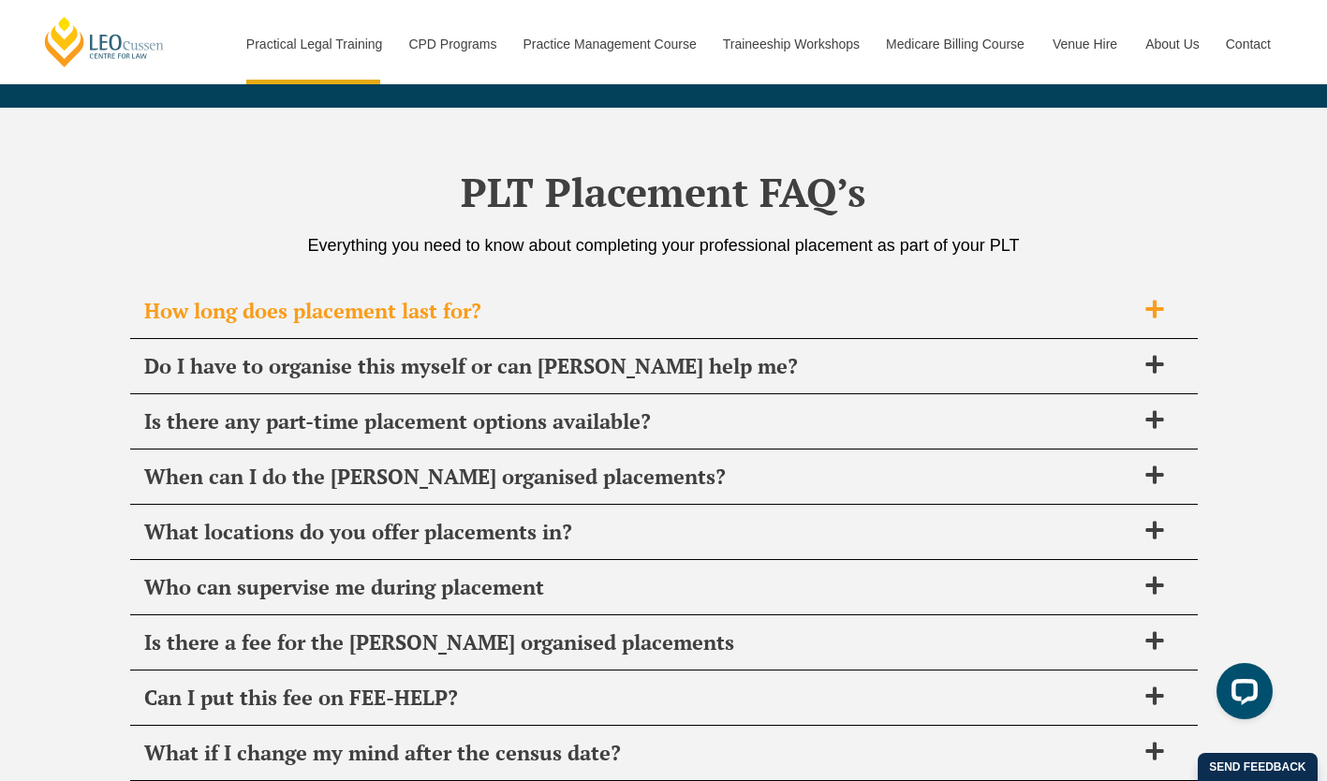
click at [1118, 311] on span "How long does placement last for?" at bounding box center [639, 311] width 991 height 26
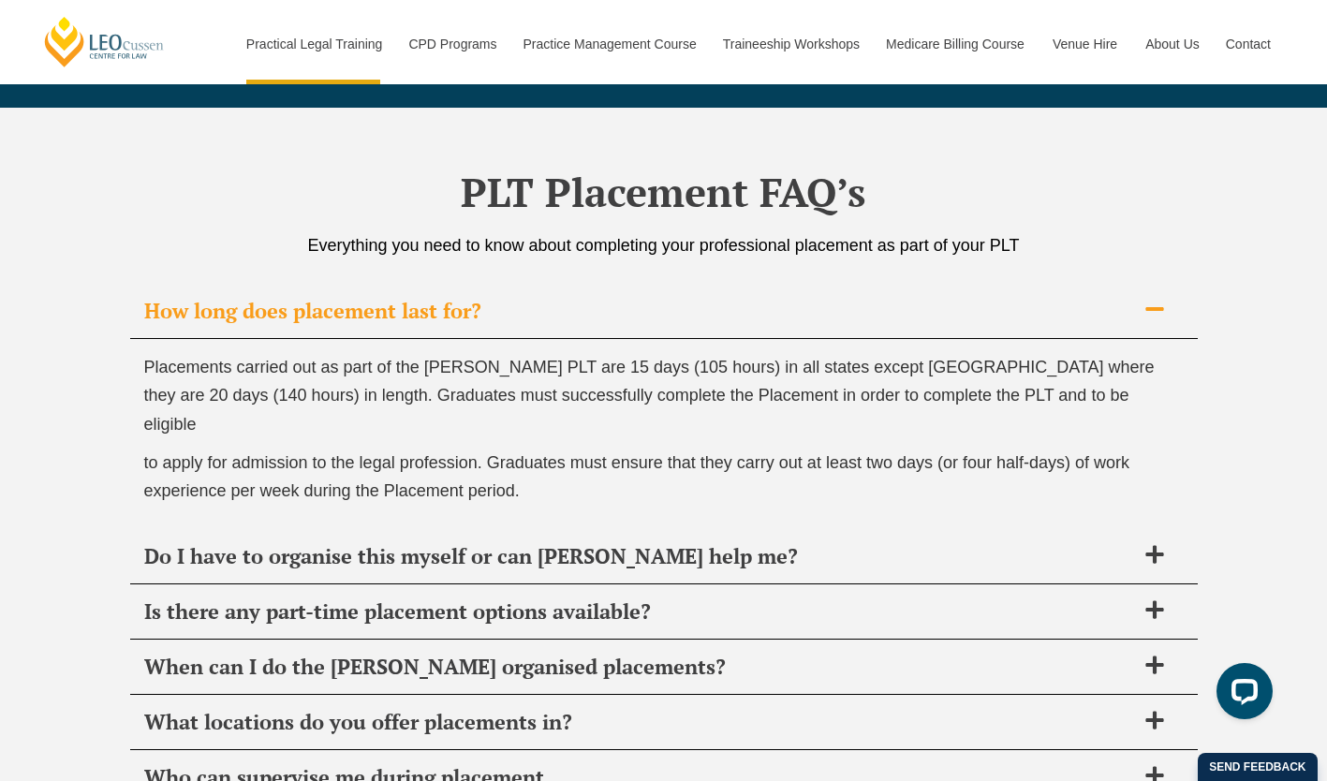
click at [1163, 314] on icon at bounding box center [1155, 309] width 21 height 21
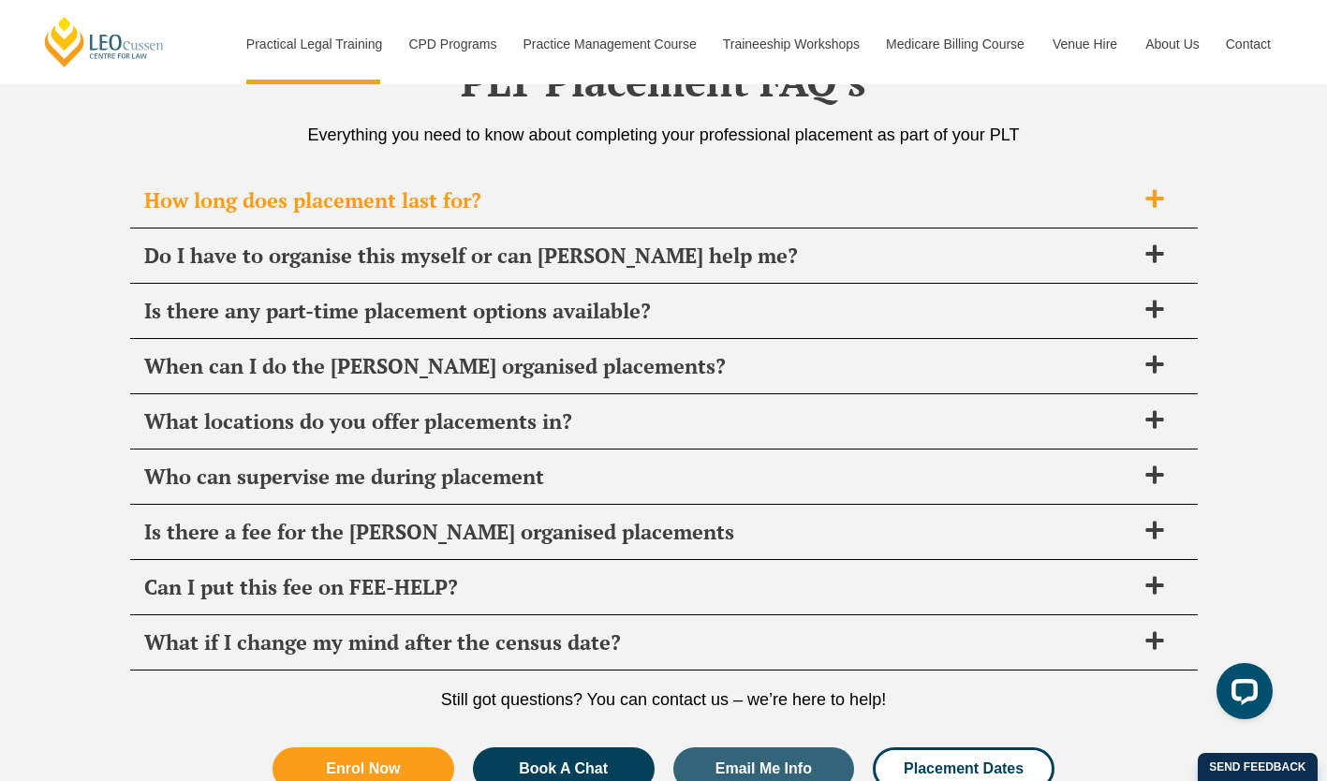
scroll to position [6445, 0]
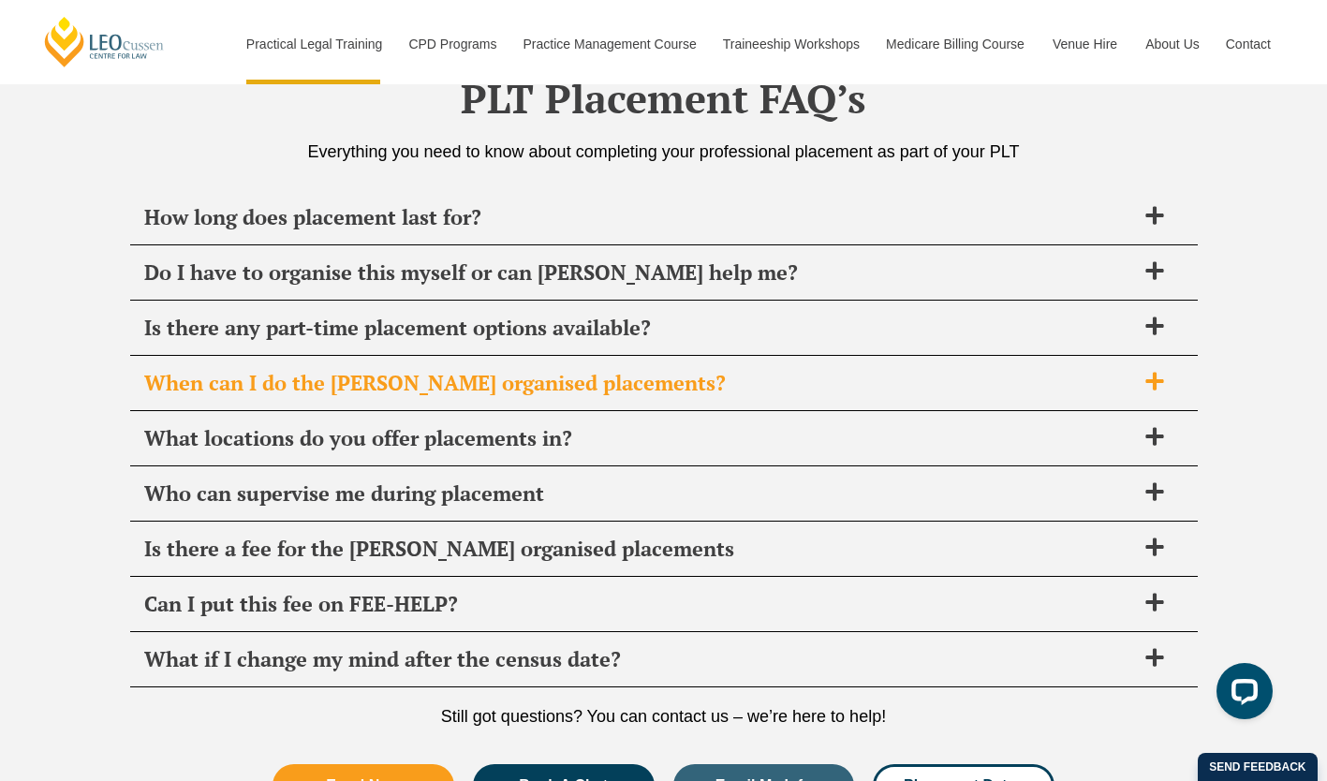
click at [1040, 408] on div "When can I do the Leo Cussen organised placements?" at bounding box center [664, 383] width 1068 height 55
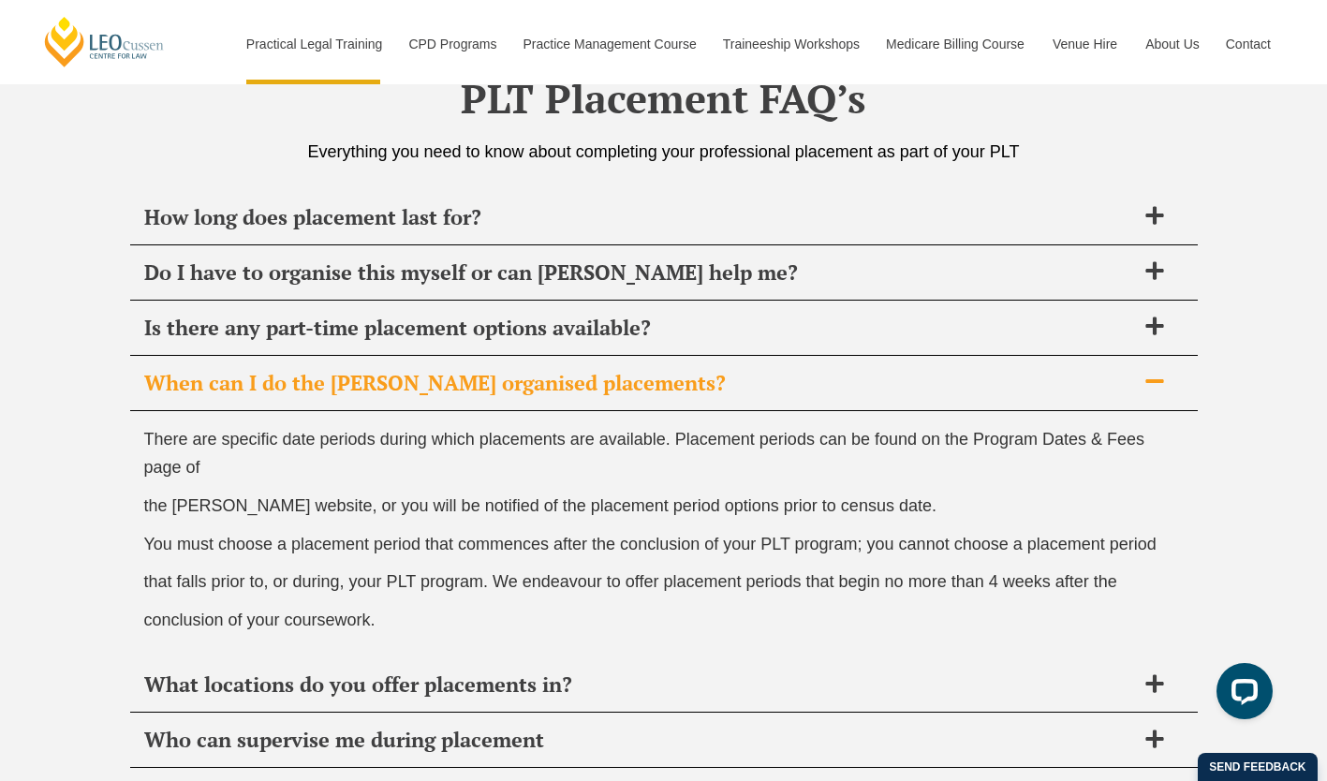
click at [1089, 410] on div "When can I do the Leo Cussen organised placements?" at bounding box center [664, 383] width 1068 height 55
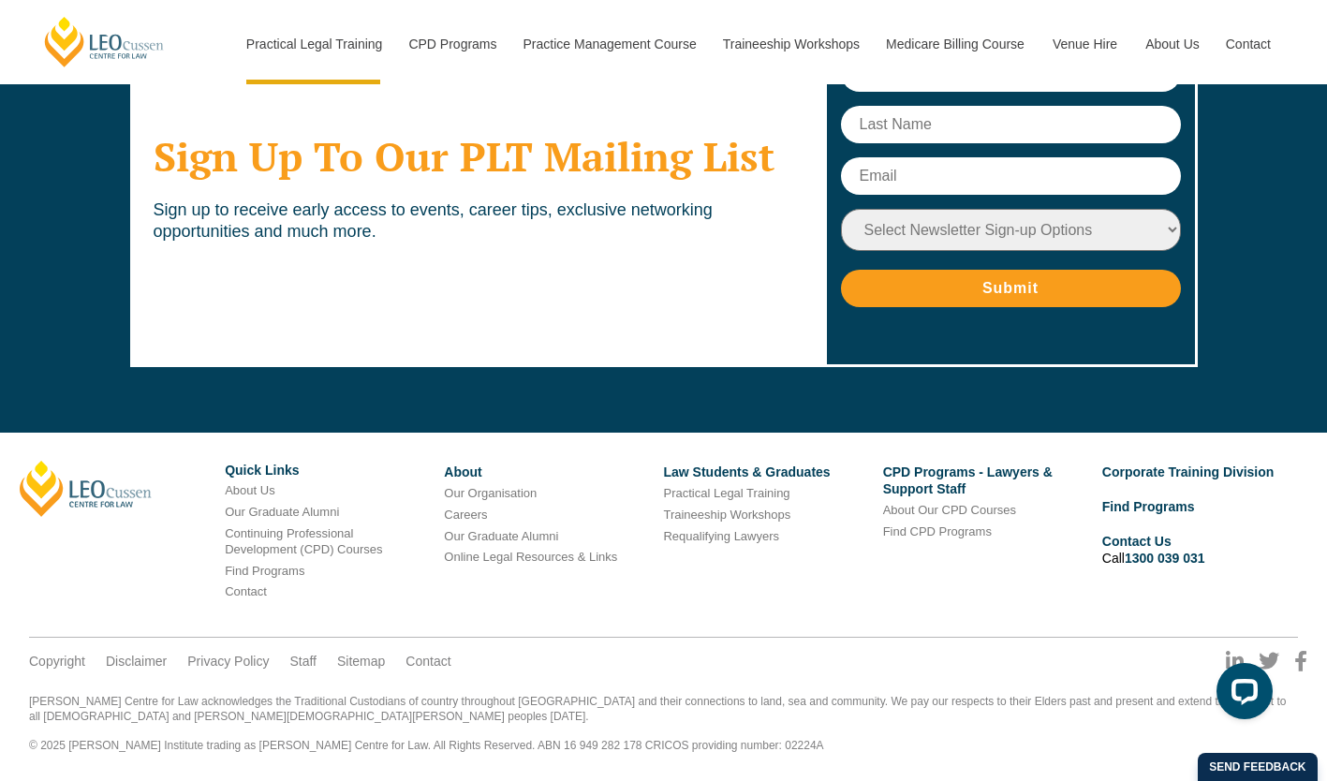
click at [1214, 429] on footer "Leo Cussen Quick Links About Us Our Graduate Alumni Continuing Professional Dev…" at bounding box center [663, 602] width 1355 height 359
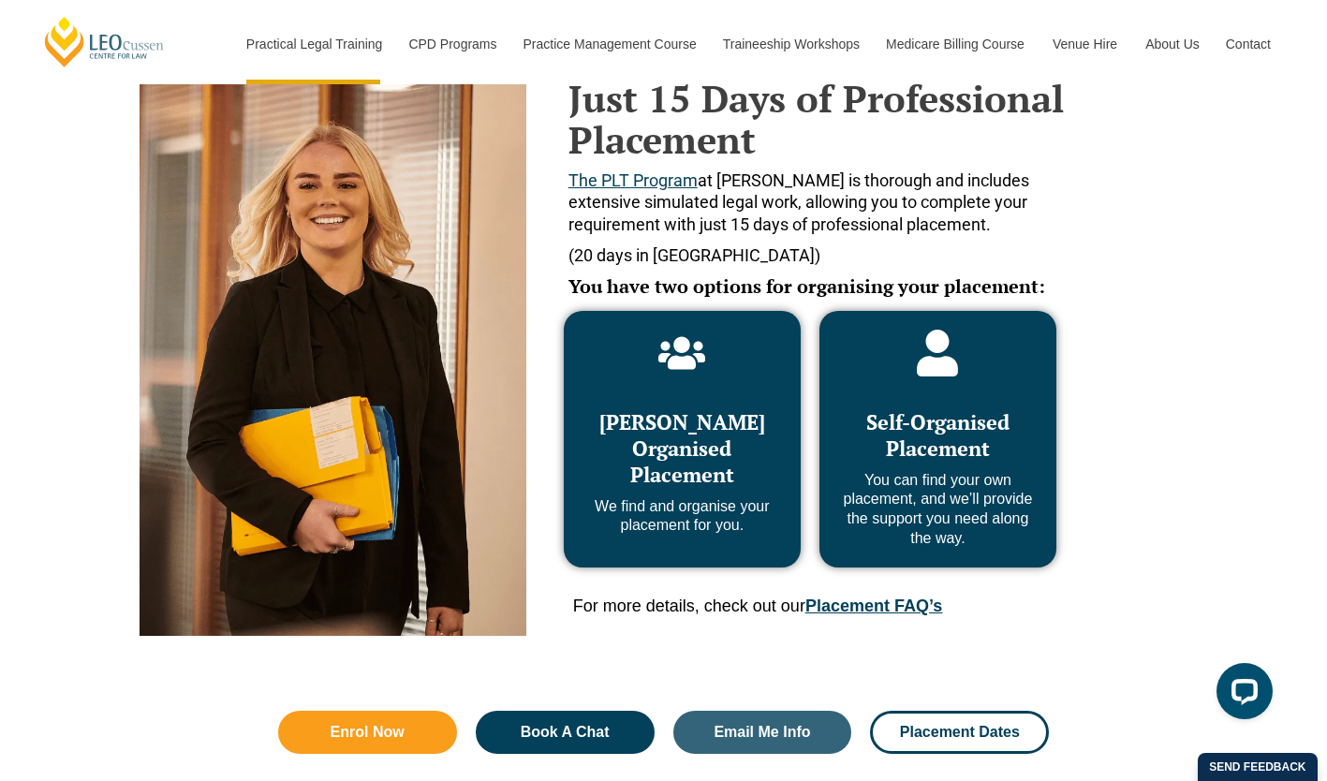
scroll to position [0, 0]
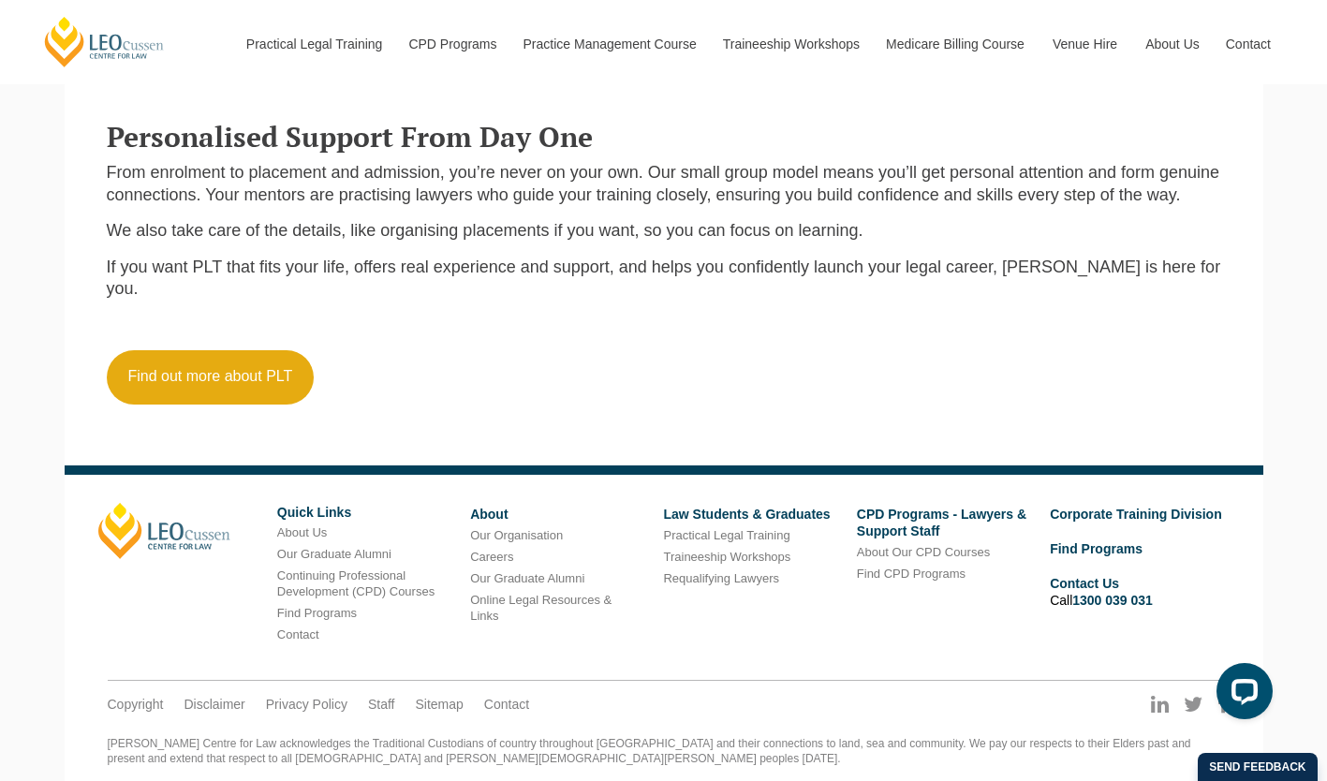
scroll to position [2084, 0]
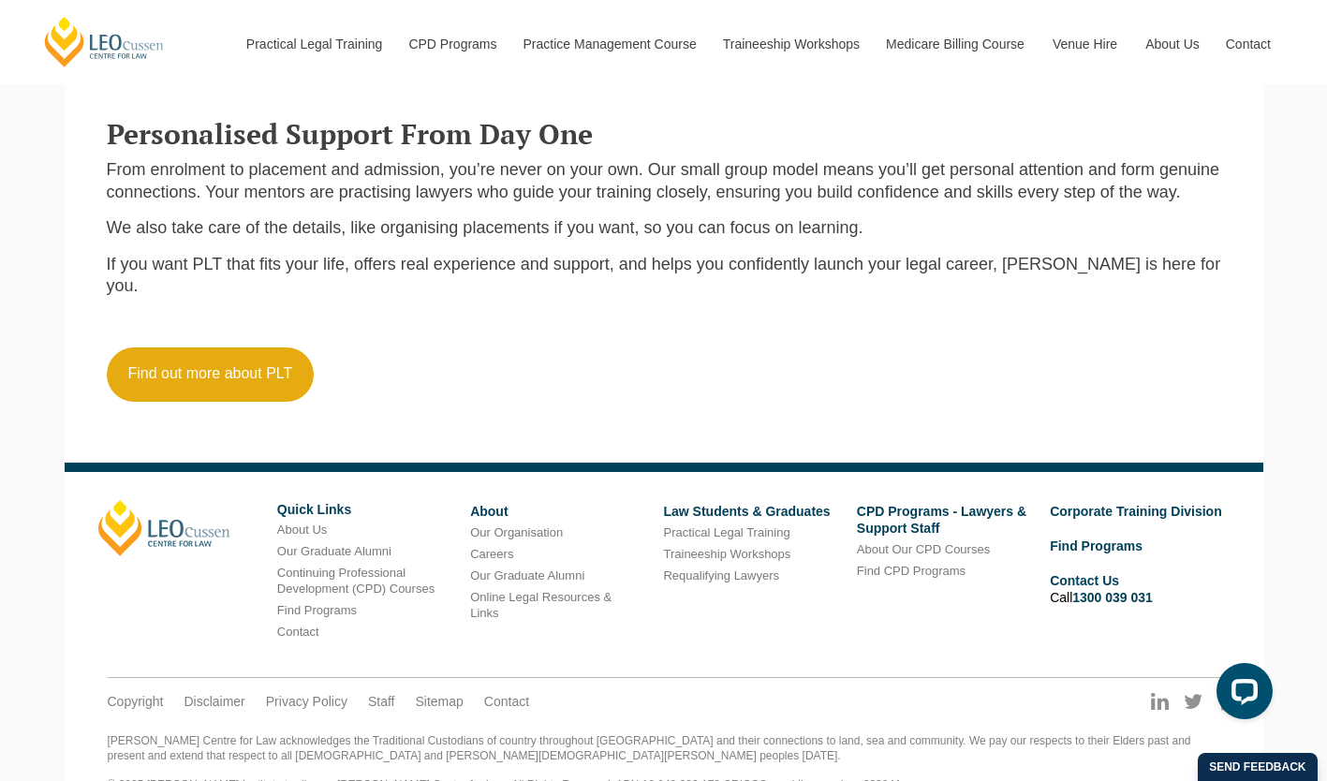
click at [985, 217] on p "We also take care of the details, like organising placements if you want, so yo…" at bounding box center [664, 228] width 1115 height 22
click at [254, 348] on link "Find out more about PLT" at bounding box center [211, 375] width 208 height 54
click at [287, 348] on link "Find out more about PLT" at bounding box center [211, 375] width 208 height 54
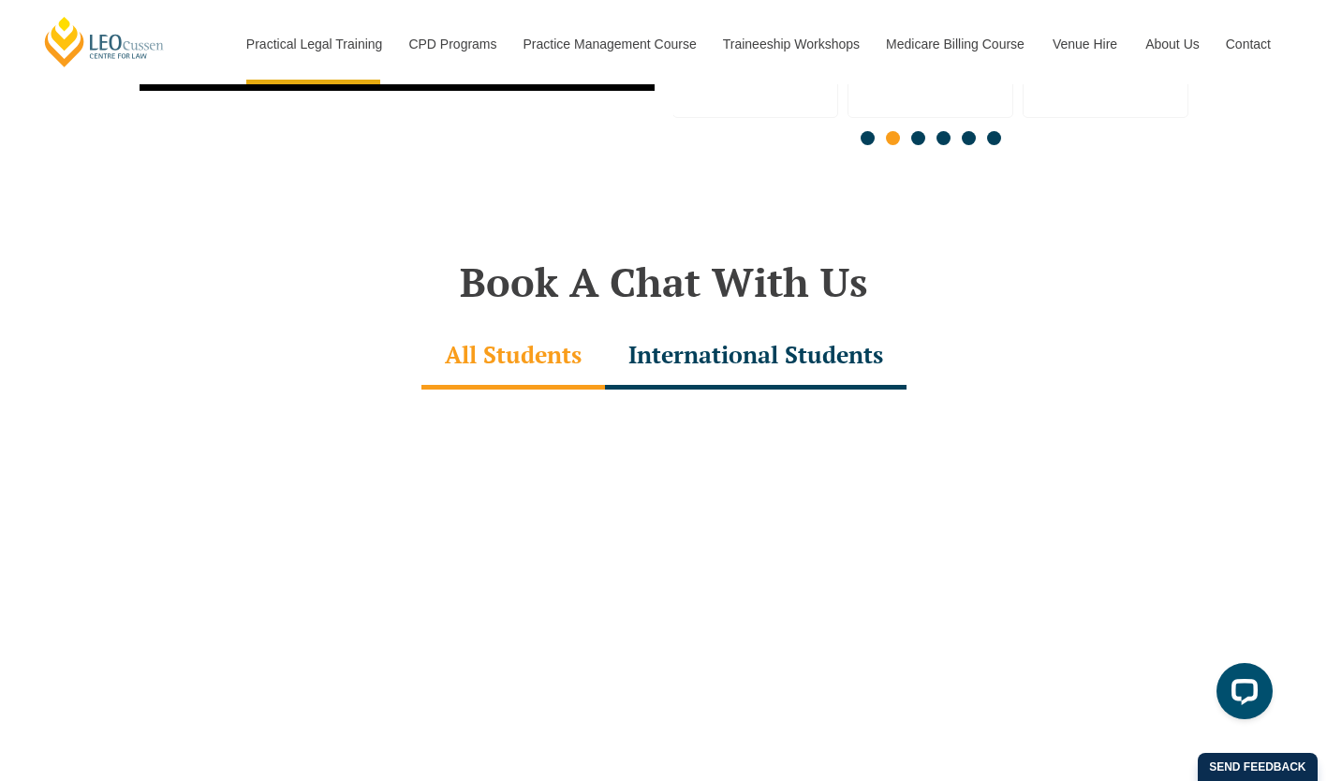
scroll to position [5176, 0]
click at [864, 332] on div "International Students" at bounding box center [756, 358] width 302 height 66
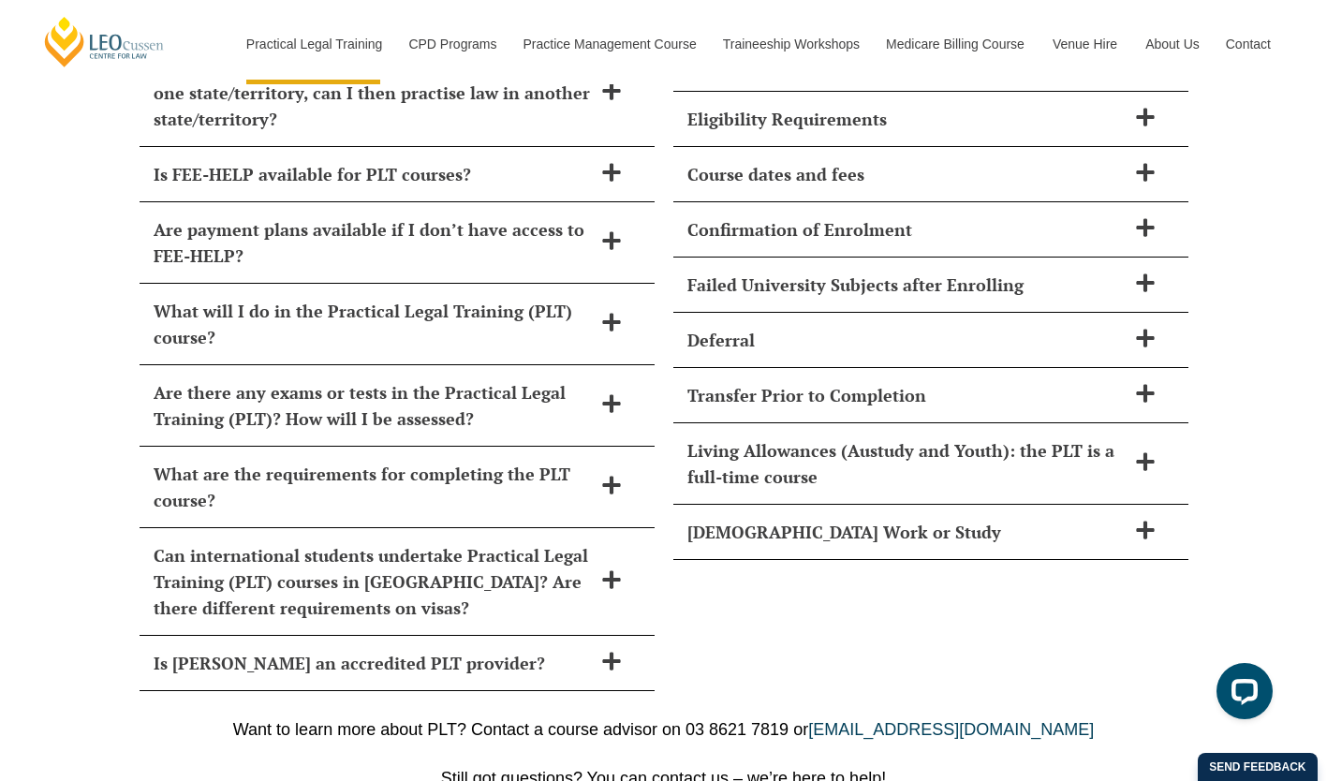
scroll to position [8587, 0]
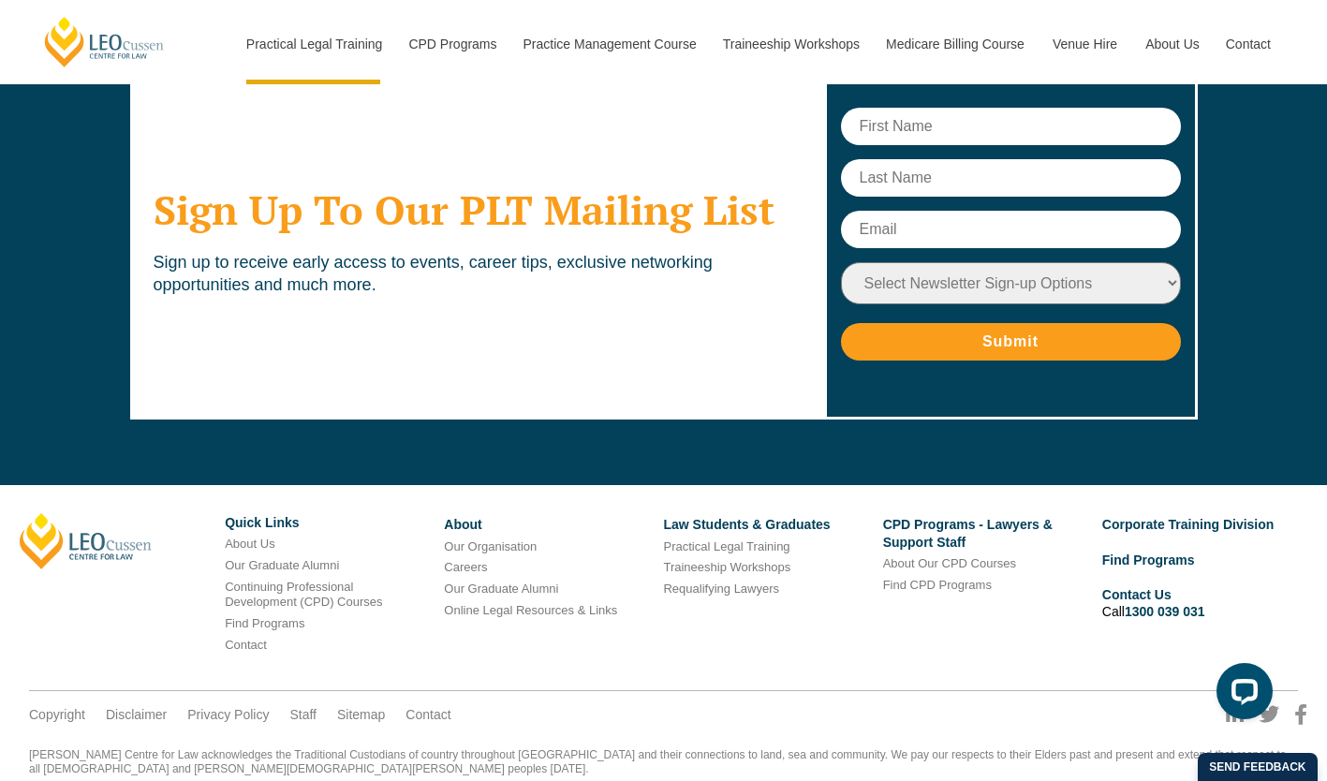
click at [1191, 476] on footer "Leo Cussen Quick Links About Us Our Graduate Alumni Continuing Professional Dev…" at bounding box center [663, 655] width 1355 height 359
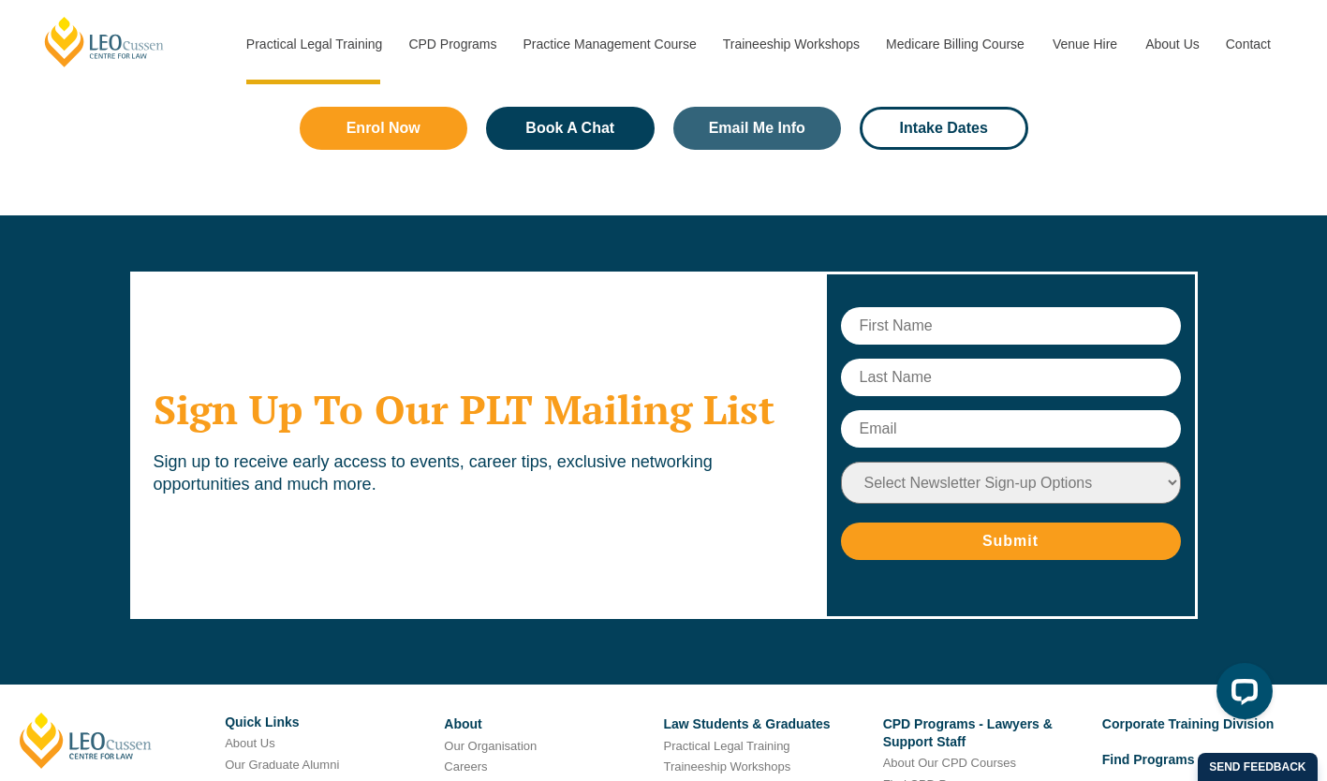
scroll to position [8867, 0]
